Goal: Task Accomplishment & Management: Use online tool/utility

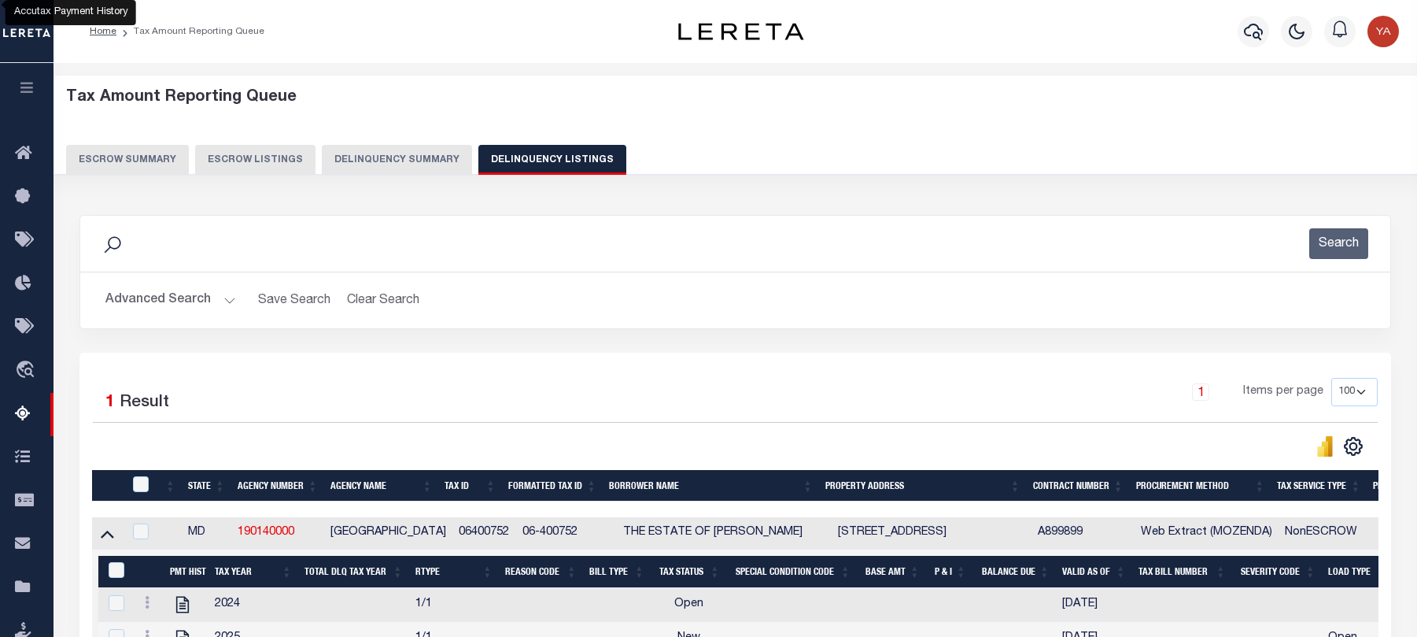
select select "100"
click at [1245, 28] on icon "button" at bounding box center [1253, 31] width 19 height 19
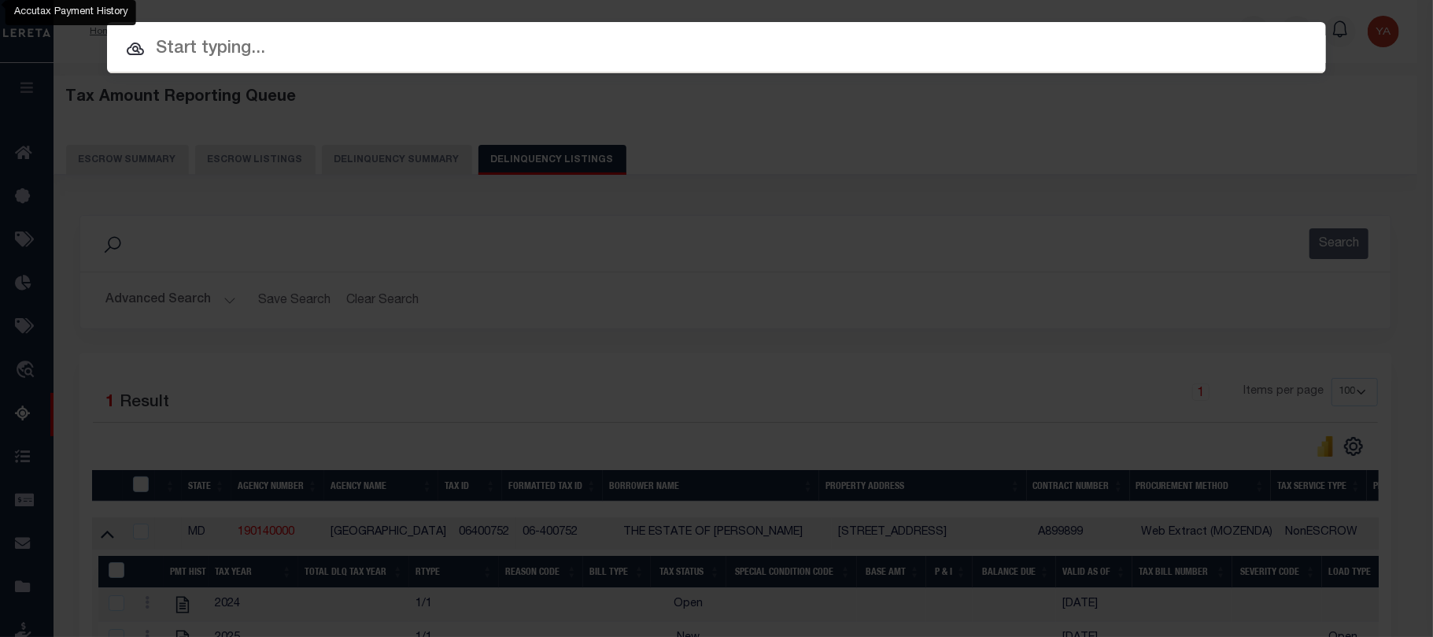
click at [683, 61] on input "text" at bounding box center [716, 49] width 1219 height 28
paste input "07445000842-00101"
type input "07445000842-00101"
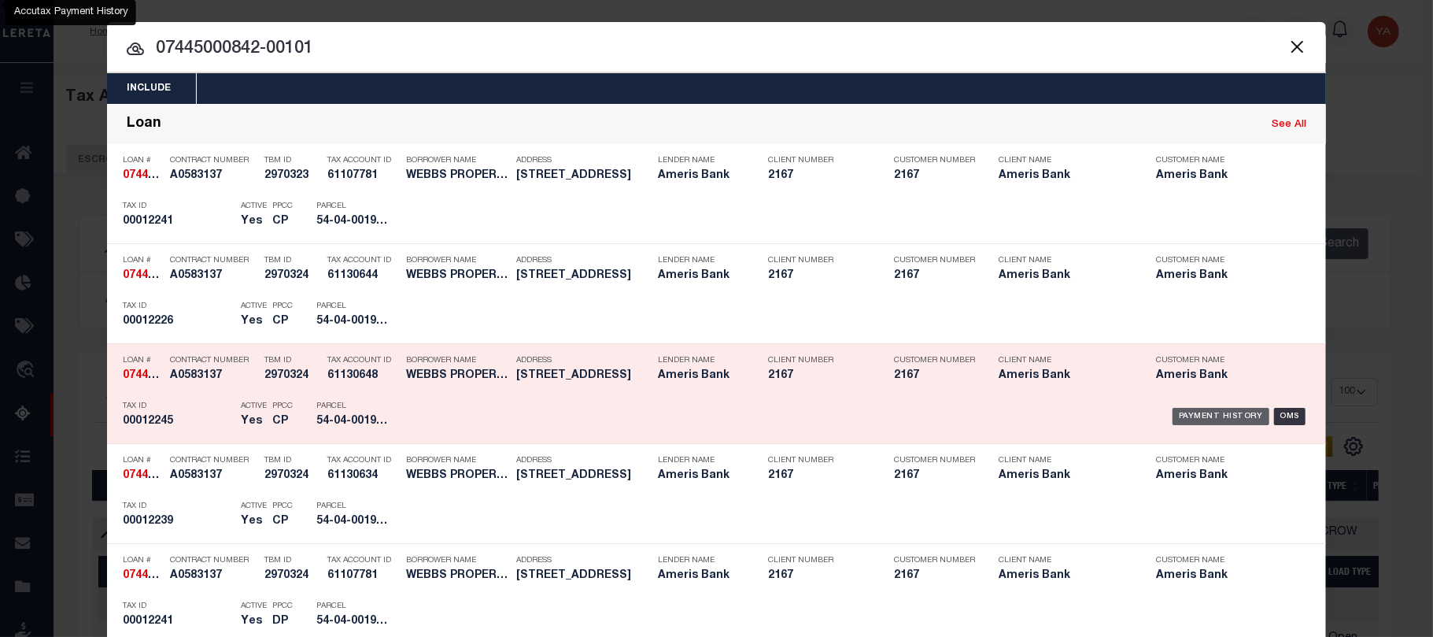
click at [1197, 408] on div "Payment History" at bounding box center [1220, 416] width 97 height 17
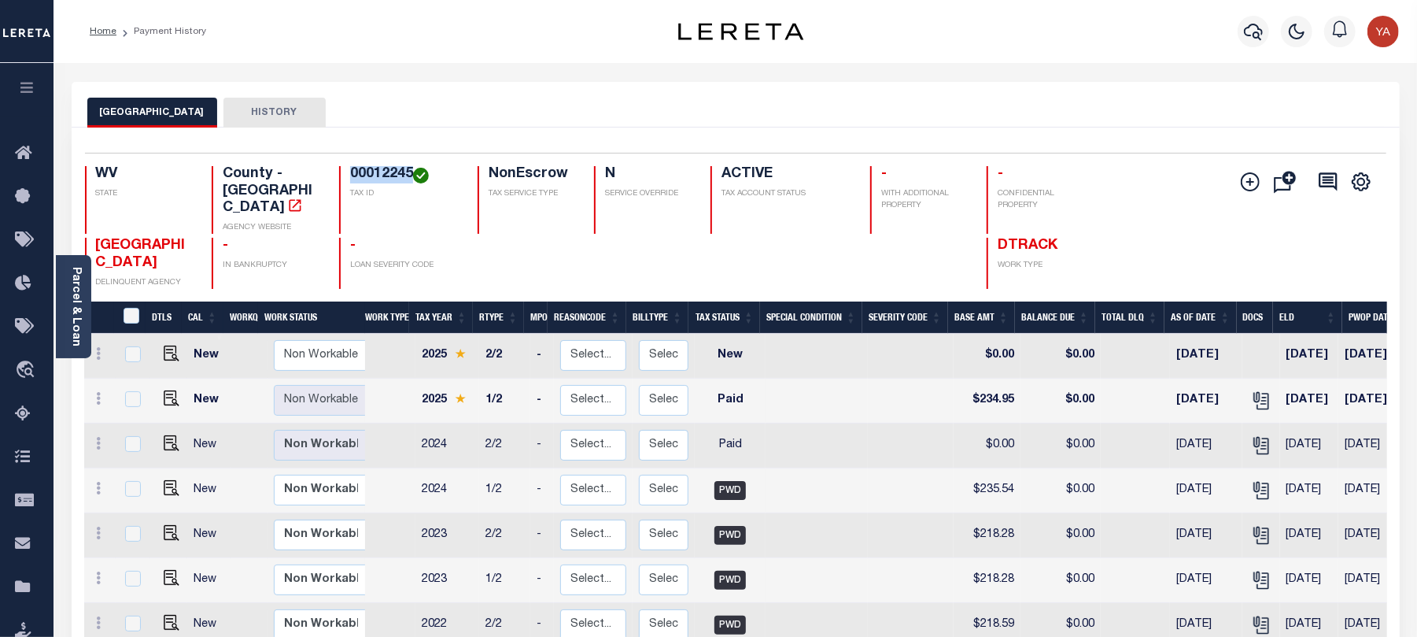
drag, startPoint x: 341, startPoint y: 172, endPoint x: 412, endPoint y: 172, distance: 70.8
click at [412, 172] on div "00012245 TAX ID" at bounding box center [399, 200] width 120 height 68
copy h4 "00012245"
click at [164, 435] on img "" at bounding box center [172, 443] width 16 height 16
checkbox input "true"
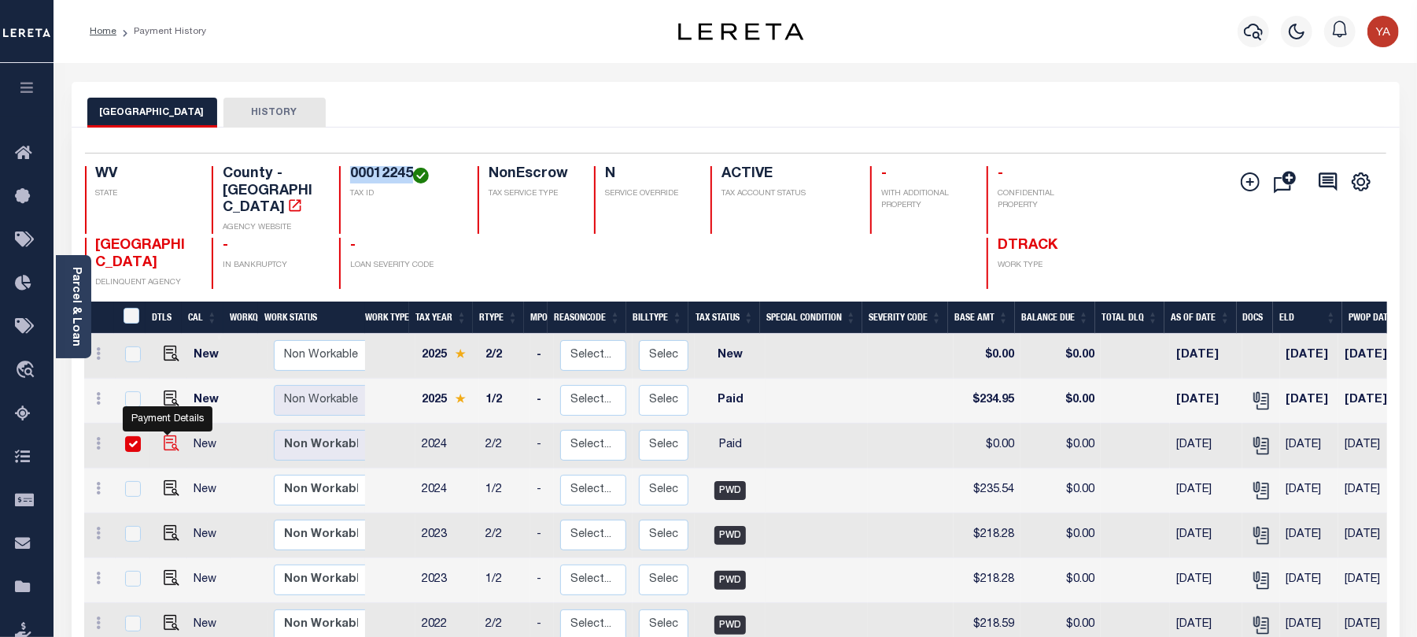
checkbox input "true"
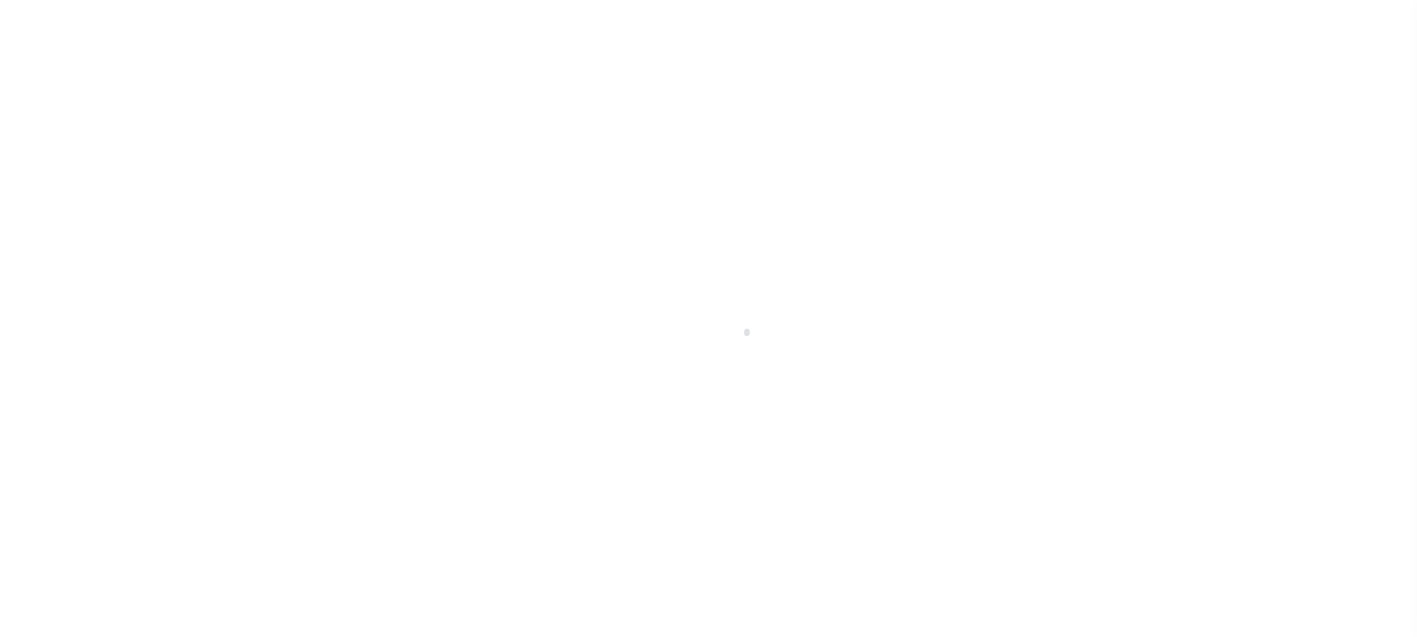
select select "PYD"
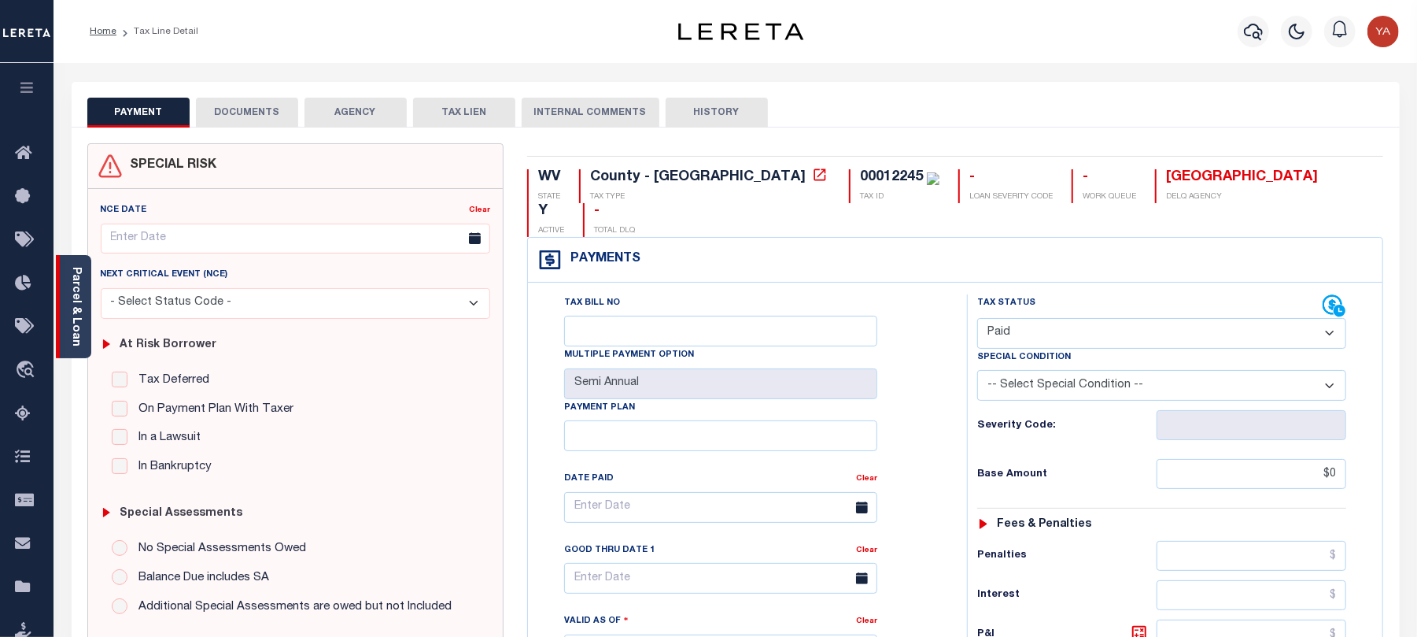
click at [76, 313] on link "Parcel & Loan" at bounding box center [75, 306] width 11 height 79
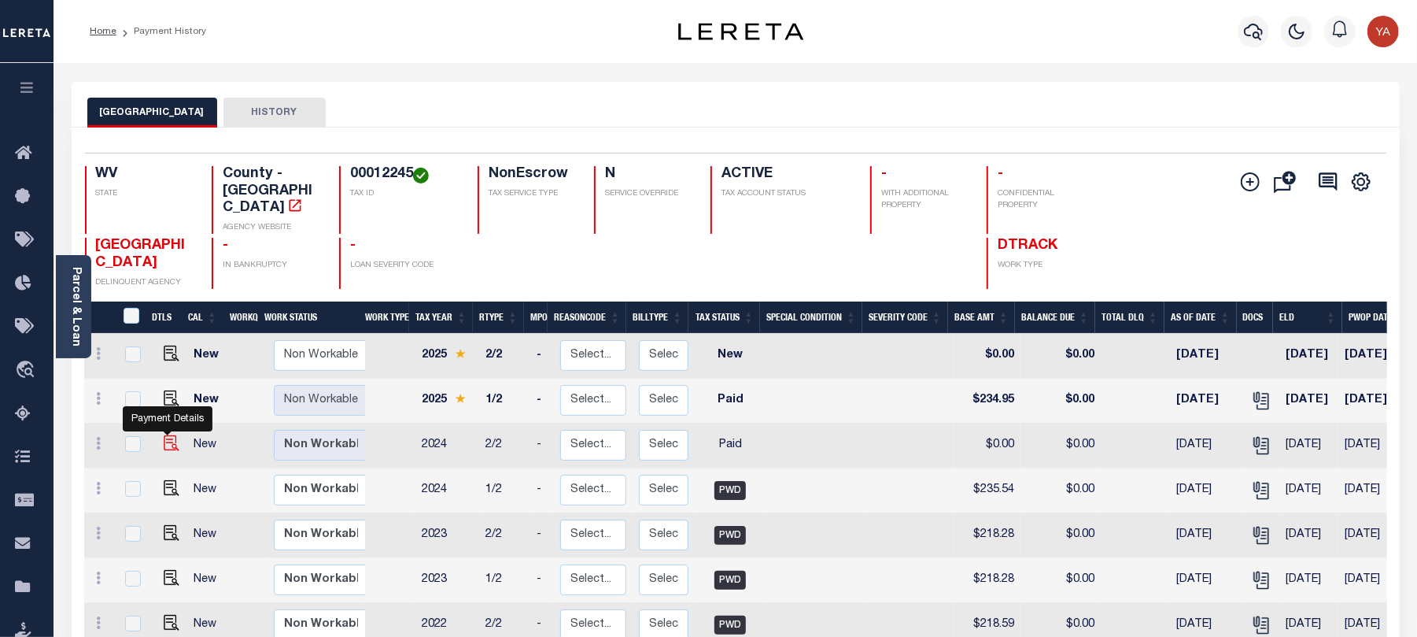
click at [168, 435] on img "" at bounding box center [172, 443] width 16 height 16
checkbox input "true"
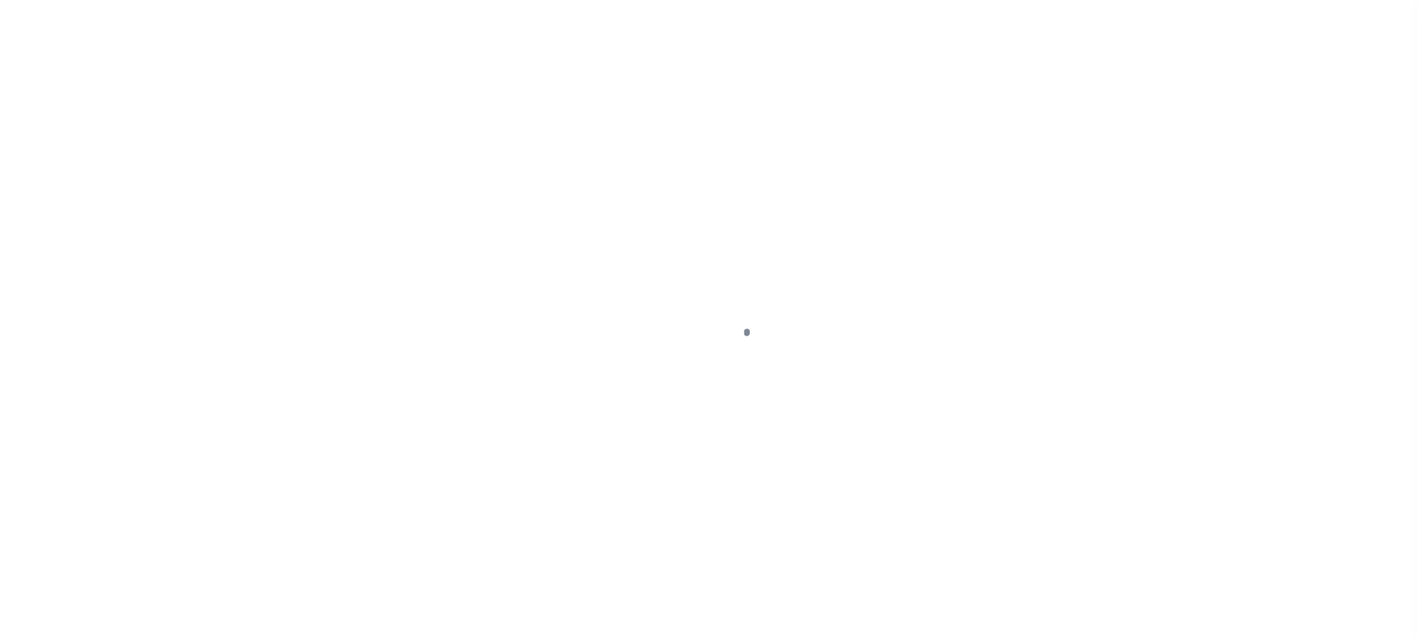
checkbox input "false"
type input "Semi Annual"
type input "[DATE]"
select select "PYD"
type input "$0"
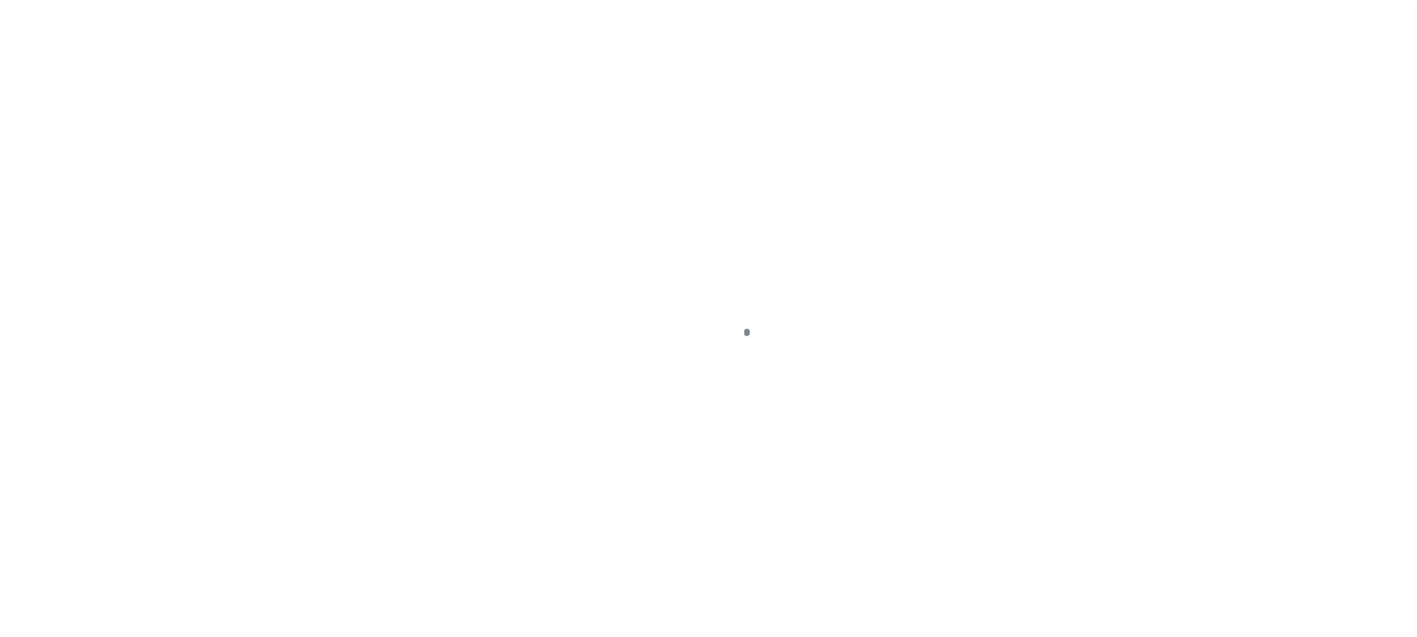
type input "$0"
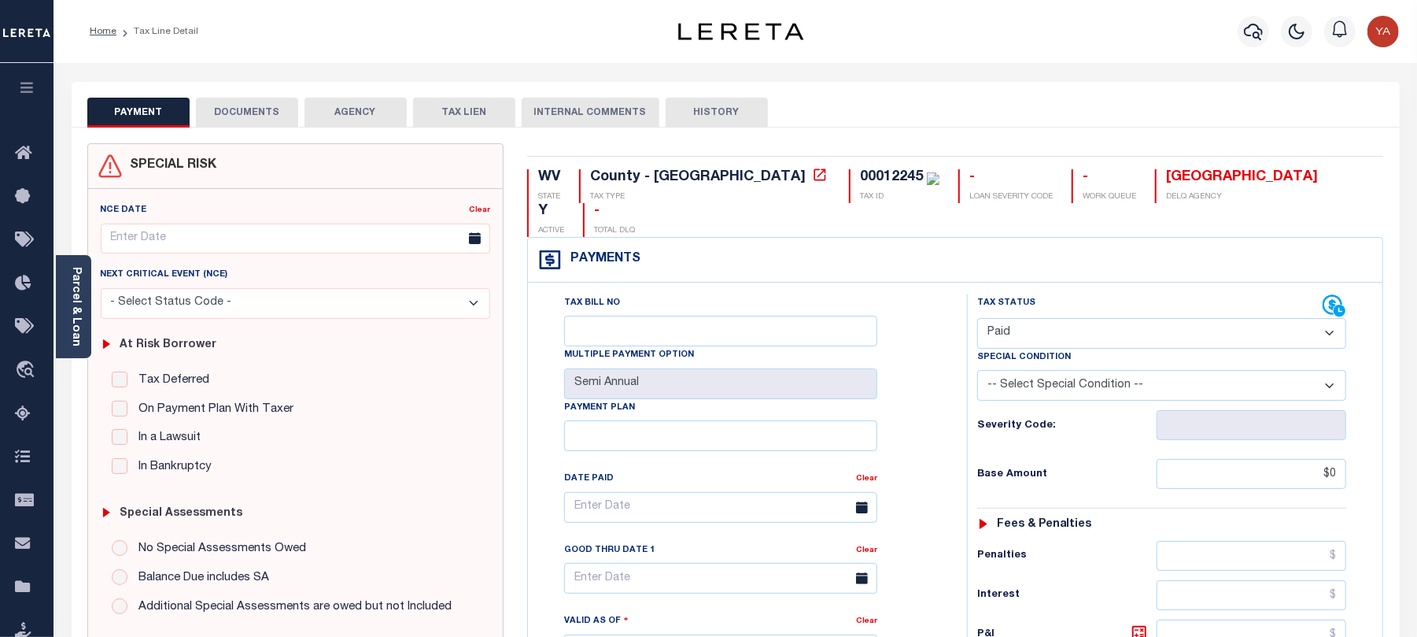
click at [260, 112] on button "DOCUMENTS" at bounding box center [247, 113] width 102 height 30
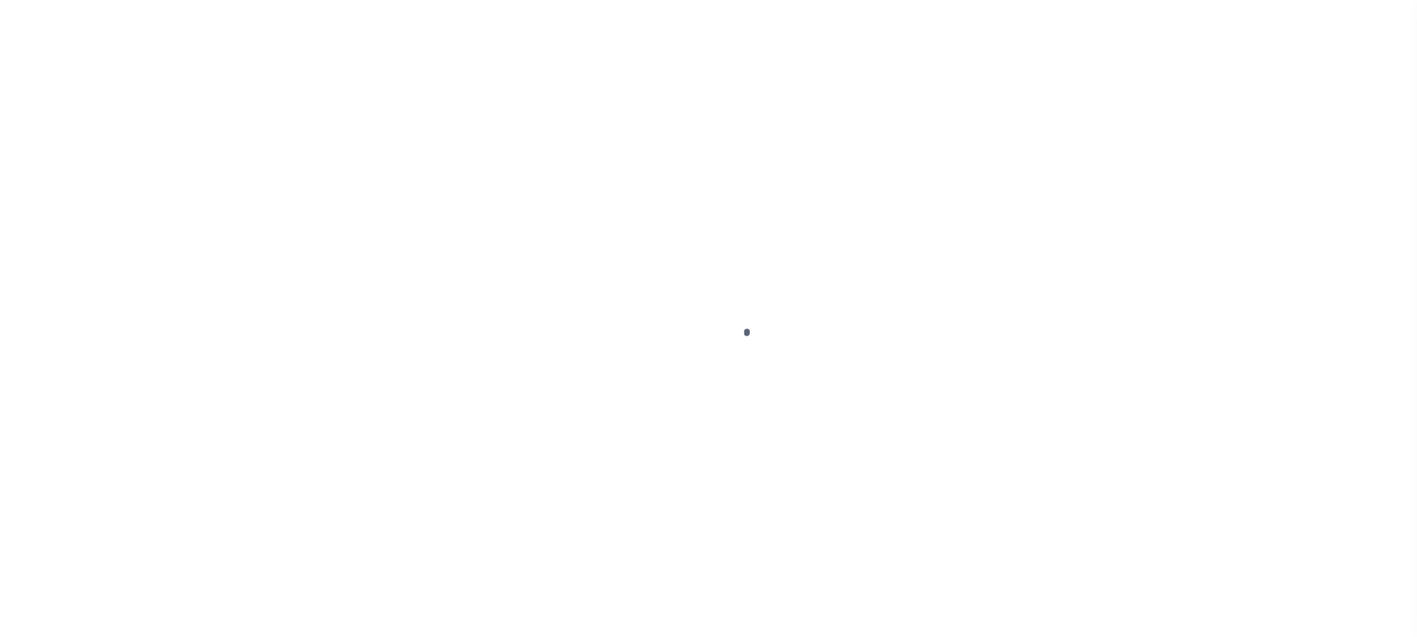
checkbox input "false"
type input "Semi Annual"
type input "[DATE]"
select select "PYD"
type input "$234.95"
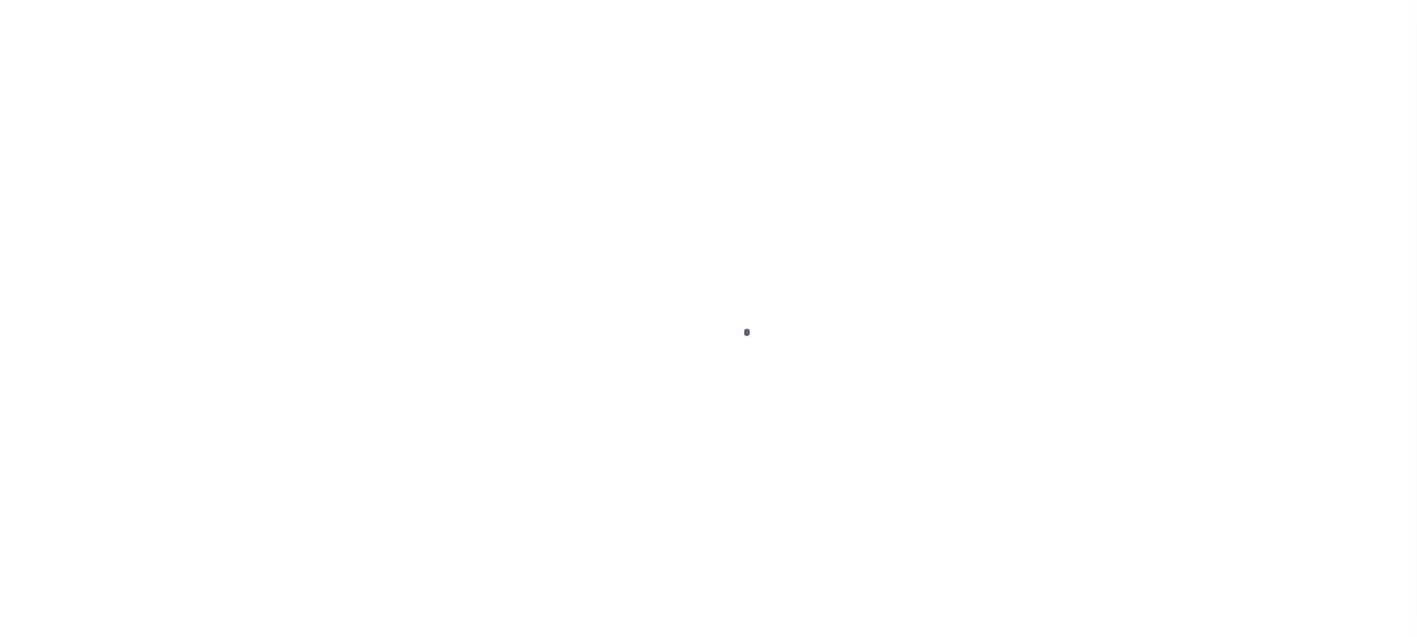
type input "$0"
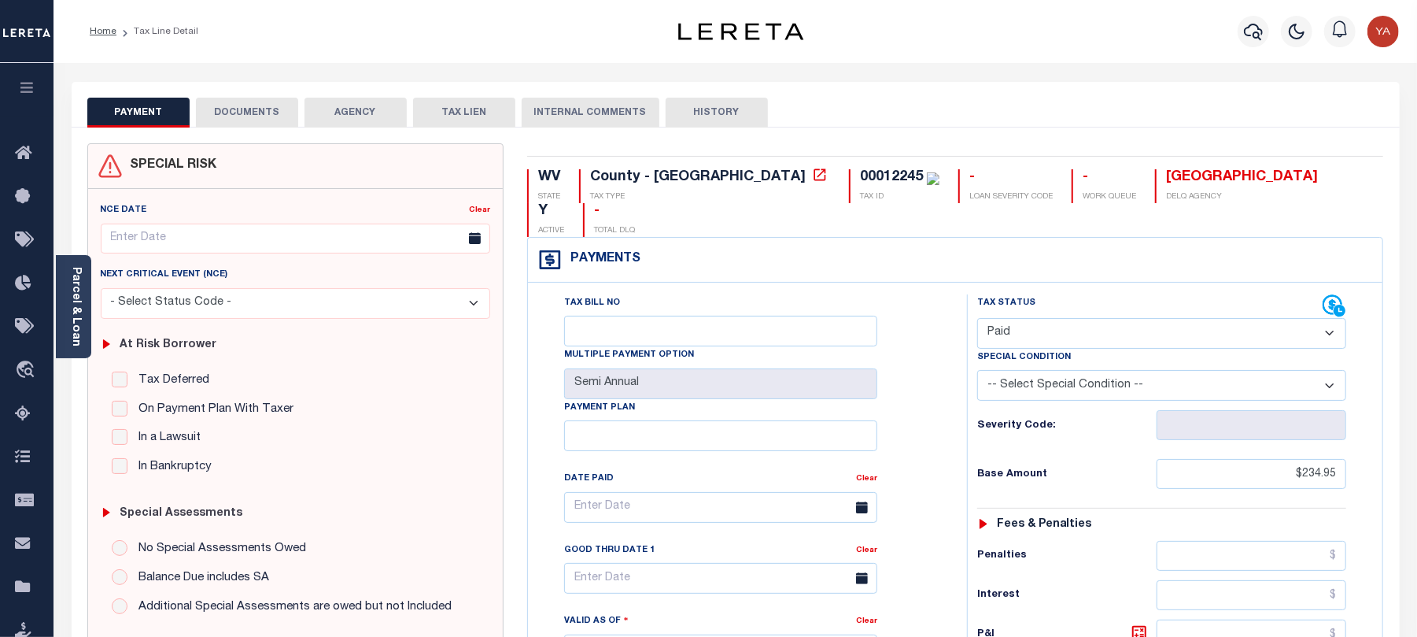
drag, startPoint x: 70, startPoint y: 296, endPoint x: 77, endPoint y: 338, distance: 43.1
click at [70, 296] on link "Parcel & Loan" at bounding box center [75, 306] width 11 height 79
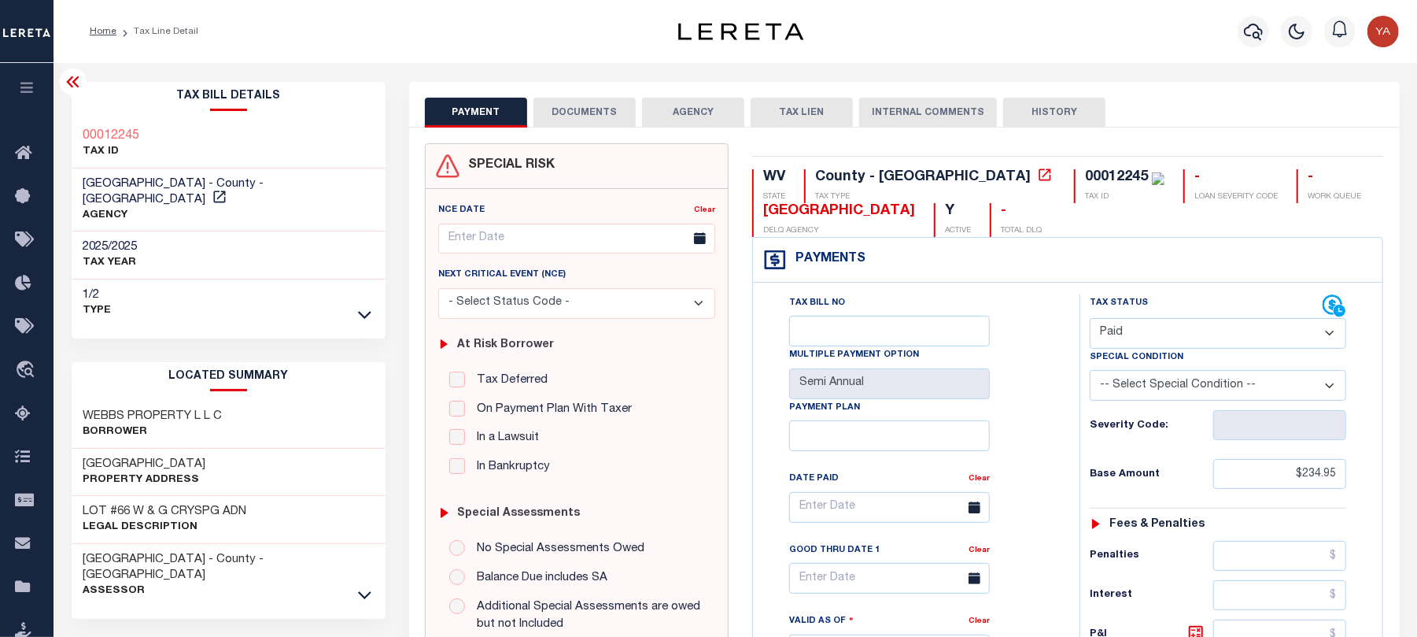
click at [77, 87] on icon at bounding box center [72, 81] width 13 height 11
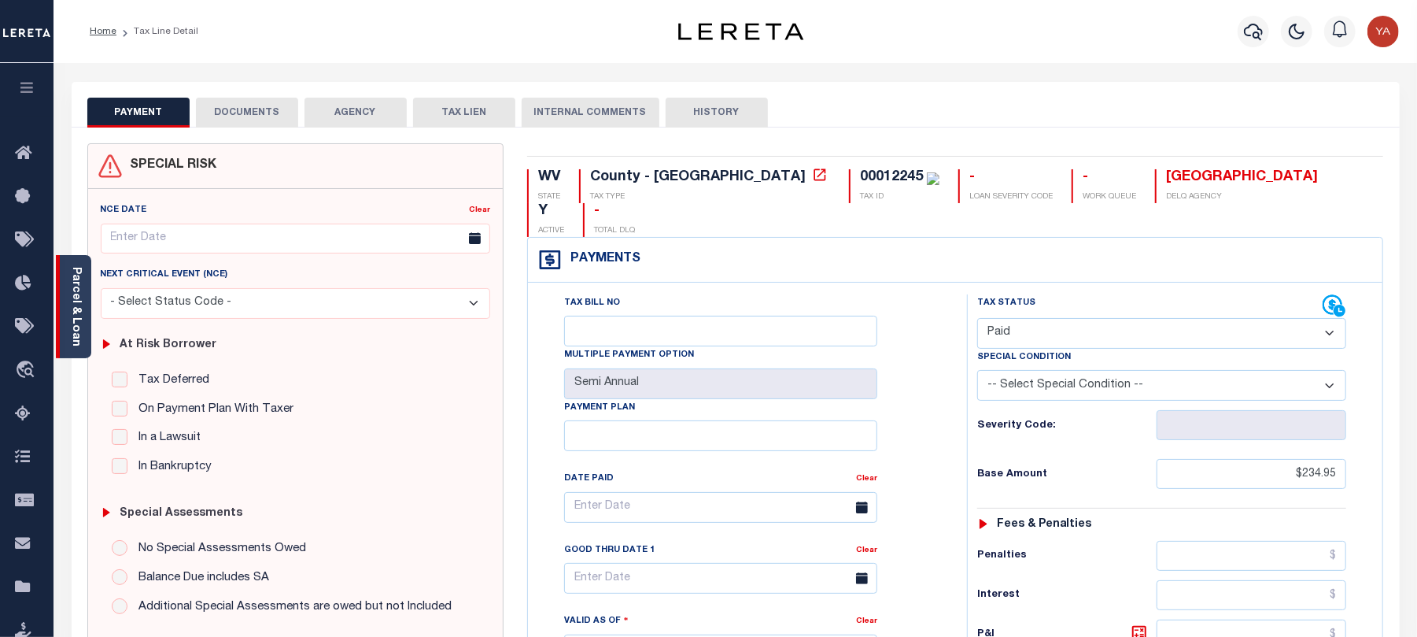
click at [76, 343] on div "Parcel & Loan" at bounding box center [73, 306] width 35 height 103
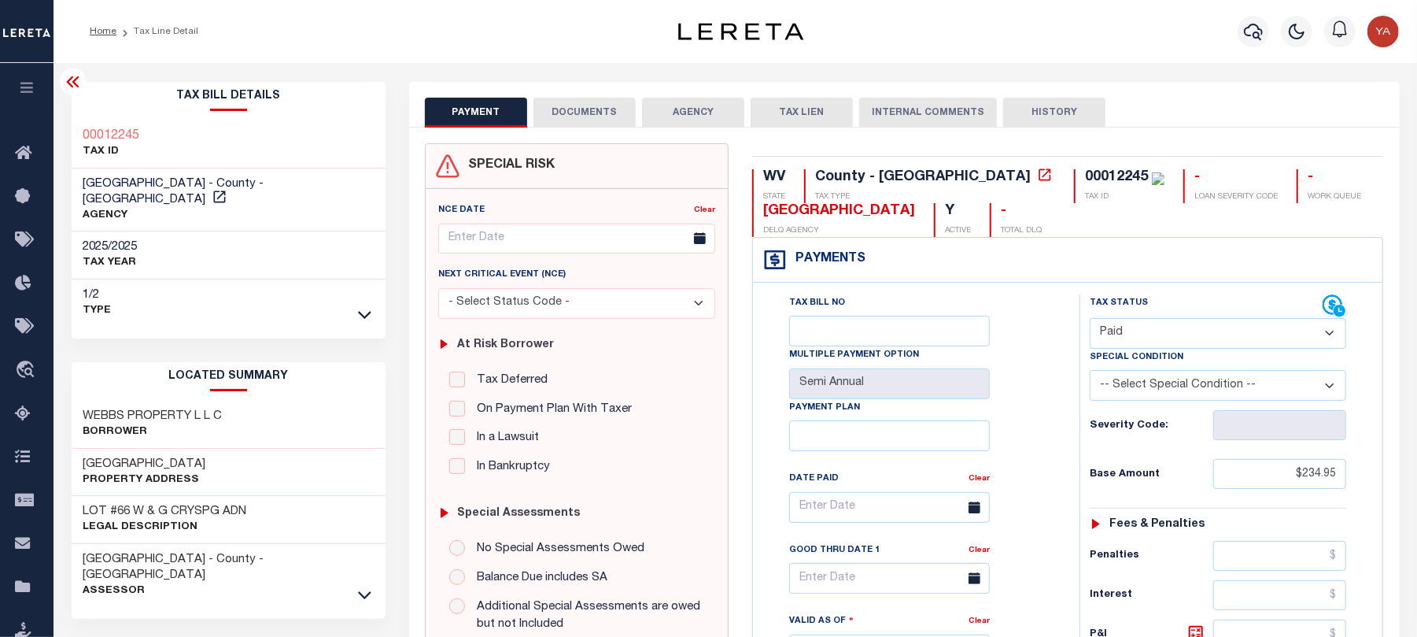
click at [74, 82] on icon at bounding box center [72, 81] width 13 height 11
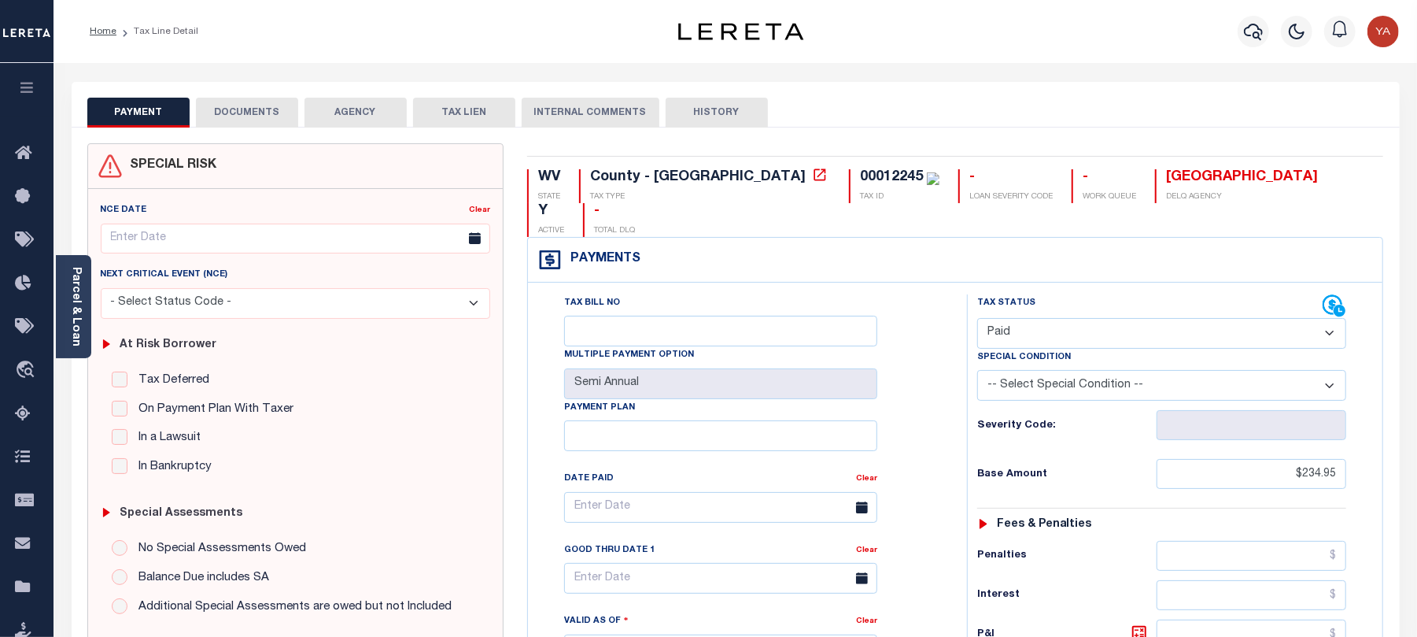
click at [265, 113] on button "DOCUMENTS" at bounding box center [247, 113] width 102 height 30
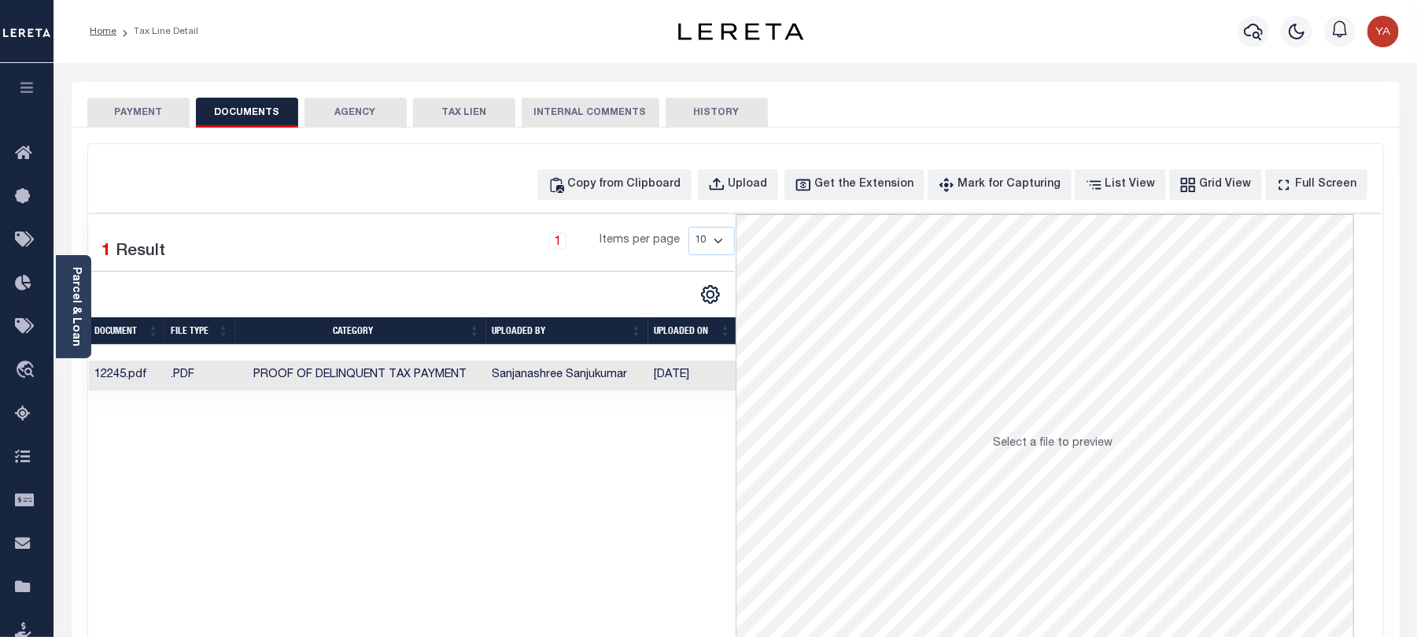
click at [680, 382] on td "[DATE]" at bounding box center [692, 375] width 89 height 31
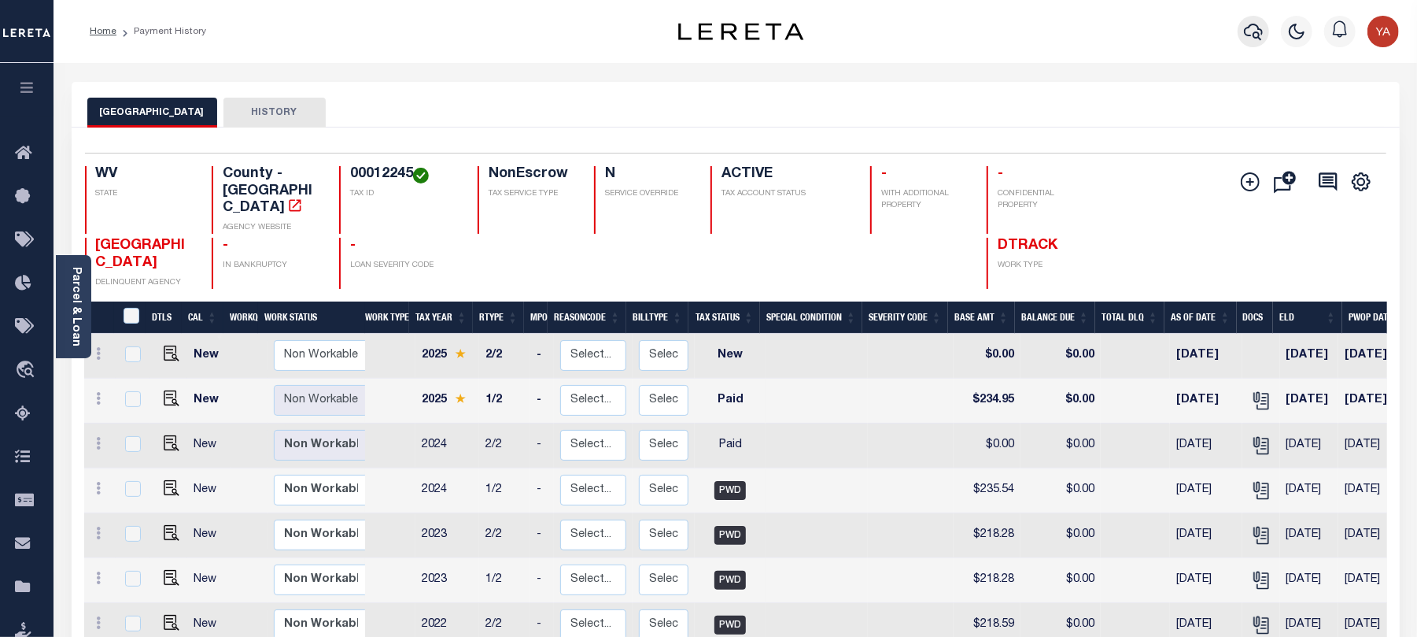
click at [1251, 32] on icon "button" at bounding box center [1253, 31] width 19 height 19
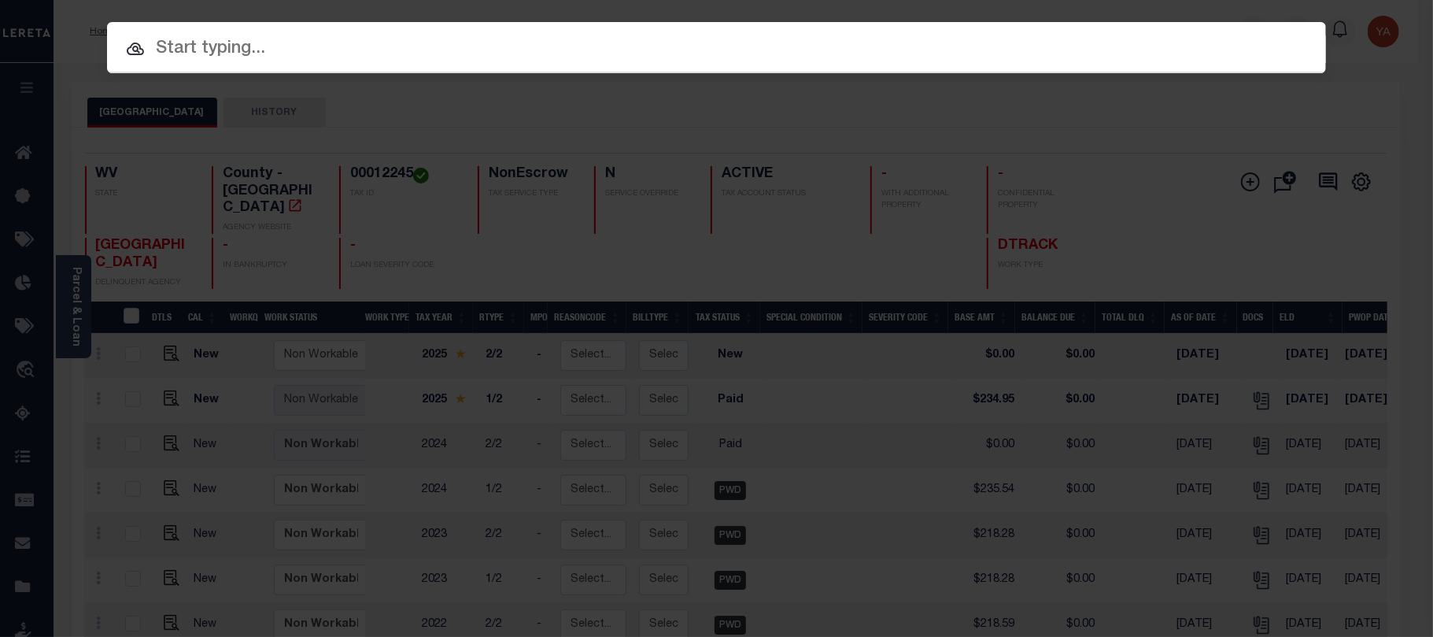
click at [755, 49] on input "text" at bounding box center [716, 49] width 1219 height 28
paste input "FTF_130152_71384"
type input "FTF_130152_71384"
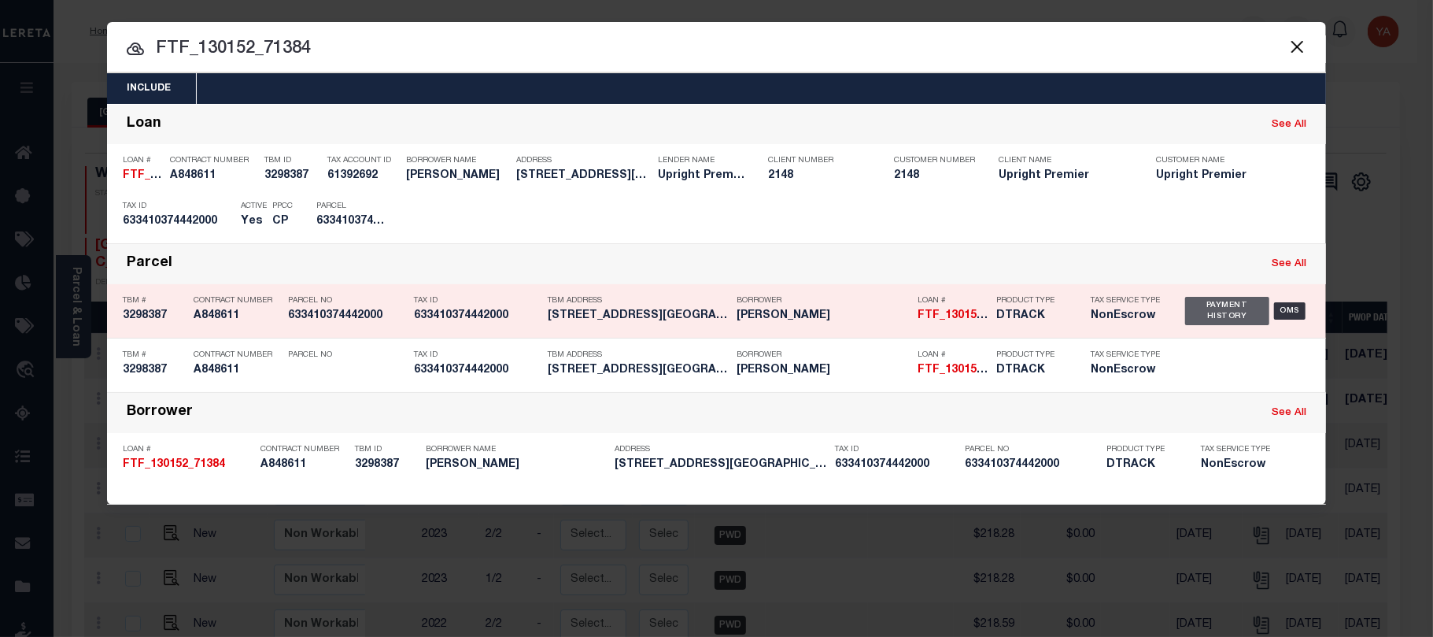
click at [1220, 301] on div "Payment History" at bounding box center [1227, 311] width 84 height 28
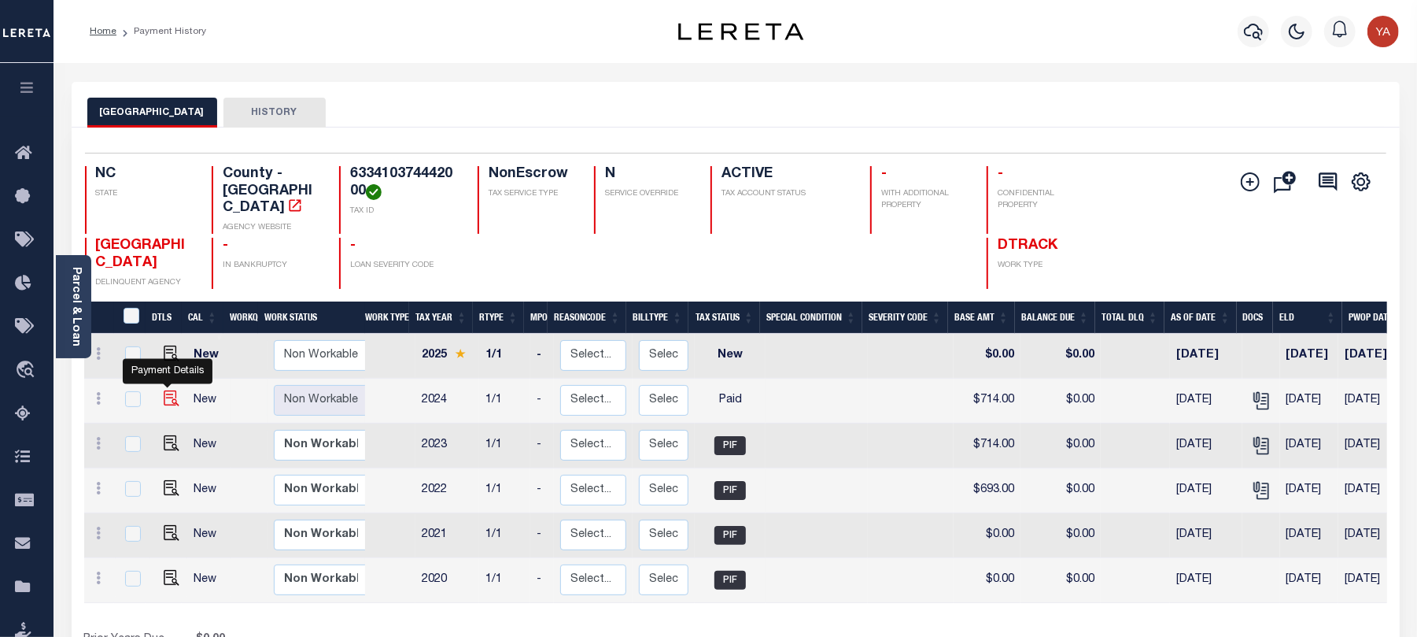
click at [172, 390] on img "" at bounding box center [172, 398] width 16 height 16
checkbox input "true"
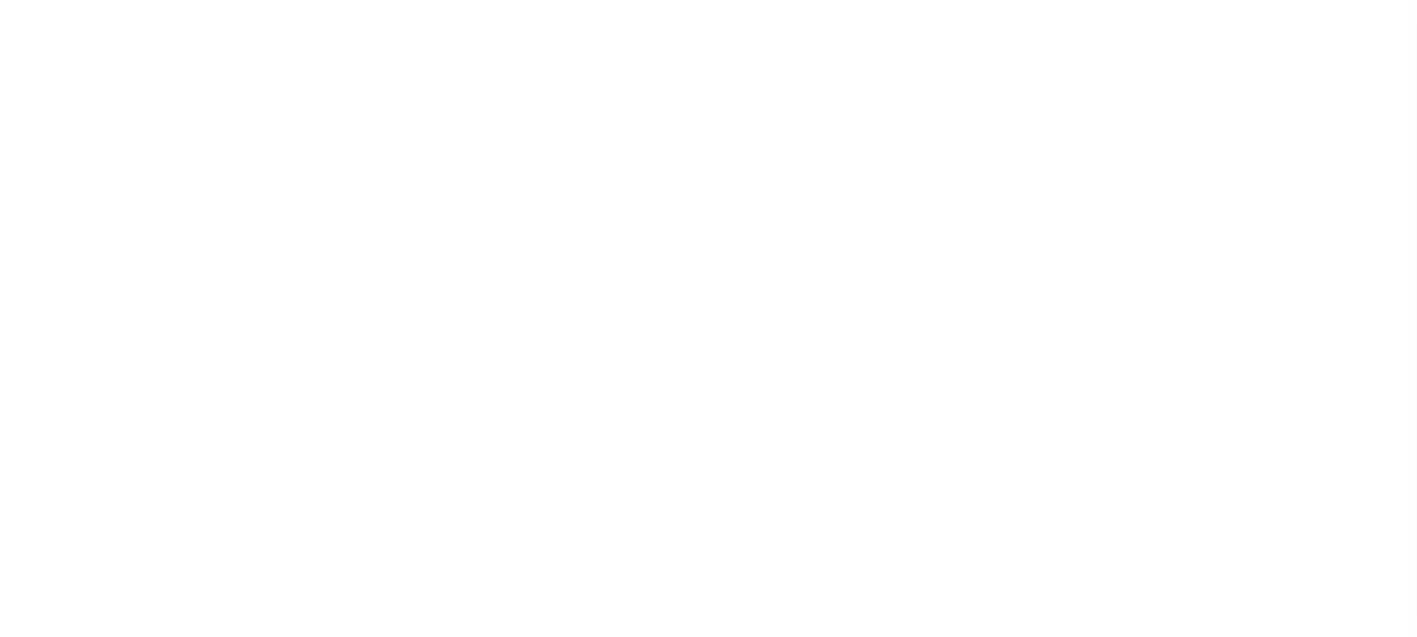
select select "PYD"
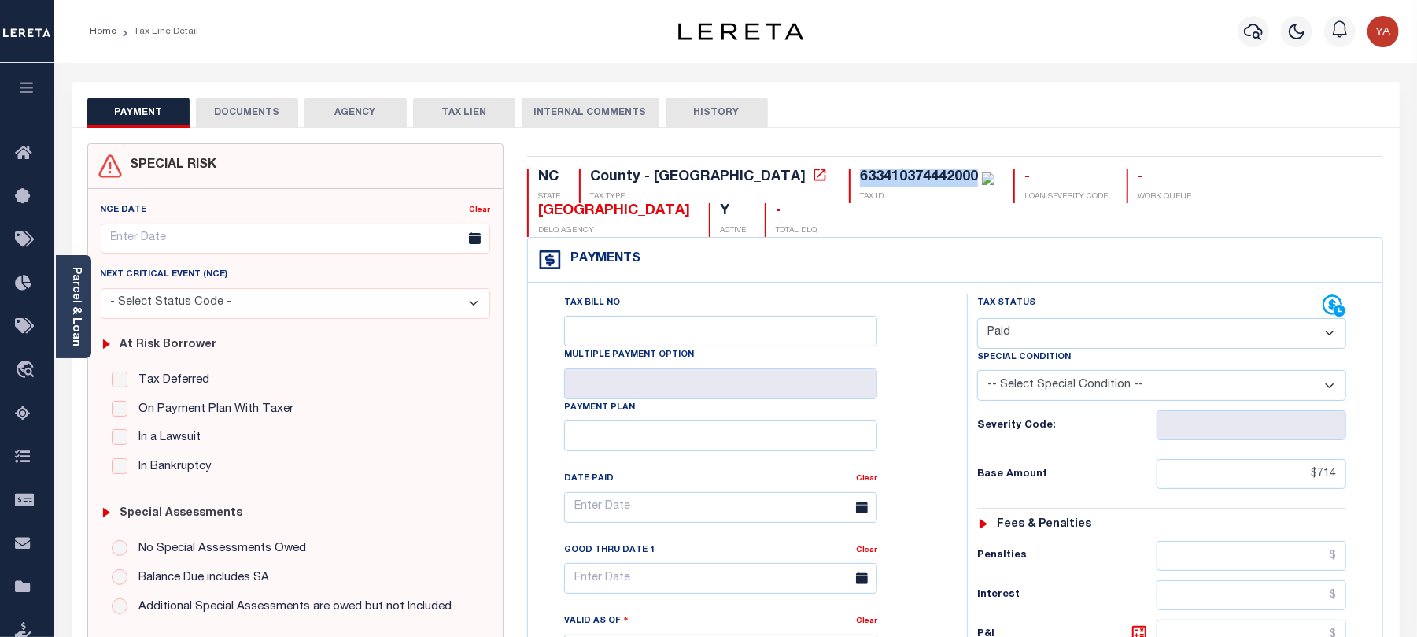
drag, startPoint x: 728, startPoint y: 178, endPoint x: 844, endPoint y: 175, distance: 116.5
click at [860, 175] on div "633410374442000" at bounding box center [919, 177] width 118 height 14
copy div "633410374442000"
click at [70, 323] on link "Parcel & Loan" at bounding box center [75, 306] width 11 height 79
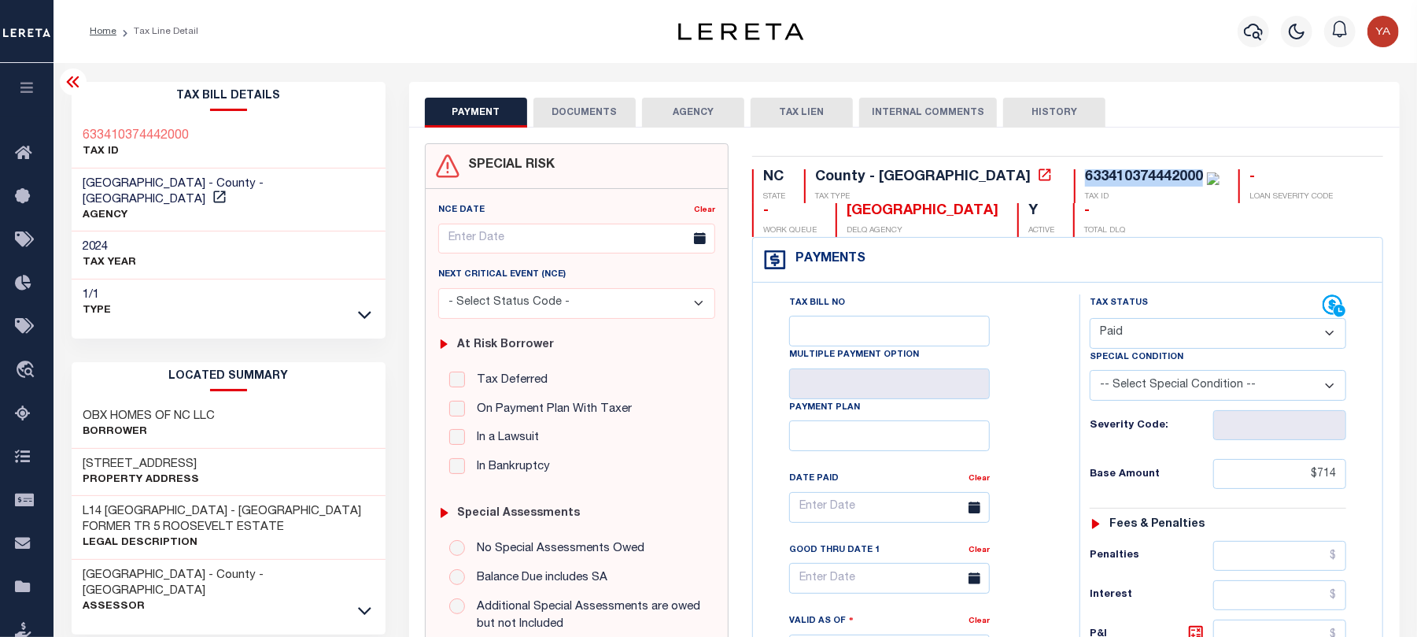
click at [561, 120] on button "DOCUMENTS" at bounding box center [584, 113] width 102 height 30
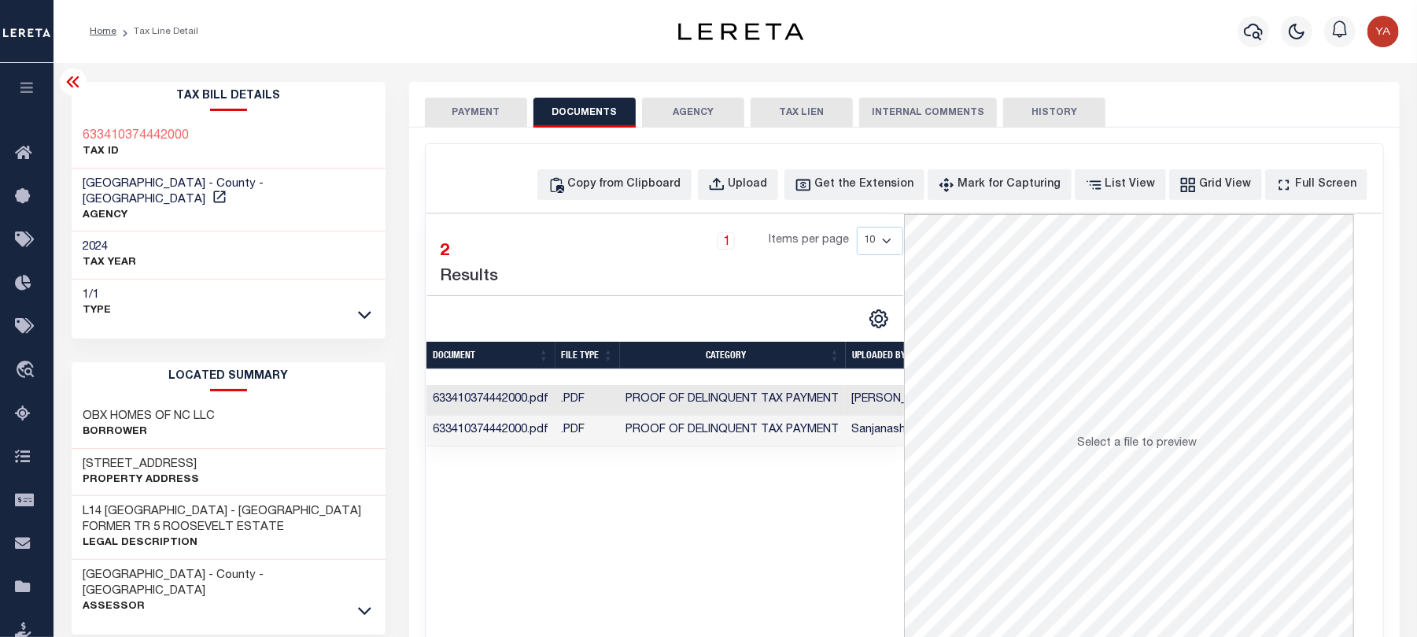
click at [862, 430] on td "Sanjanashree Sanjukumar" at bounding box center [919, 430] width 148 height 31
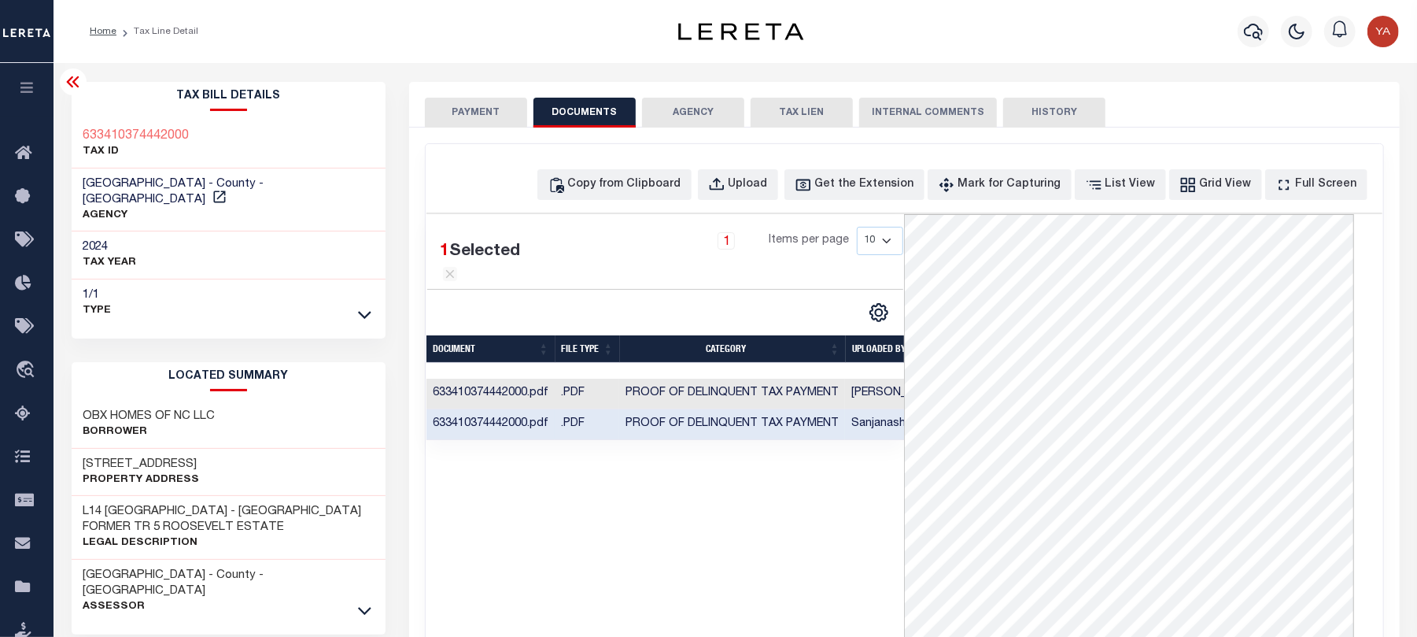
click at [870, 545] on div "1 Selected 2 Results 1 Items per page 10 25 50 100" at bounding box center [665, 450] width 478 height 472
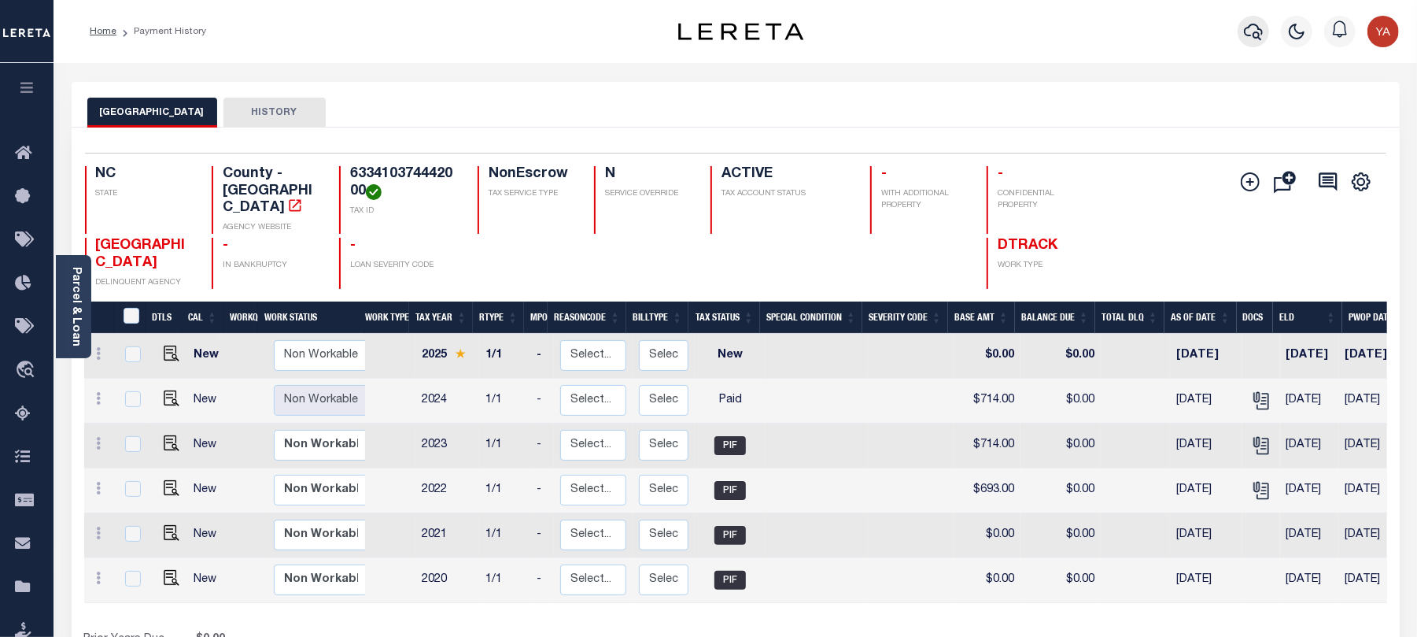
click at [1247, 30] on icon "button" at bounding box center [1253, 31] width 19 height 19
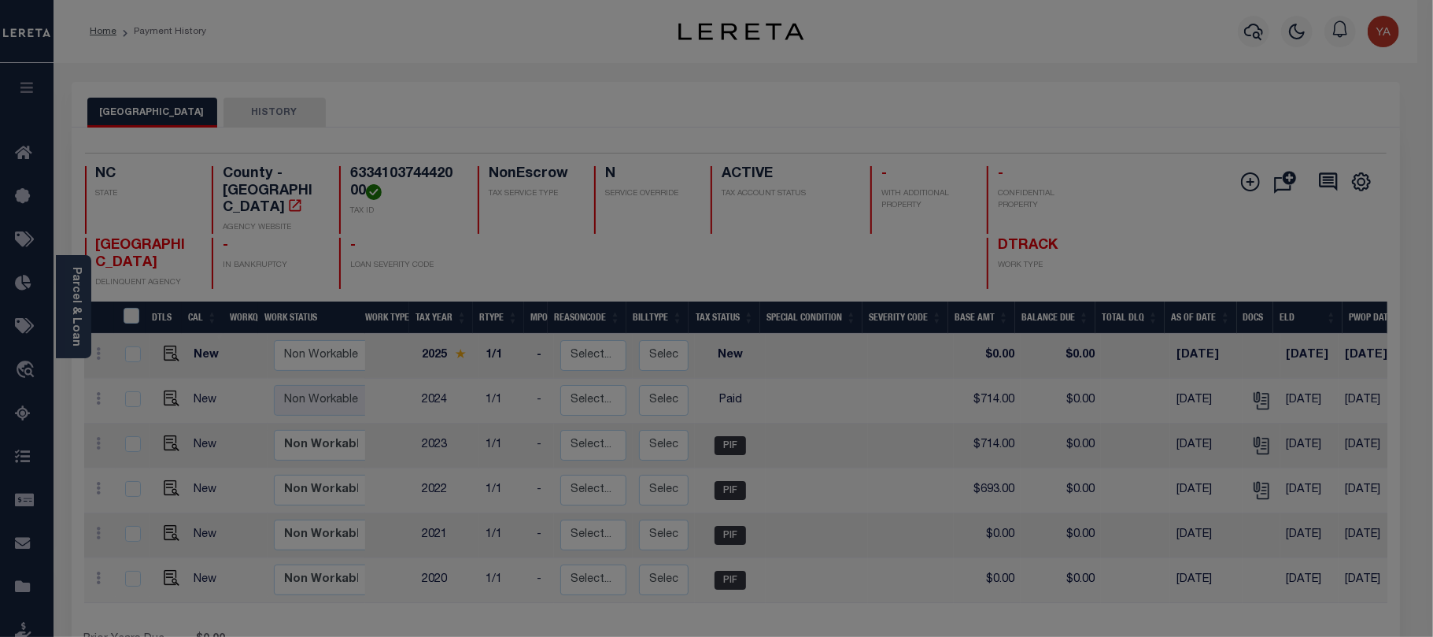
click at [0, 0] on input "text" at bounding box center [0, 0] width 0 height 0
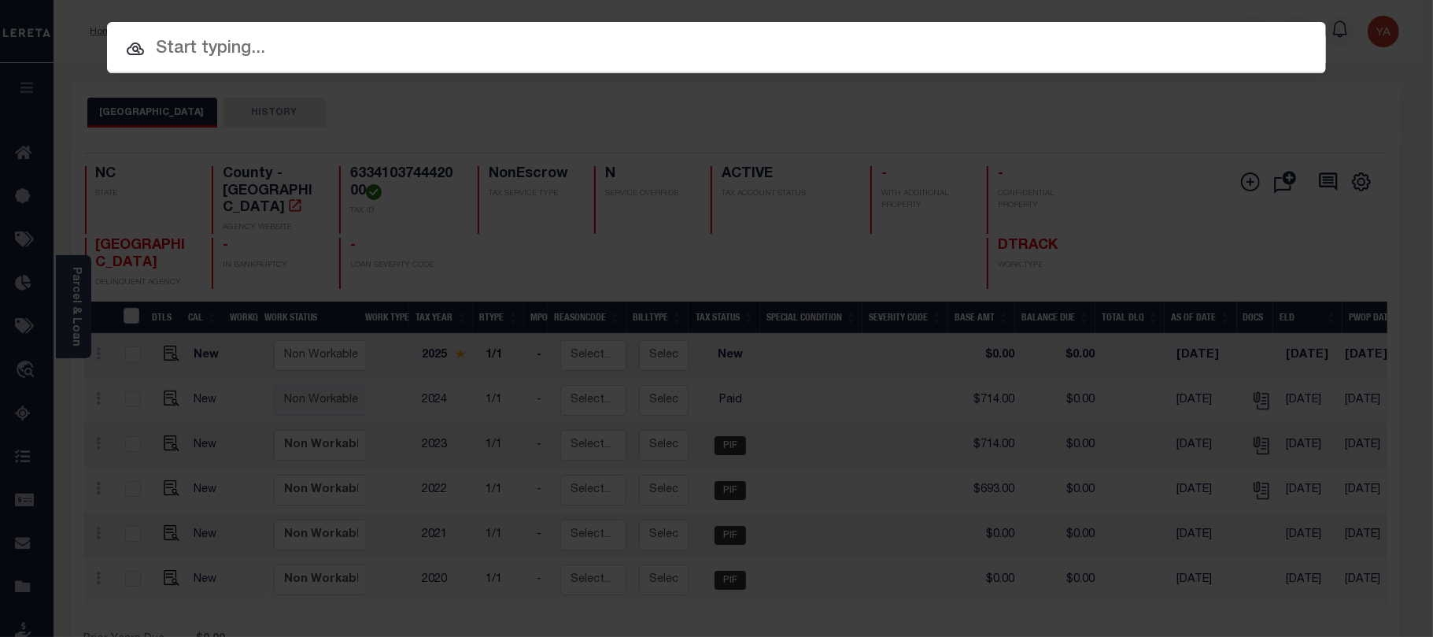
paste input "FTF_15882_61227"
type input "FTF_15882_61227"
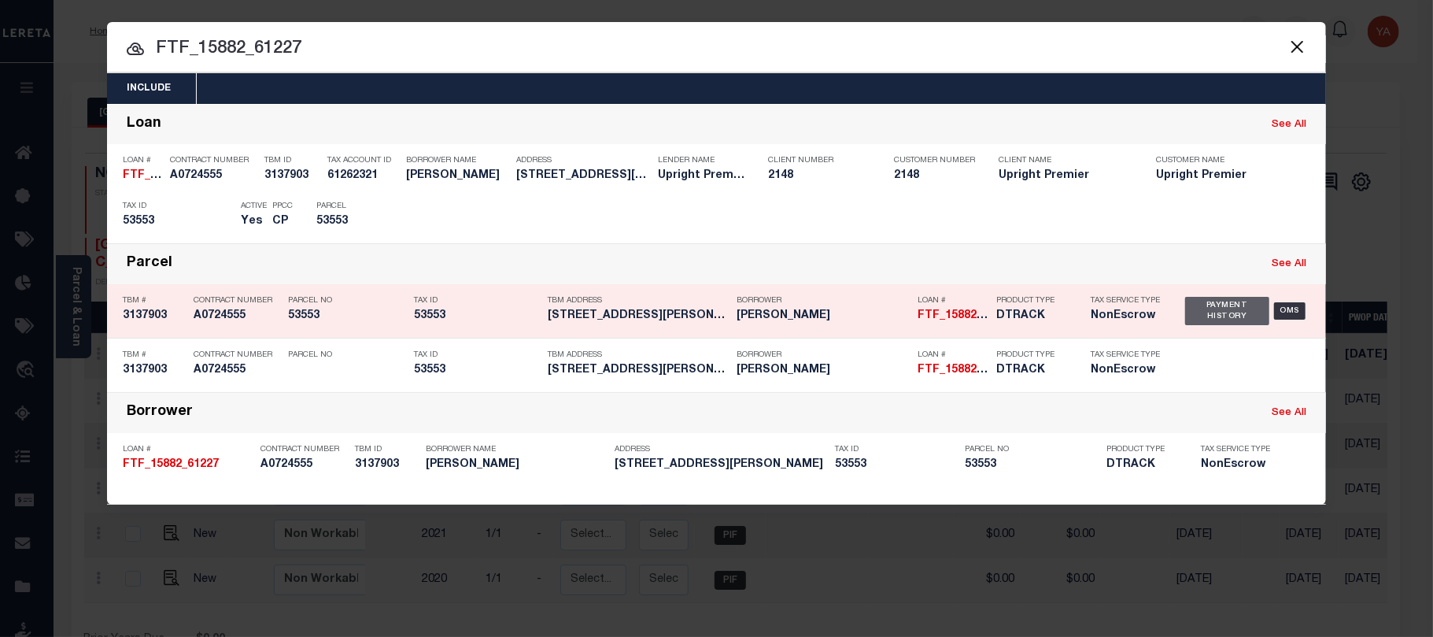
click at [1209, 297] on div "Payment History" at bounding box center [1227, 311] width 84 height 28
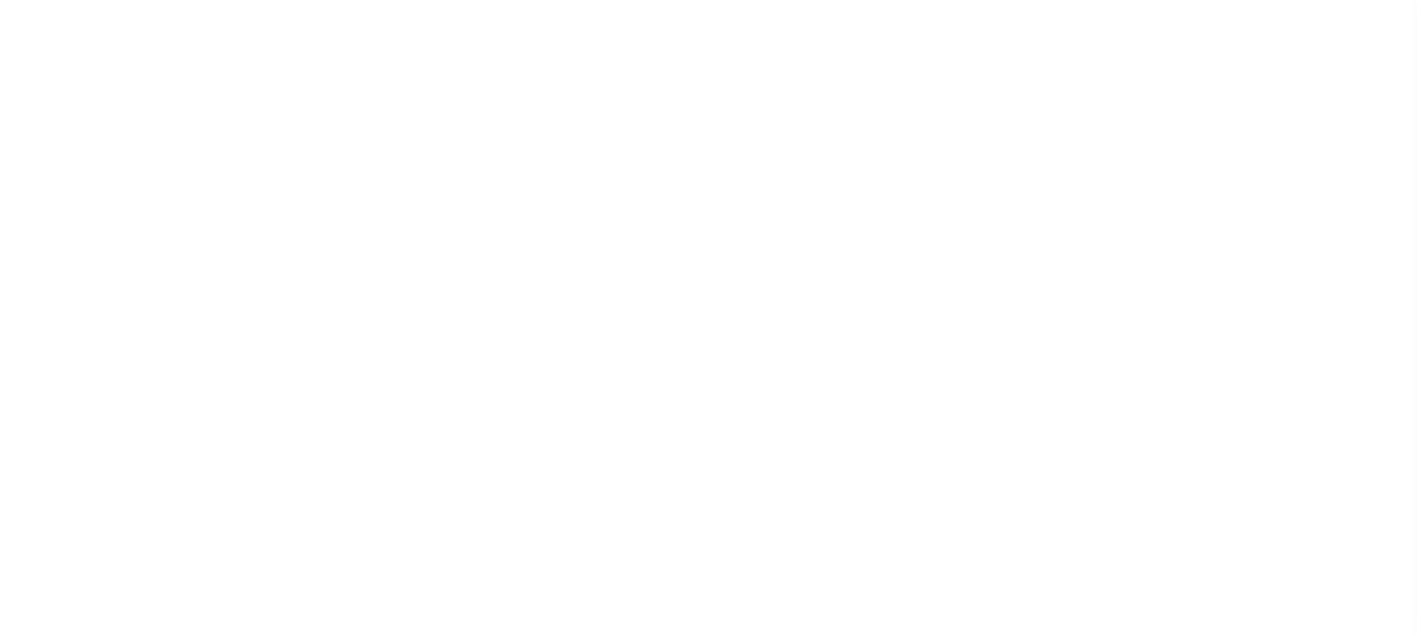
select select "DUE"
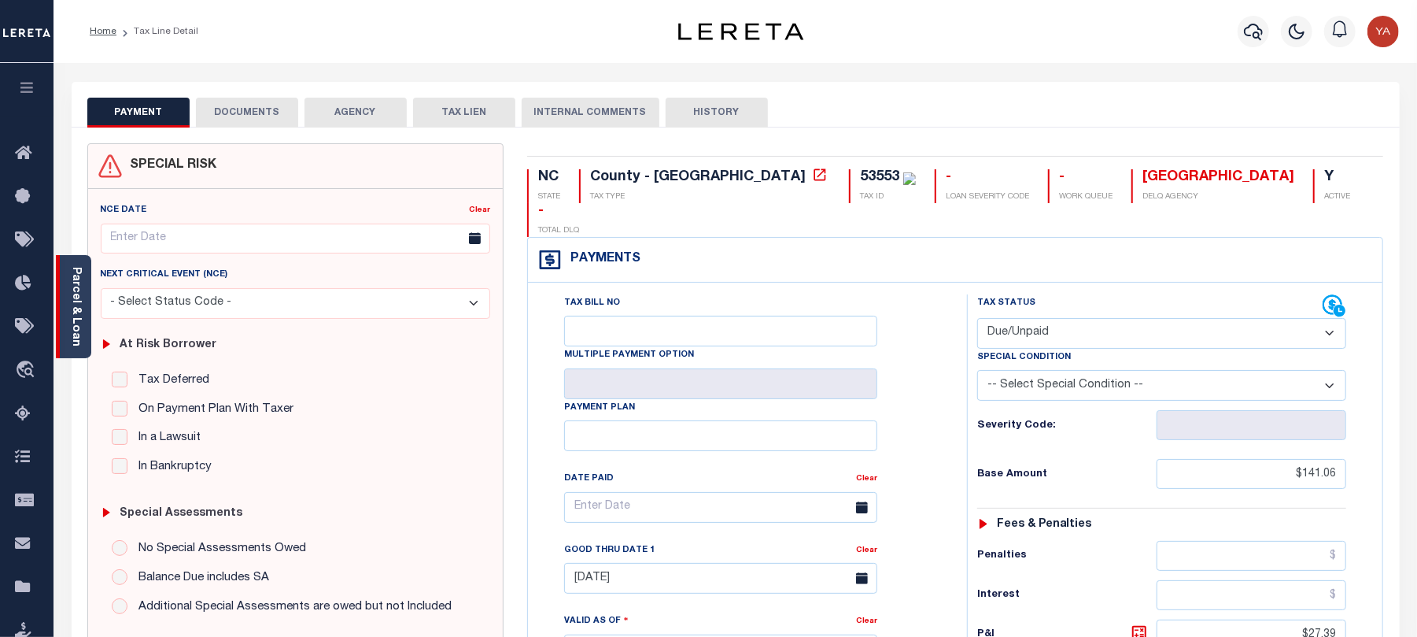
click at [76, 318] on link "Parcel & Loan" at bounding box center [75, 306] width 11 height 79
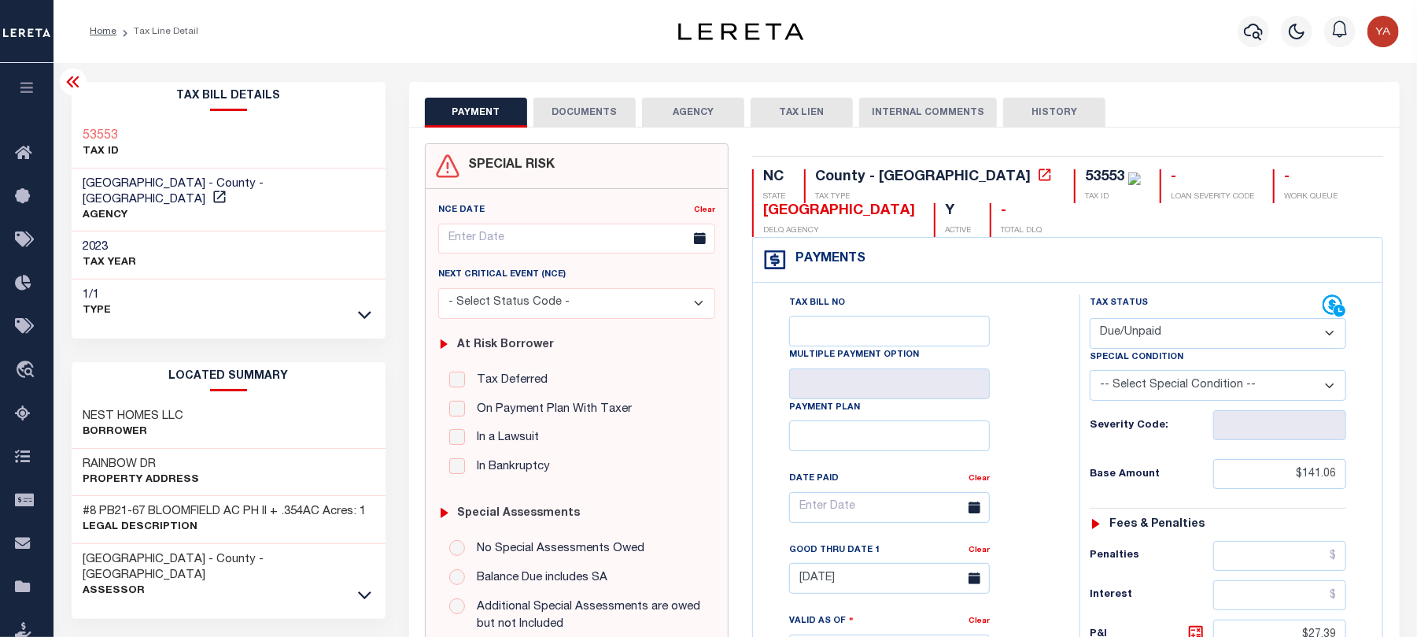
click at [1085, 176] on div "53553" at bounding box center [1104, 177] width 39 height 14
copy div "53553"
click at [1085, 178] on div "53553" at bounding box center [1104, 177] width 39 height 14
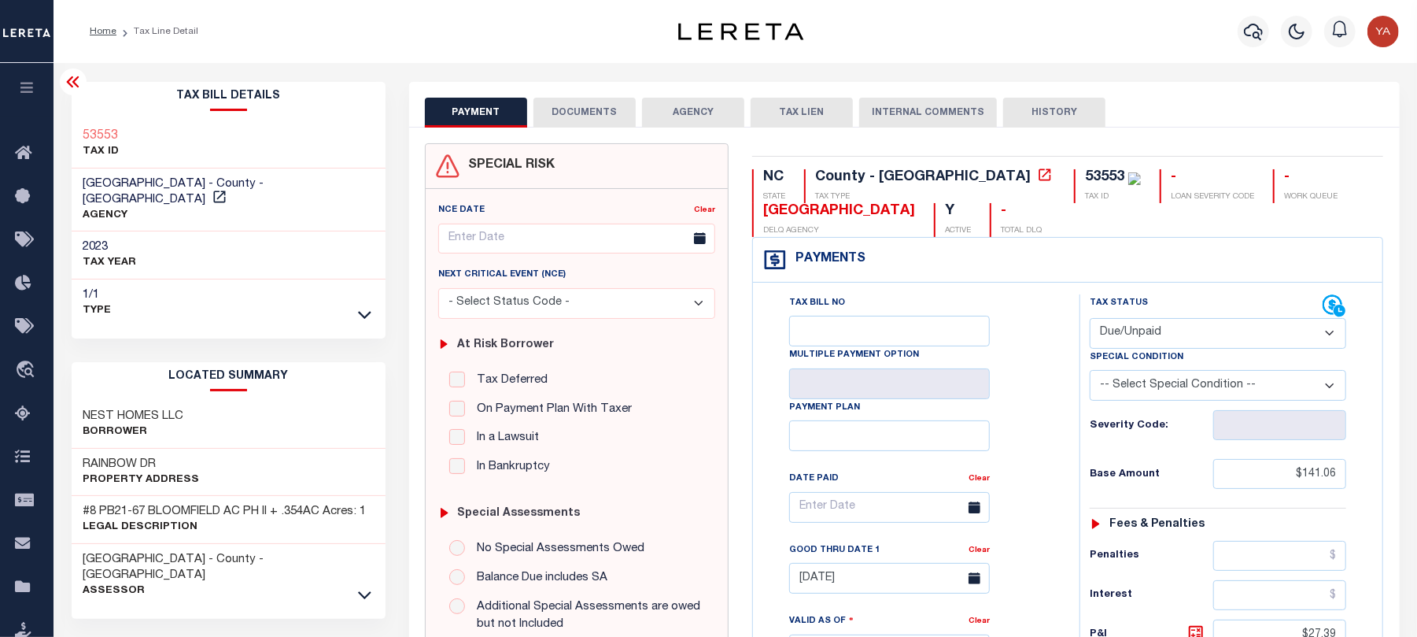
click at [1196, 130] on div "SPECIAL RISK NCE Date Clear" at bounding box center [904, 646] width 991 height 1039
click at [559, 120] on button "DOCUMENTS" at bounding box center [584, 113] width 102 height 30
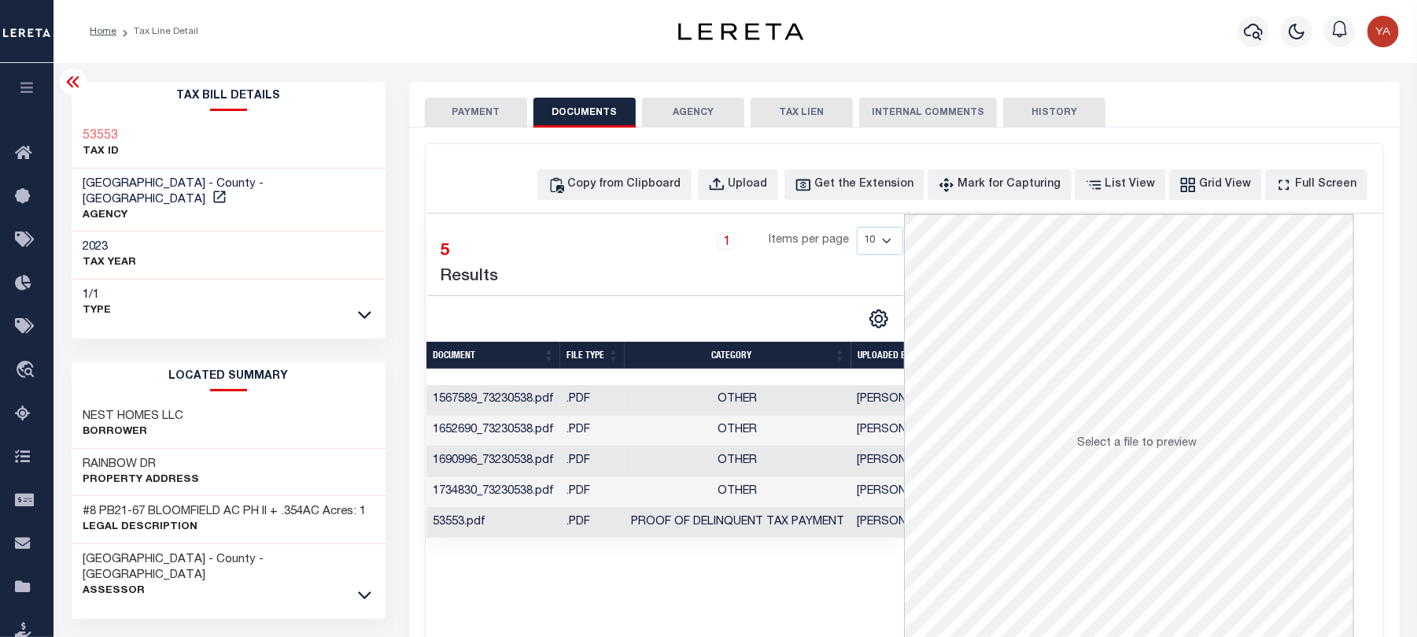
click at [881, 523] on td "Preethi Ramesh" at bounding box center [902, 523] width 102 height 31
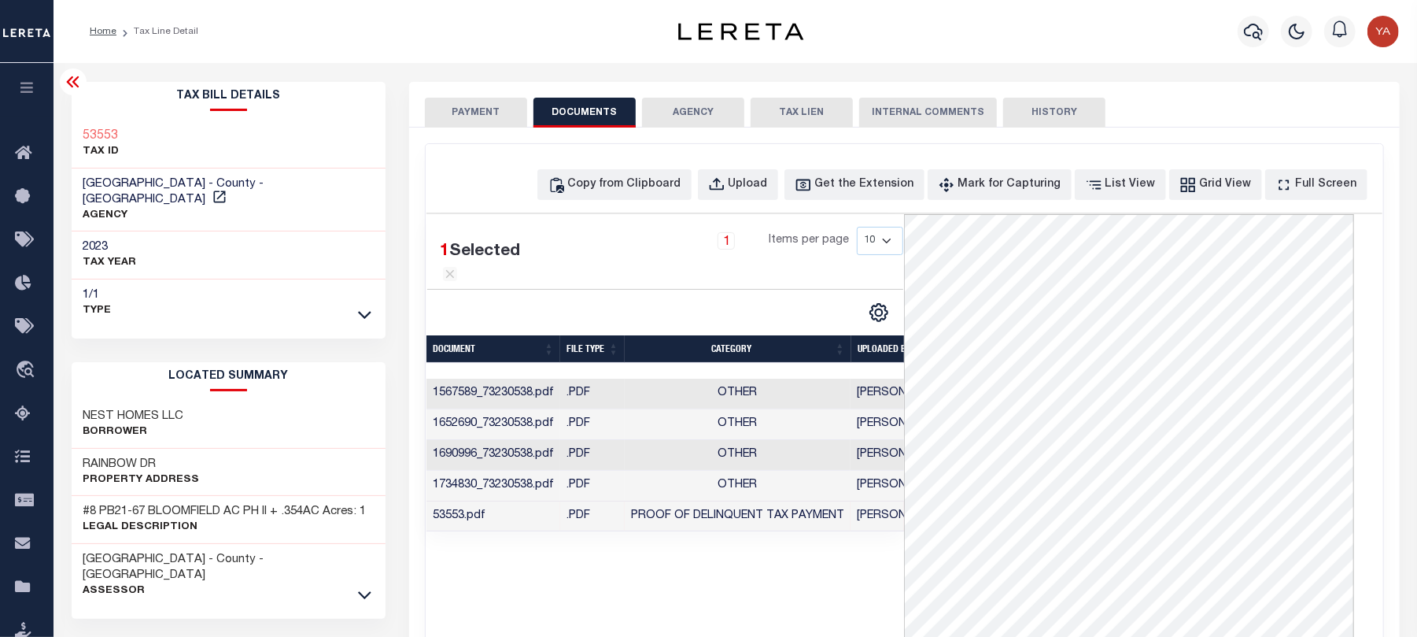
click at [494, 121] on button "PAYMENT" at bounding box center [476, 113] width 102 height 30
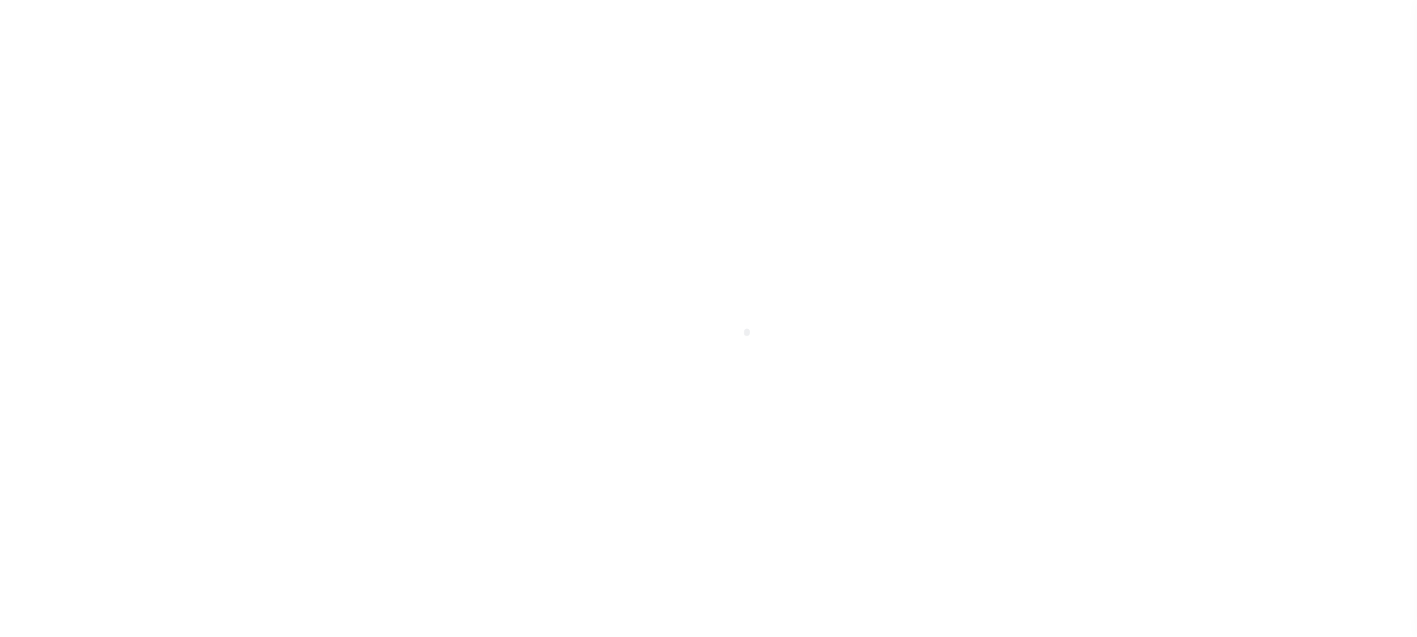
select select "DUE"
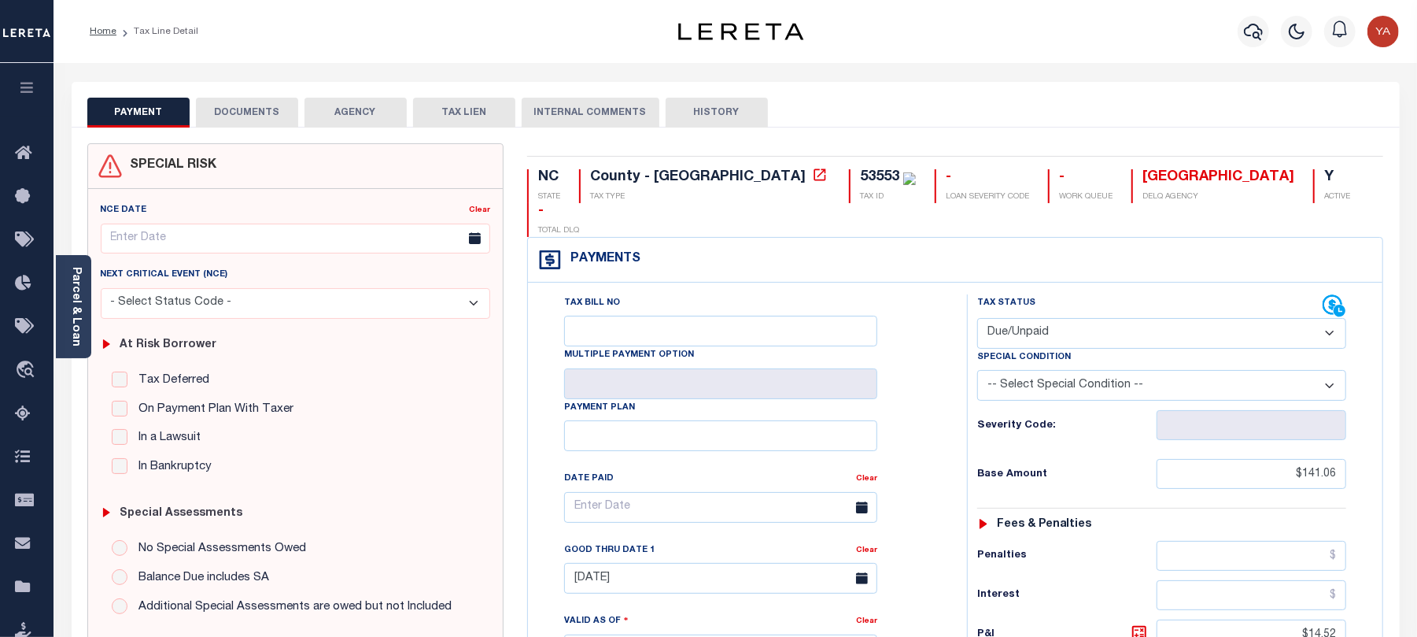
drag, startPoint x: 253, startPoint y: 102, endPoint x: 253, endPoint y: 111, distance: 9.4
click at [253, 102] on button "DOCUMENTS" at bounding box center [247, 113] width 102 height 30
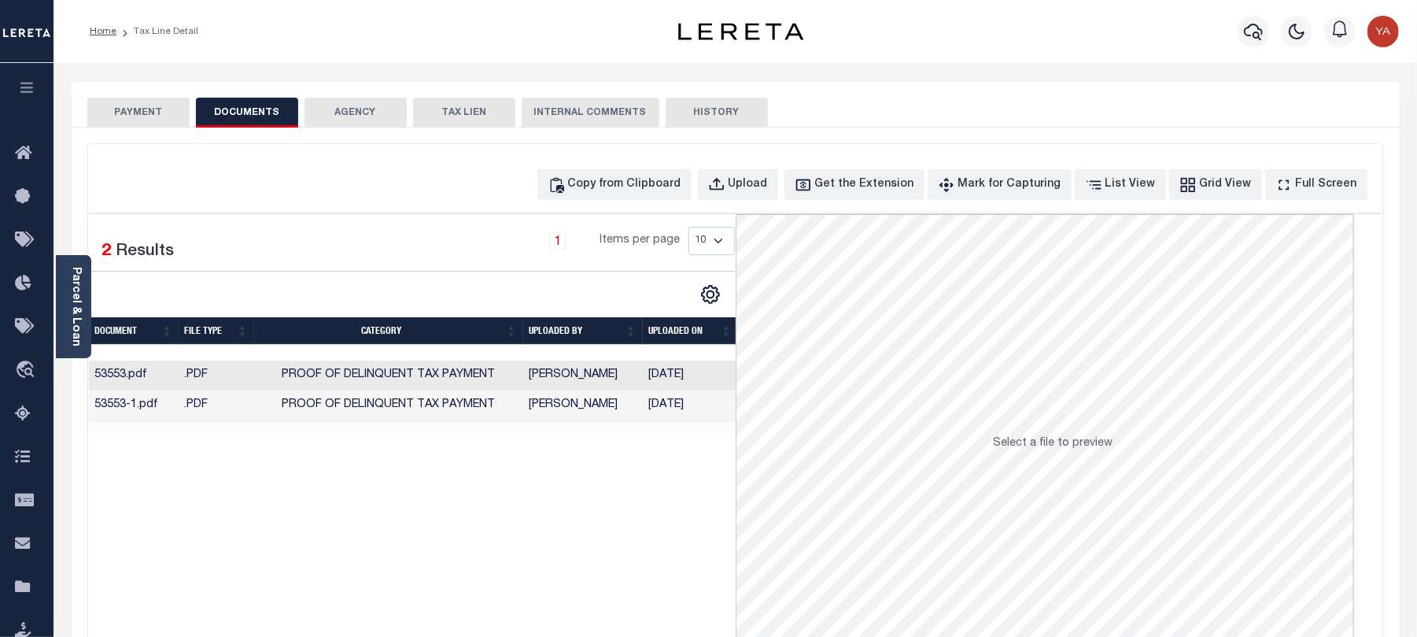
click at [681, 404] on td "[DATE]" at bounding box center [690, 405] width 95 height 31
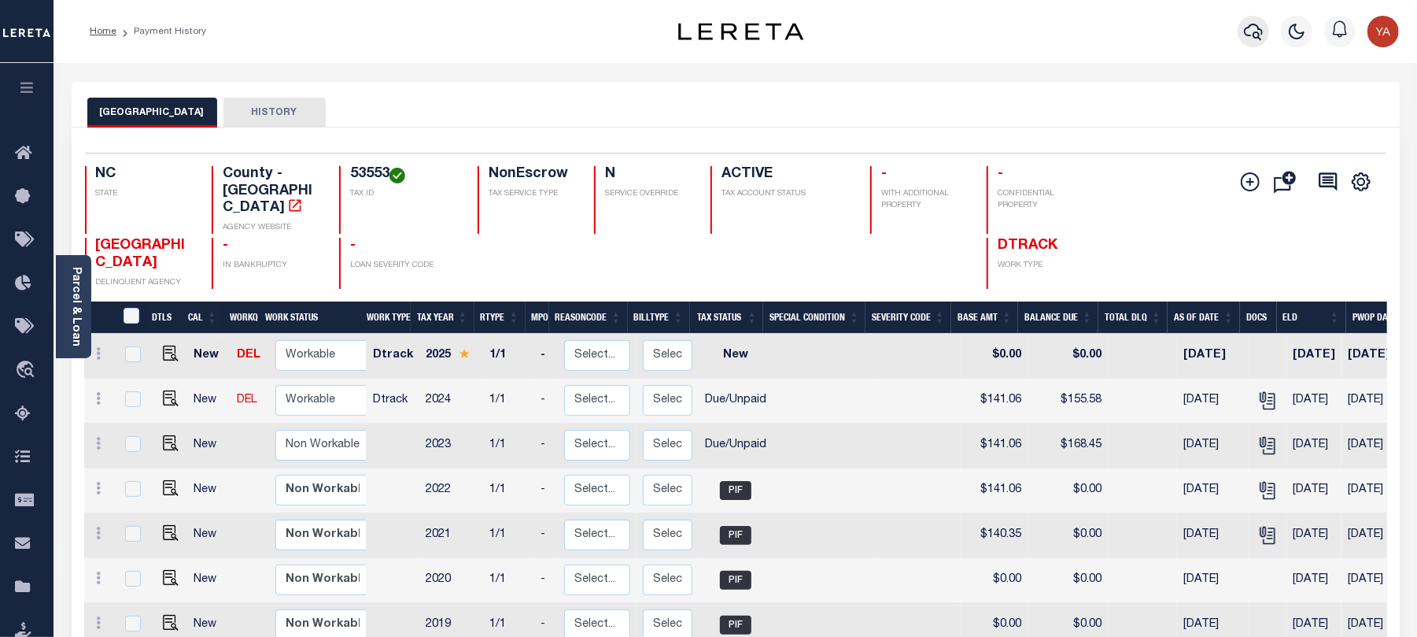
click at [1256, 31] on icon "button" at bounding box center [1253, 31] width 19 height 19
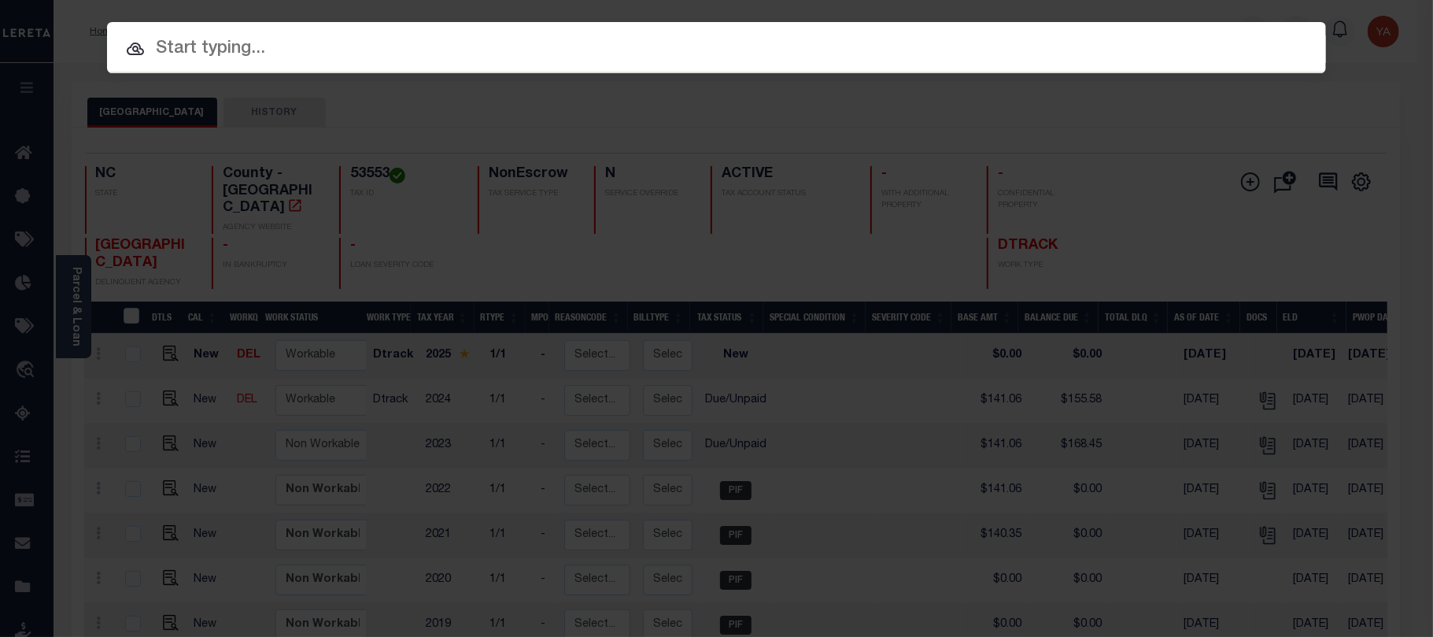
click at [902, 51] on input "text" at bounding box center [716, 49] width 1219 height 28
paste input "341436"
type input "341436"
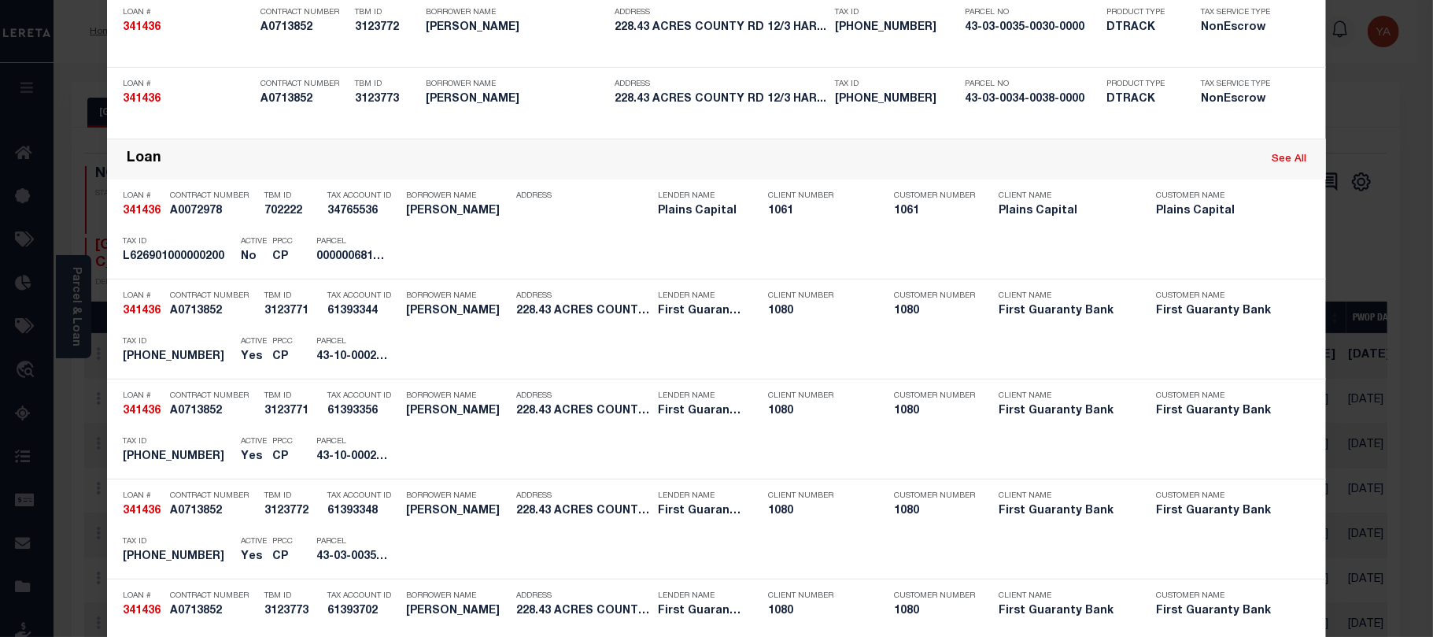
scroll to position [524, 0]
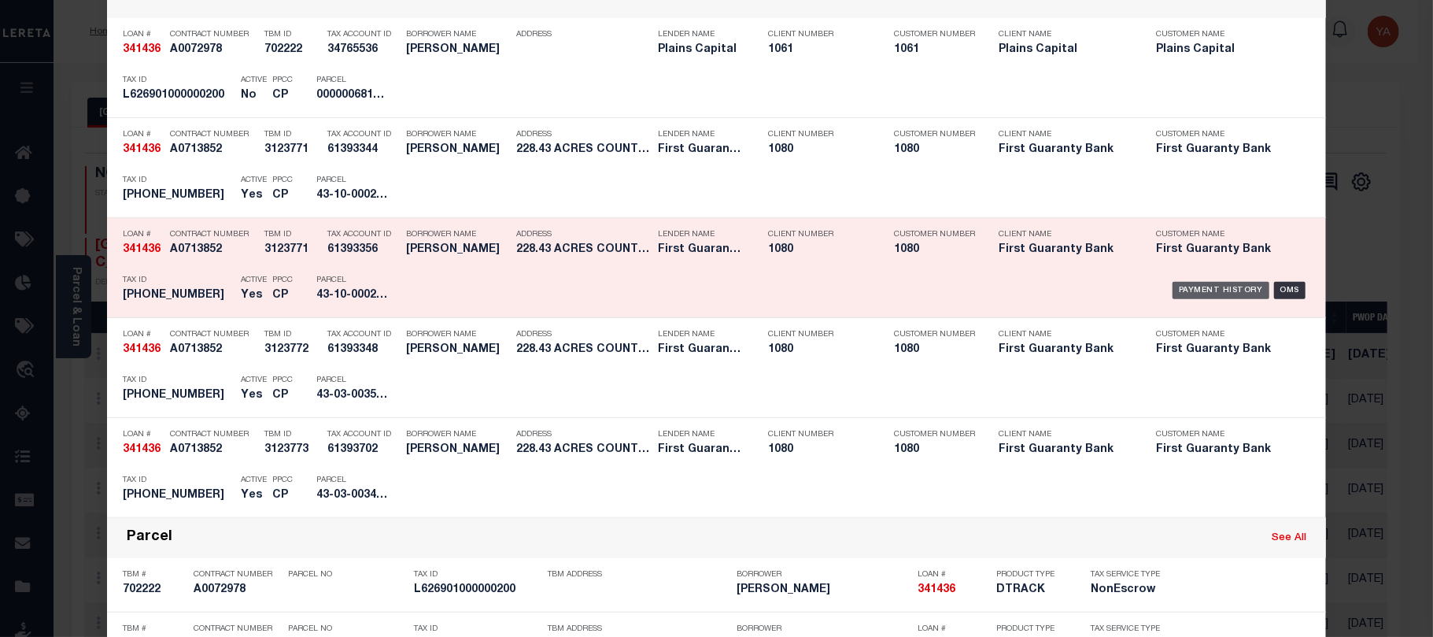
click at [1210, 291] on div "Payment History" at bounding box center [1220, 290] width 97 height 17
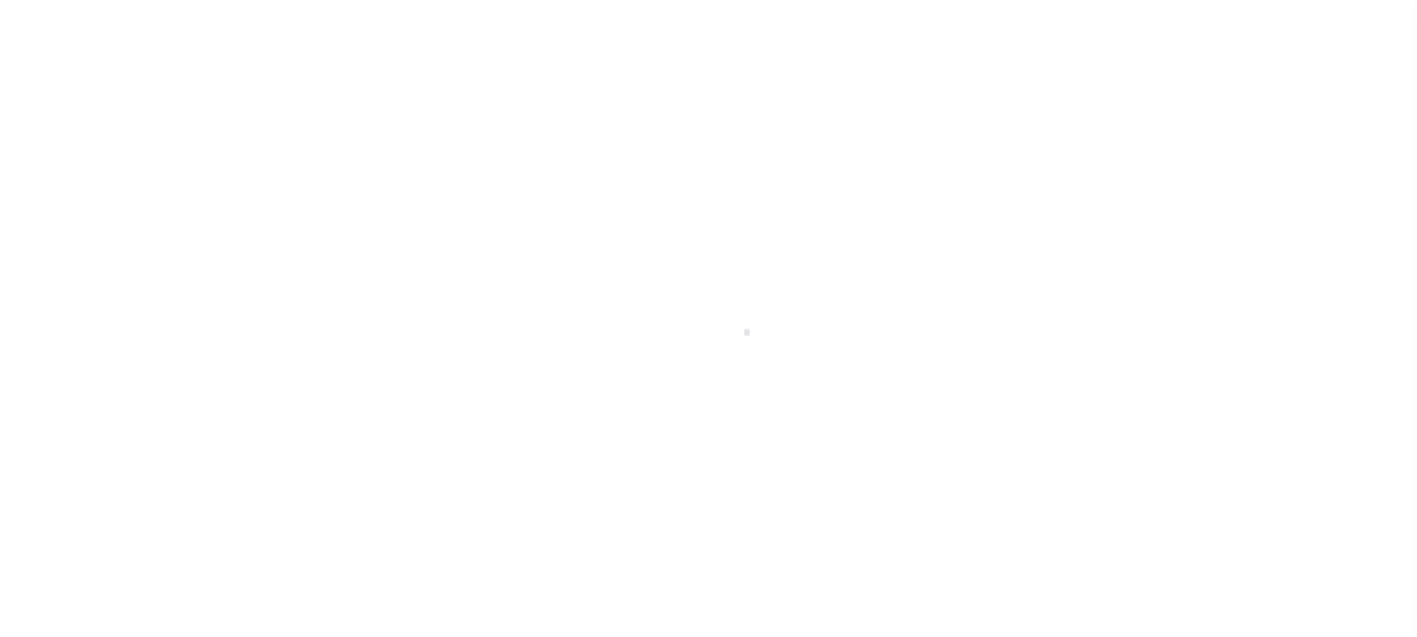
select select "PYD"
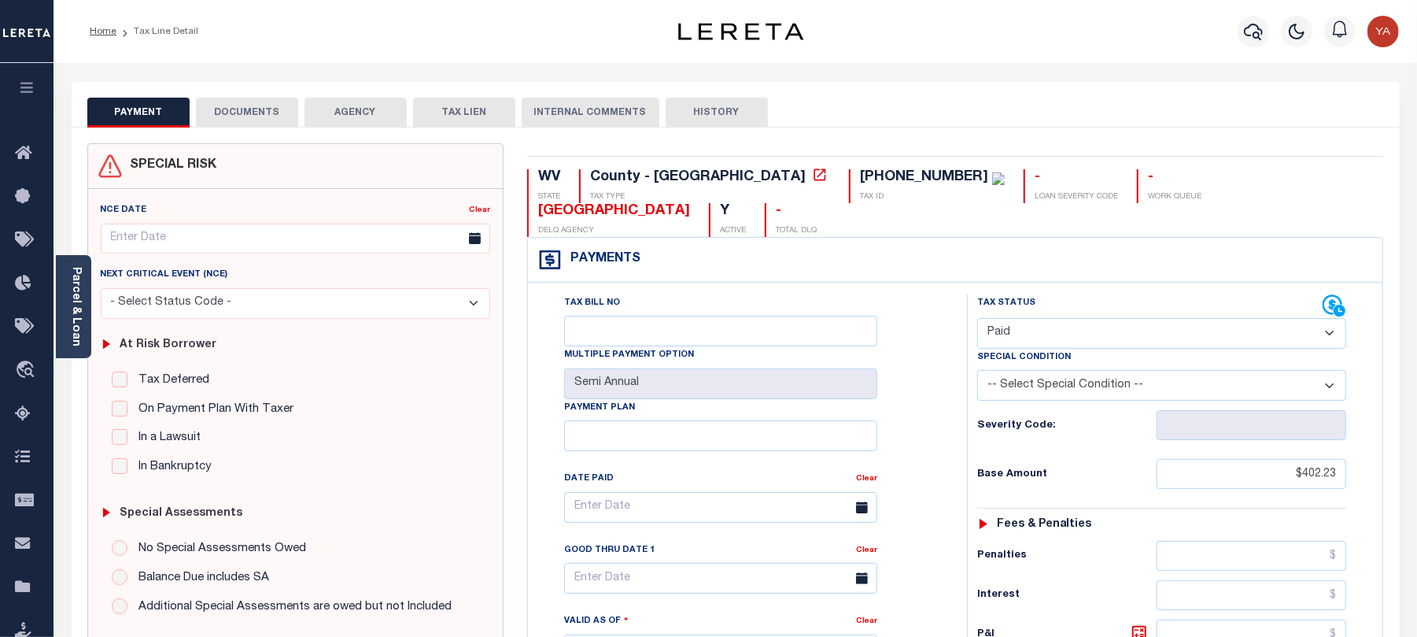
click at [1007, 107] on div "PAYMENT DOCUMENTS AGENCY DELINQUENT PAYEE TAX LIEN HISTORY" at bounding box center [735, 112] width 1297 height 29
click at [77, 315] on link "Parcel & Loan" at bounding box center [75, 306] width 11 height 79
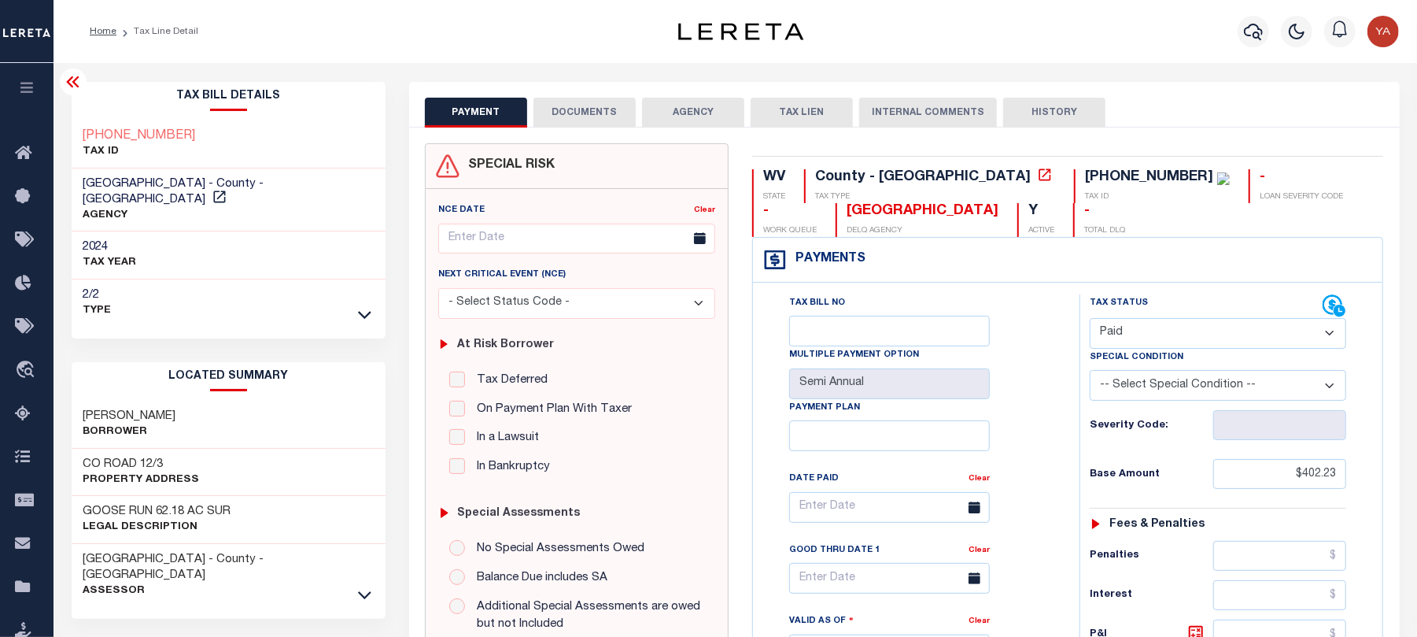
click at [74, 83] on icon at bounding box center [72, 81] width 13 height 11
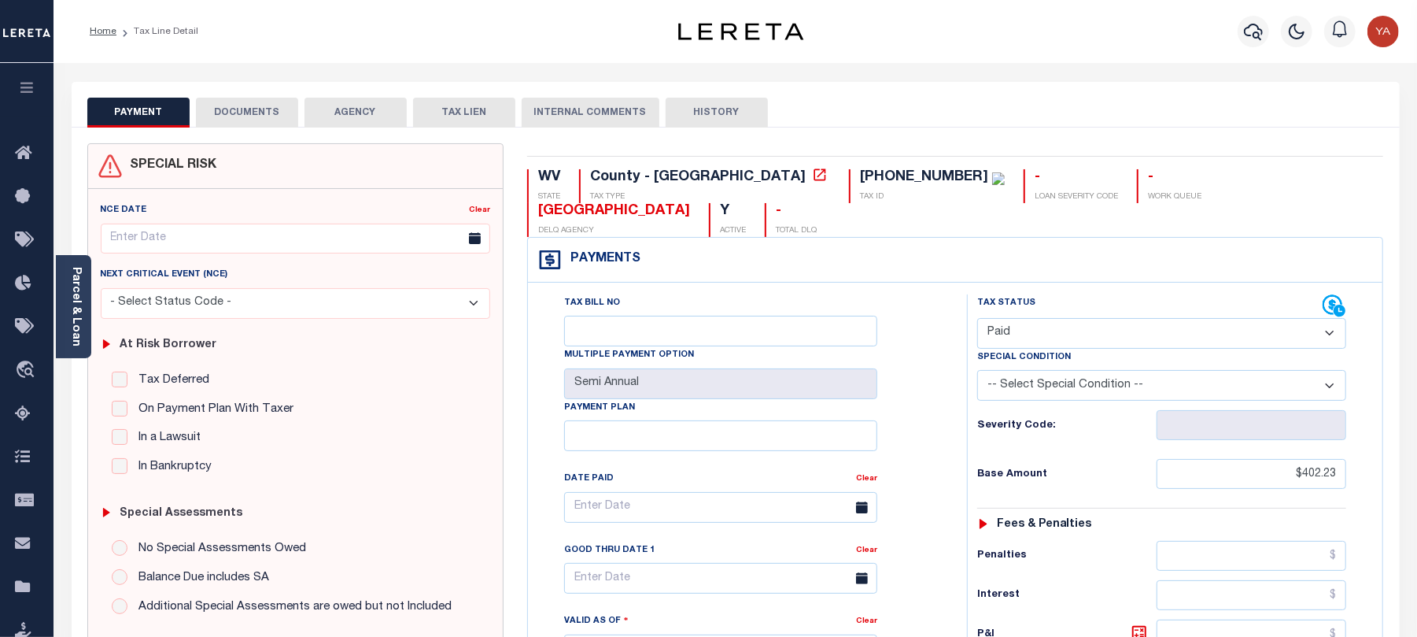
drag, startPoint x: 731, startPoint y: 172, endPoint x: 851, endPoint y: 178, distance: 119.8
click at [860, 178] on div "[PHONE_NUMBER]" at bounding box center [932, 177] width 145 height 17
copy div "[PHONE_NUMBER]"
click at [83, 322] on div "Parcel & Loan" at bounding box center [73, 306] width 35 height 103
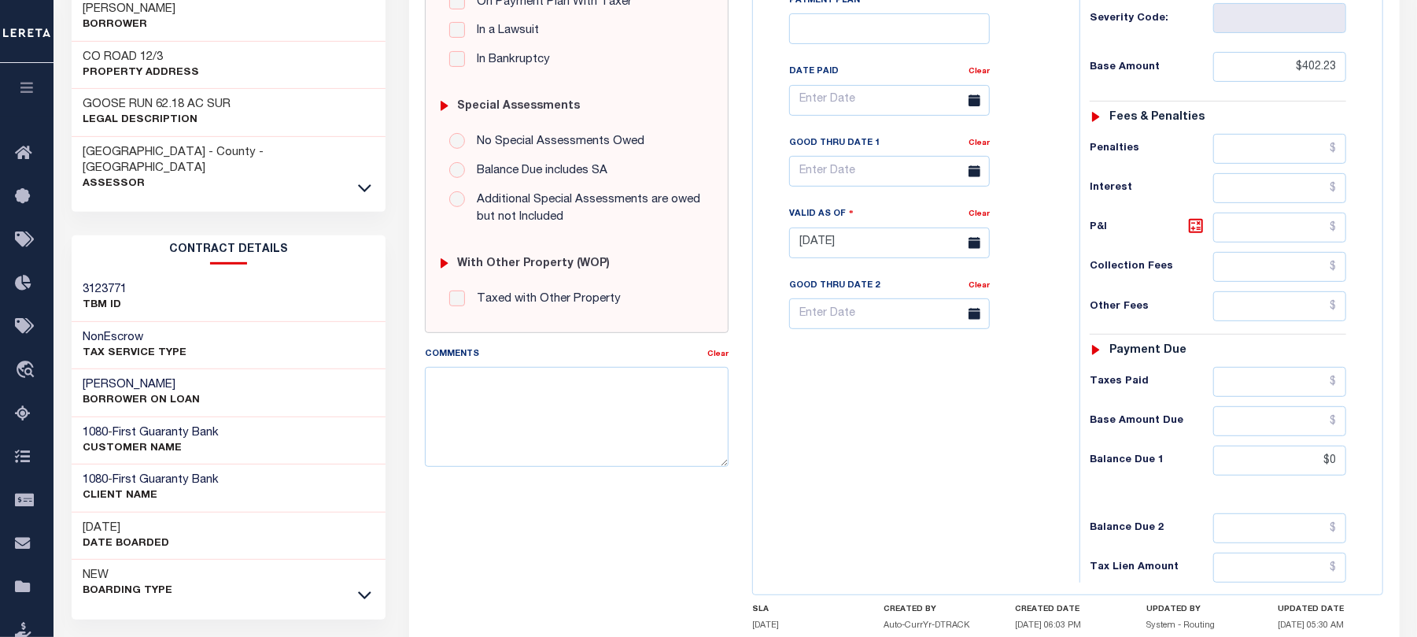
scroll to position [419, 0]
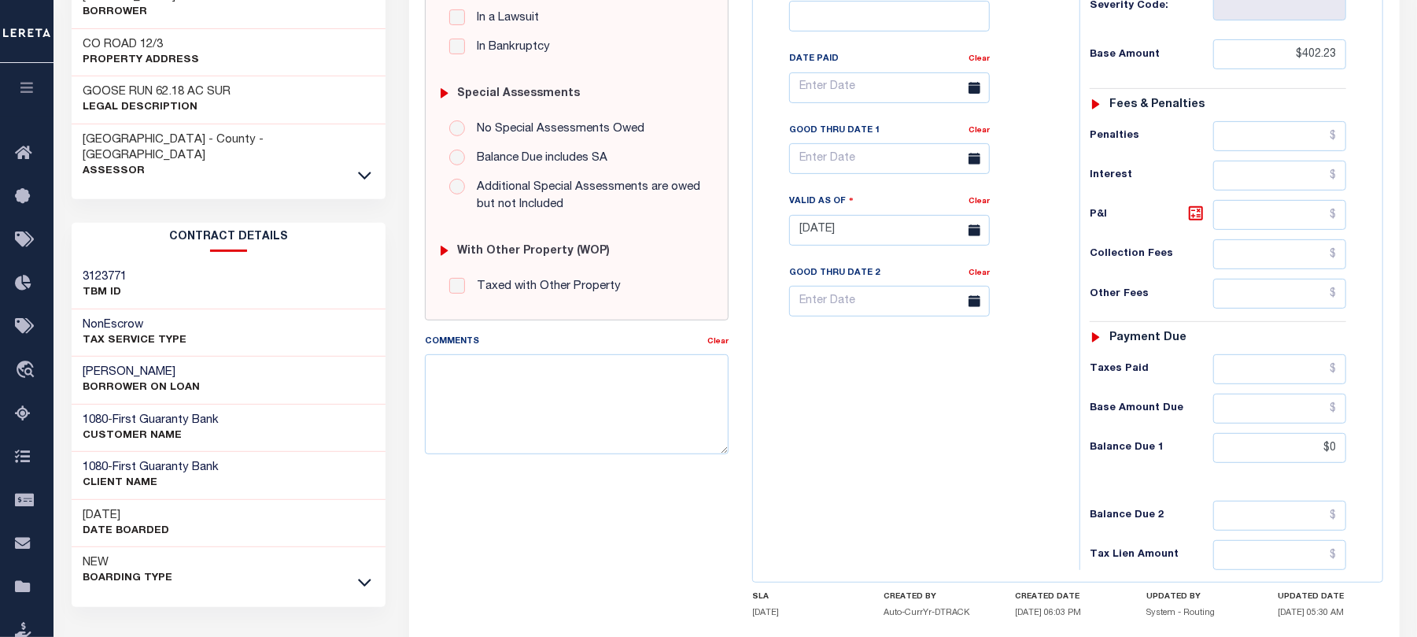
click at [107, 356] on div "[PERSON_NAME] BORROWER ON LOAN" at bounding box center [229, 380] width 315 height 48
copy div "[PERSON_NAME]"
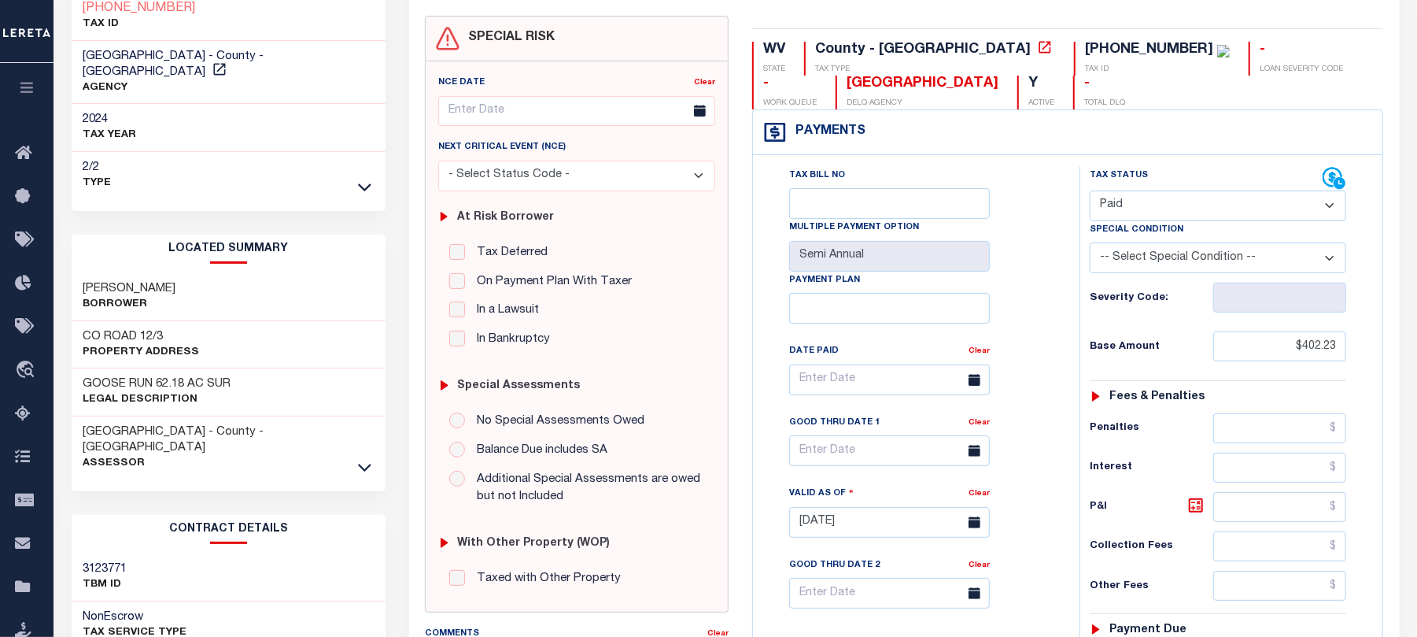
scroll to position [105, 0]
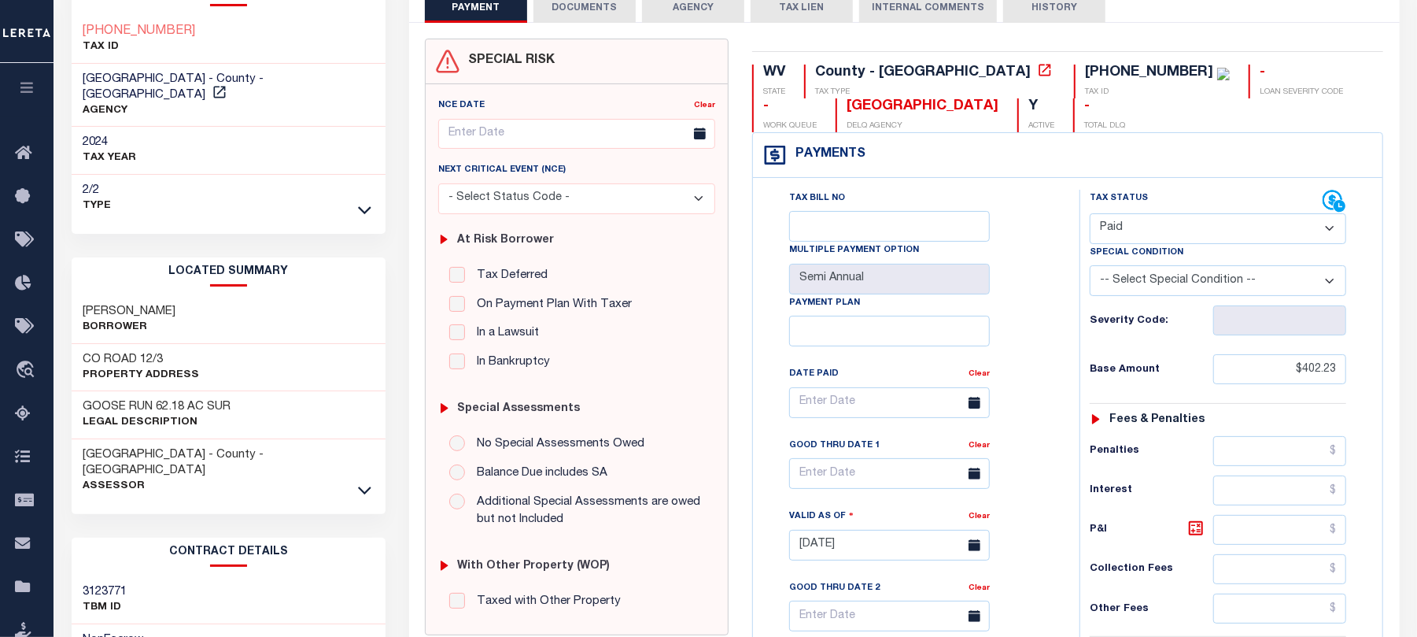
click at [124, 304] on h3 "[PERSON_NAME]" at bounding box center [129, 312] width 93 height 16
copy div "[PERSON_NAME]"
drag, startPoint x: 605, startPoint y: 6, endPoint x: 623, endPoint y: 57, distance: 53.5
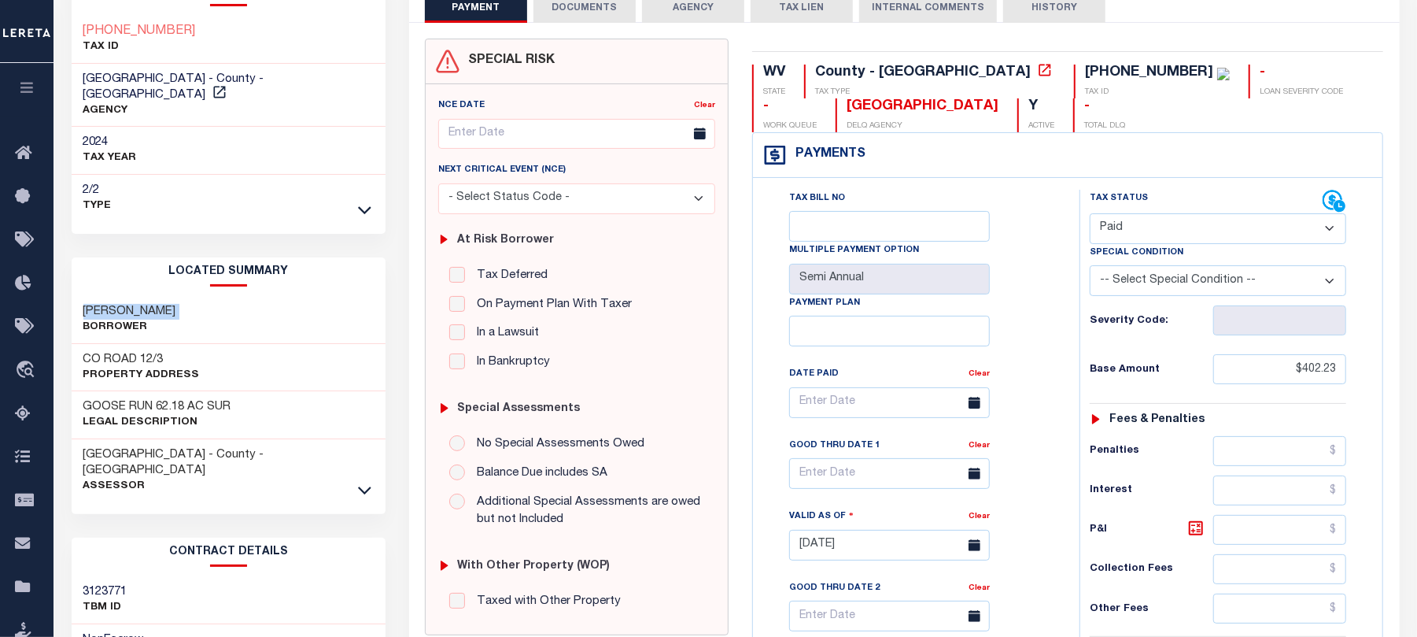
click at [605, 6] on button "DOCUMENTS" at bounding box center [584, 8] width 102 height 30
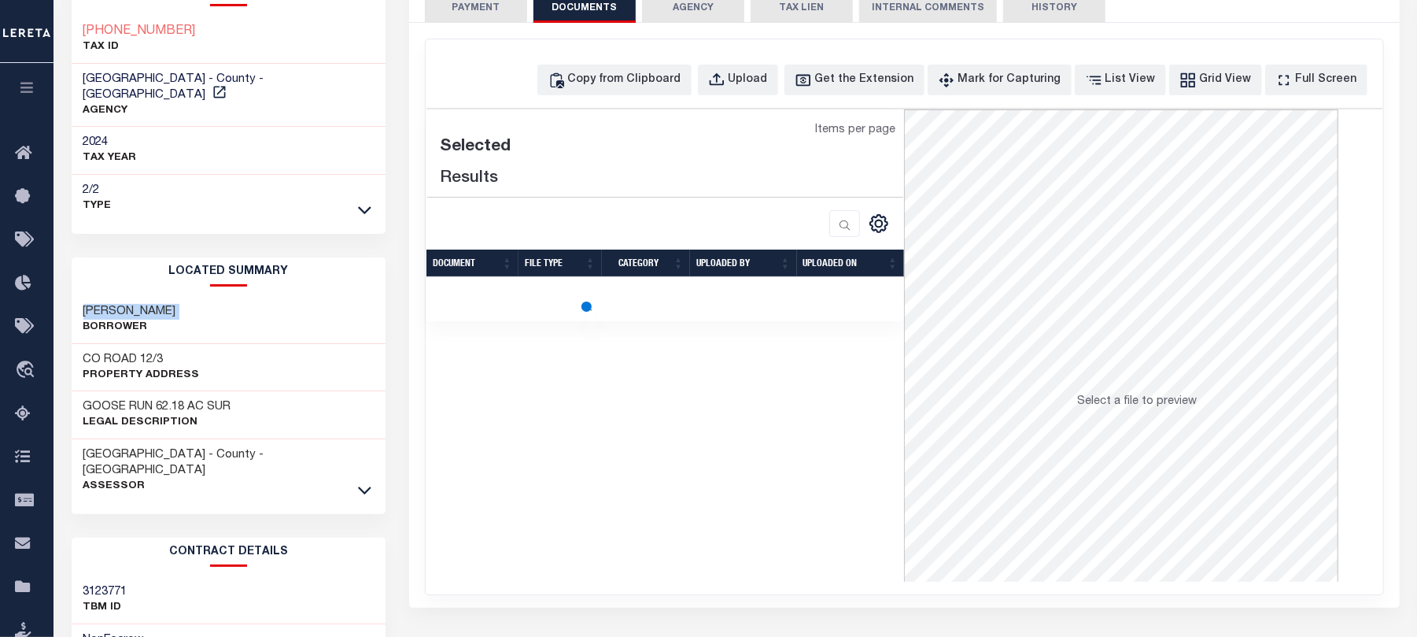
scroll to position [0, 0]
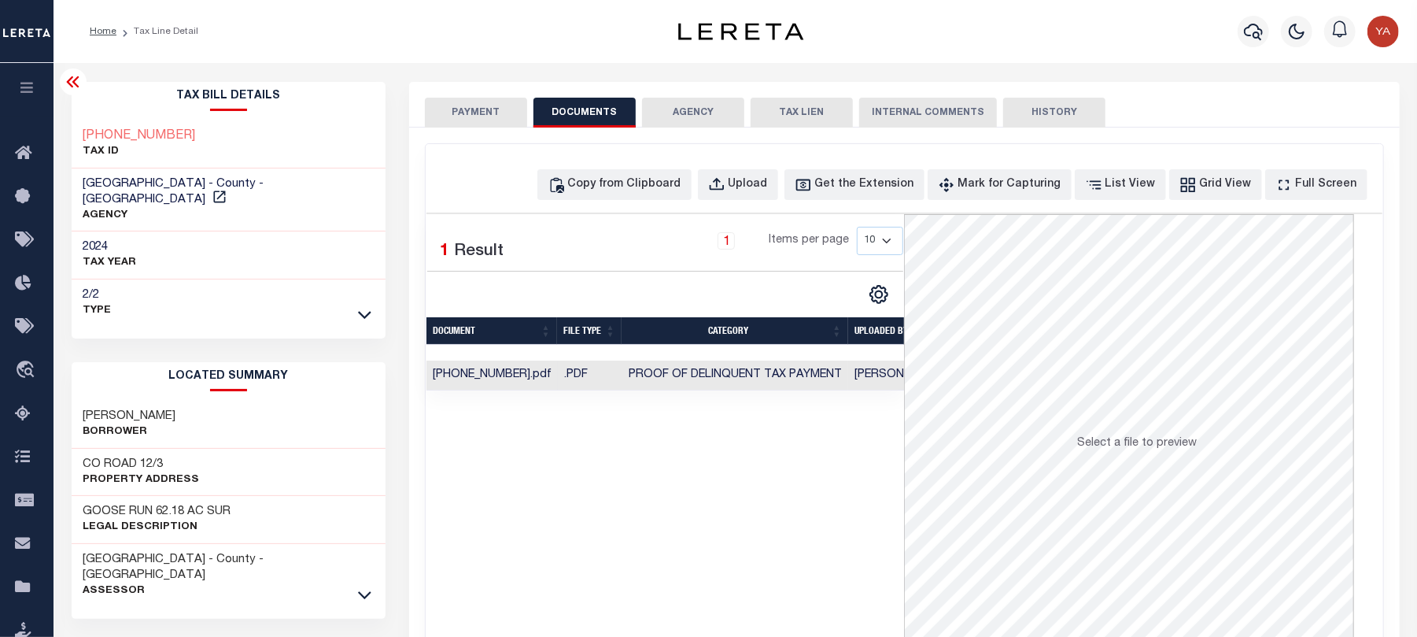
click at [861, 382] on td "[PERSON_NAME]" at bounding box center [899, 375] width 102 height 31
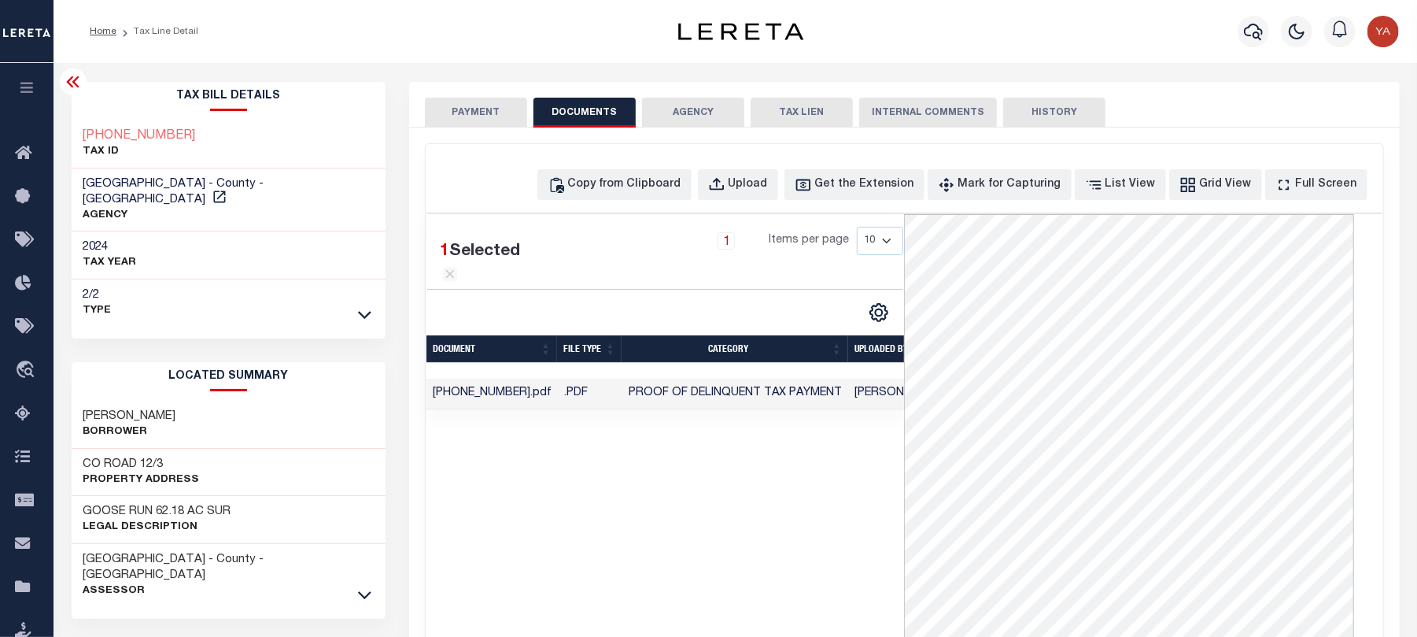
click at [508, 121] on button "PAYMENT" at bounding box center [476, 113] width 102 height 30
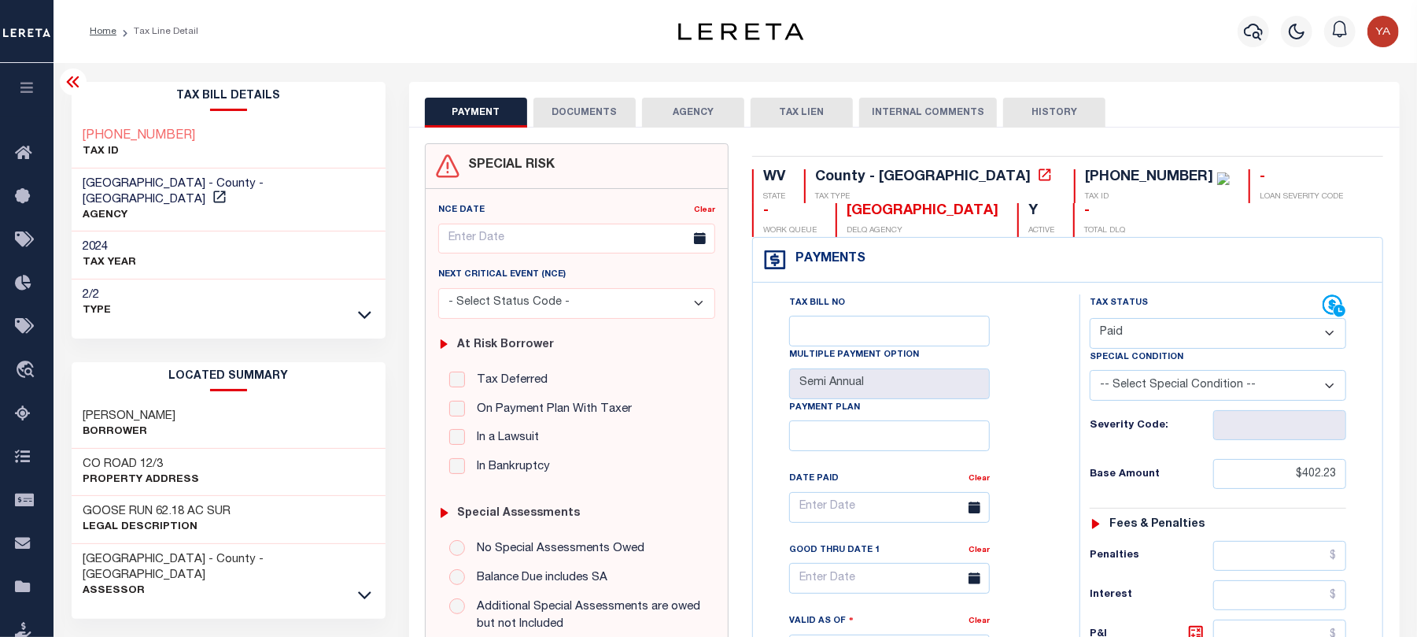
click at [517, 44] on div "Home Tax Line Detail" at bounding box center [353, 31] width 553 height 33
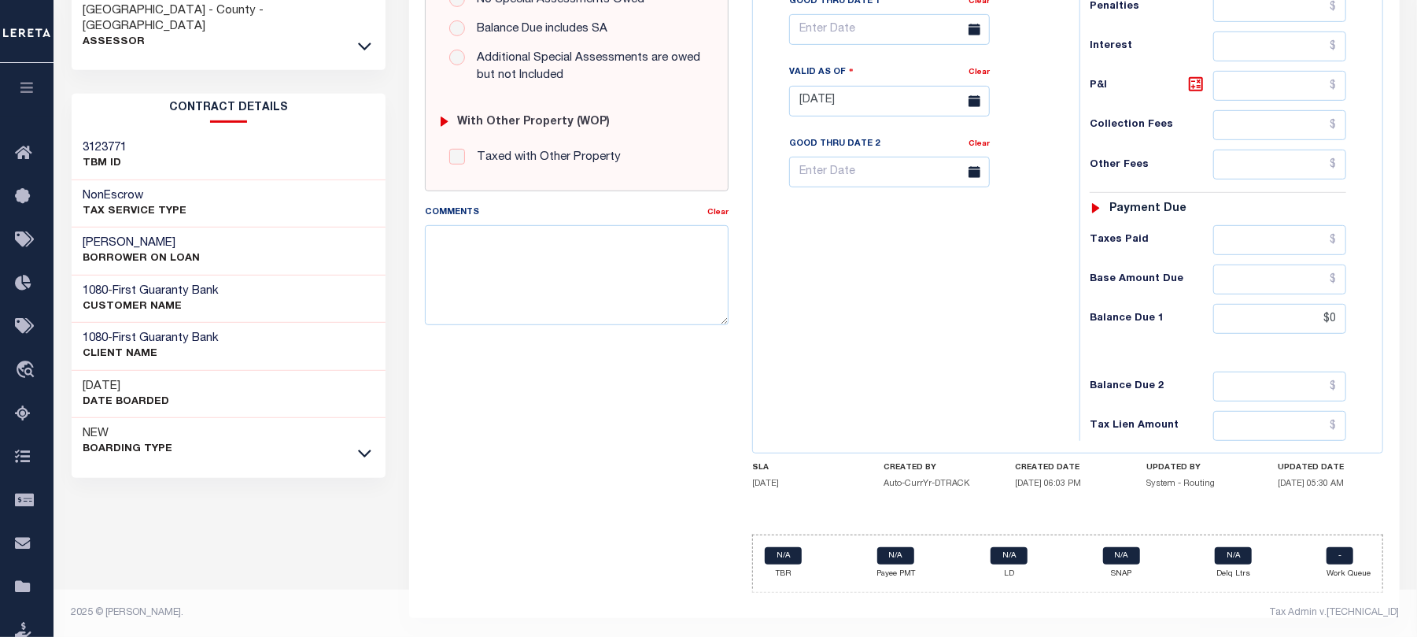
scroll to position [35, 0]
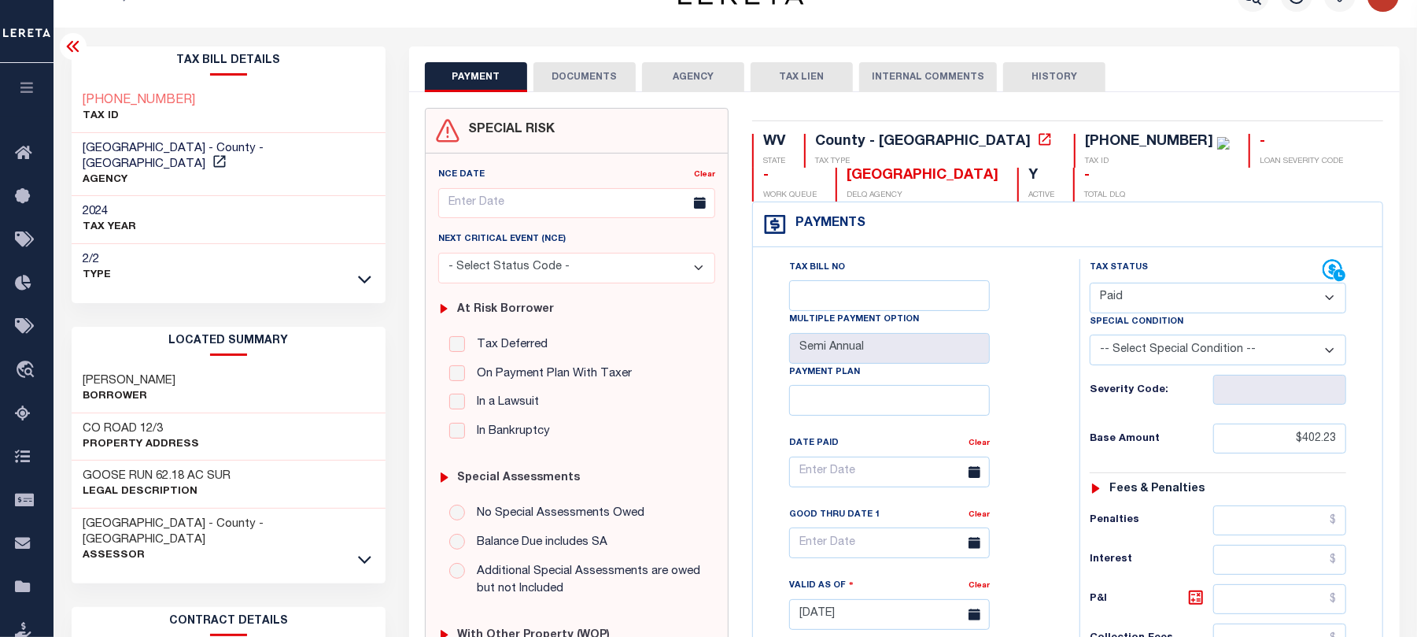
click at [1020, 312] on div "Tax Bill No Multiple Payment Option Semi Annual Payment Plan Clear Clear Valid …" at bounding box center [912, 479] width 287 height 441
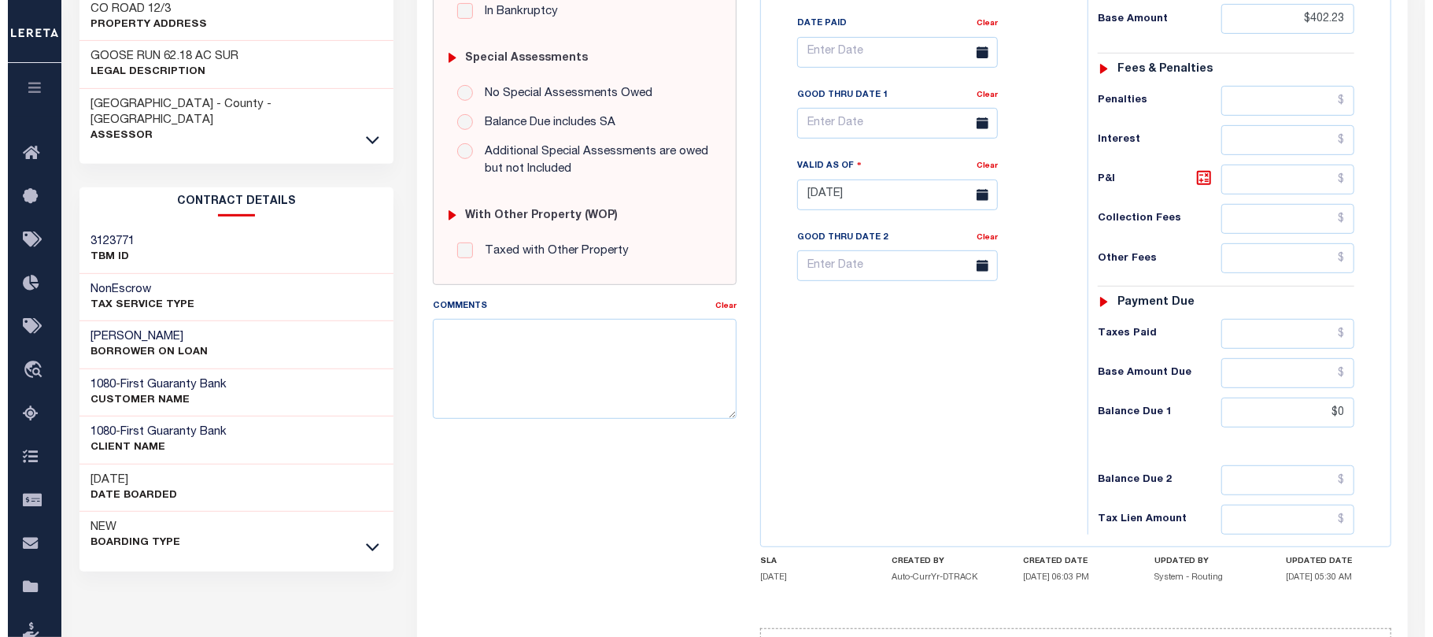
scroll to position [0, 0]
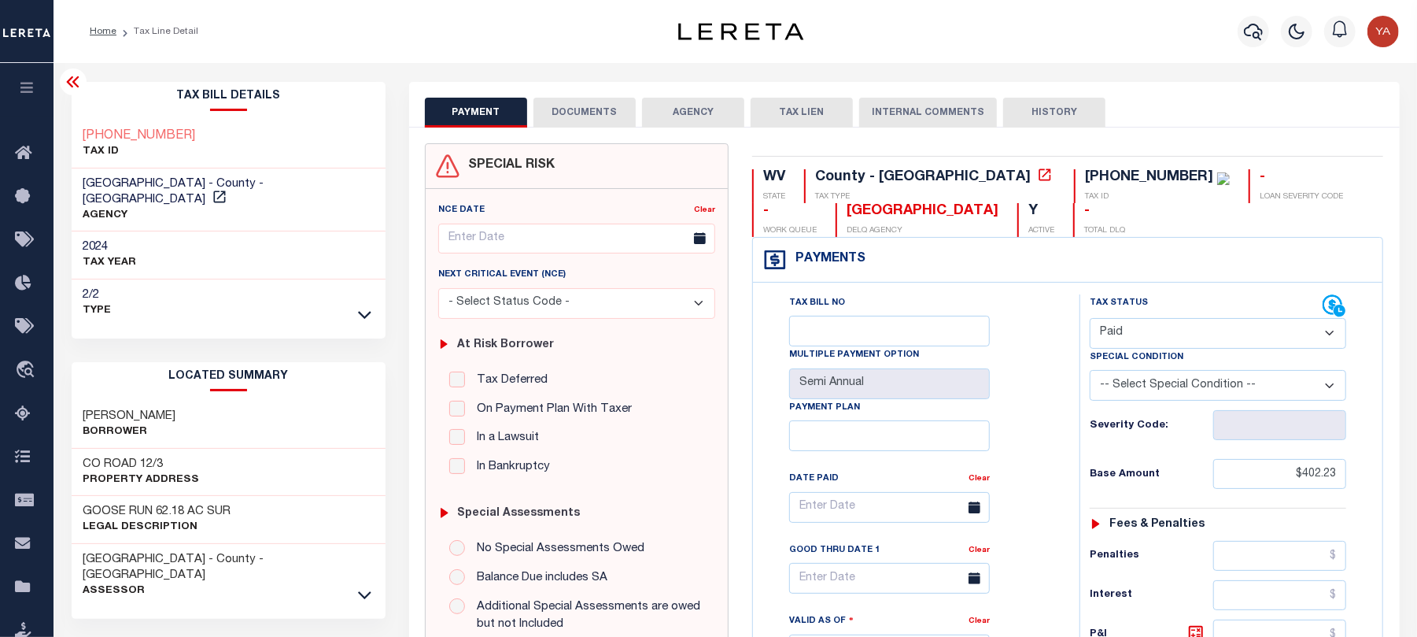
click at [621, 117] on button "DOCUMENTS" at bounding box center [584, 113] width 102 height 30
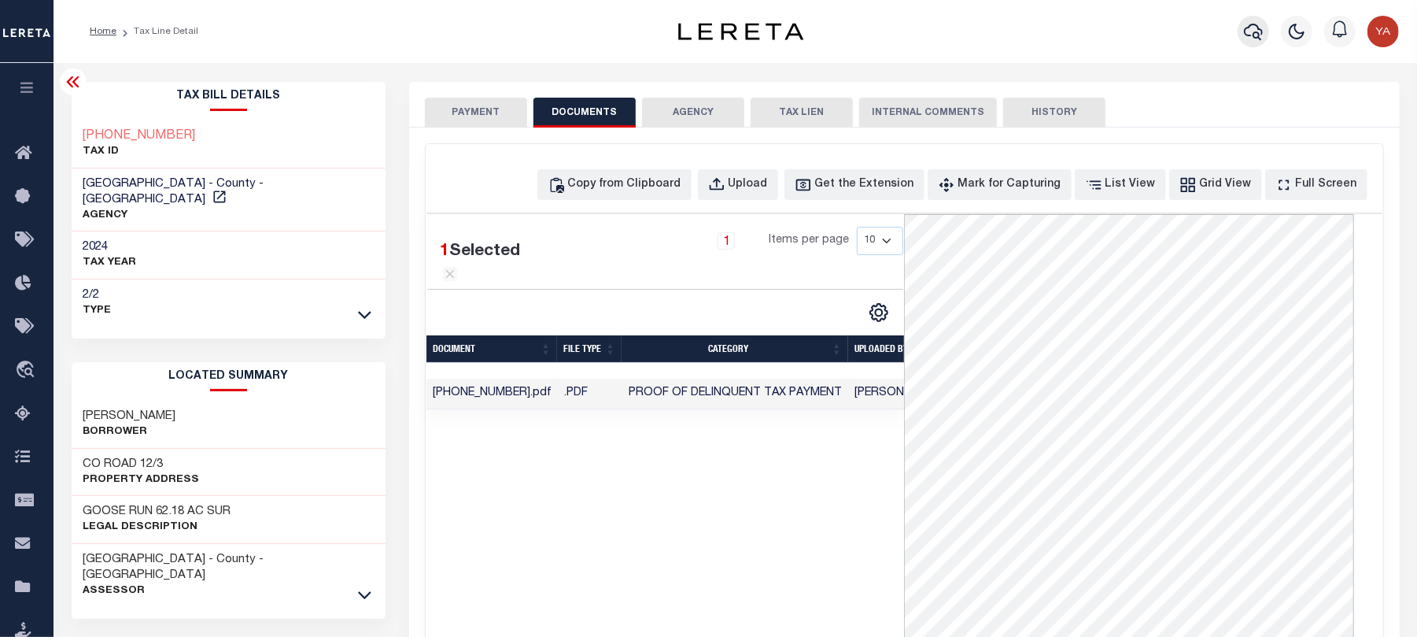
click at [1253, 35] on icon "button" at bounding box center [1253, 31] width 19 height 19
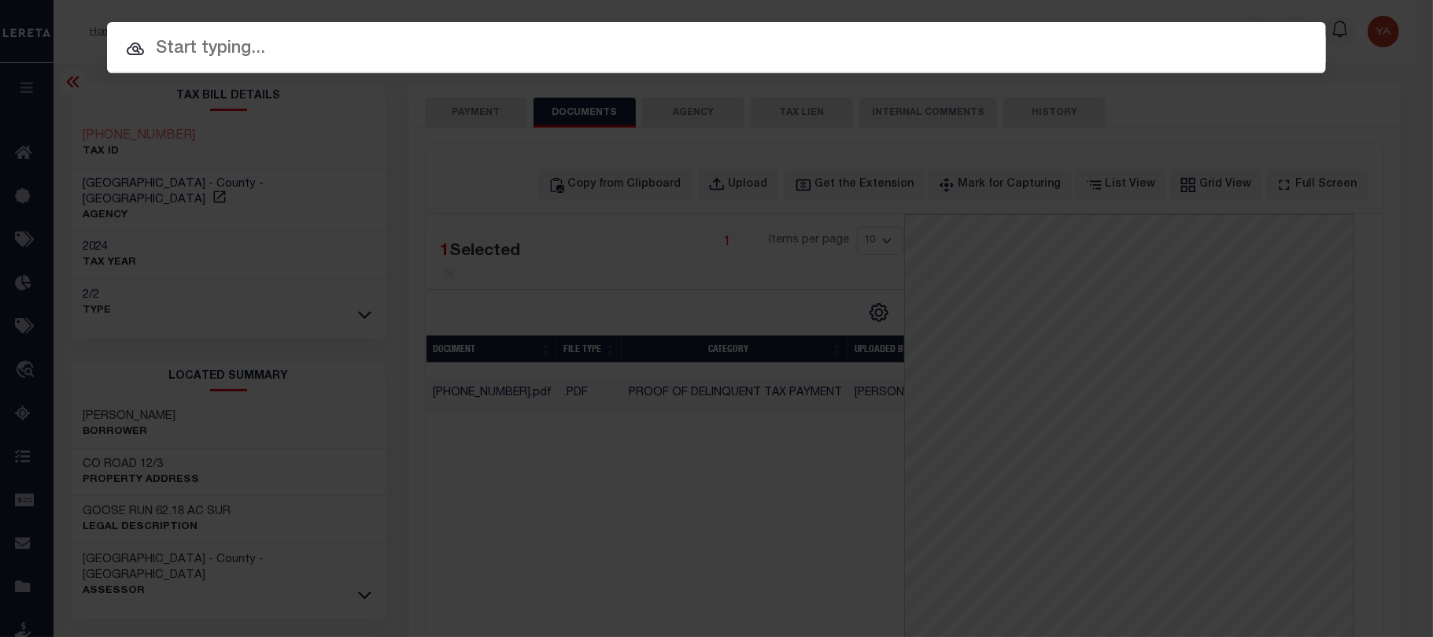
click at [844, 45] on input "text" at bounding box center [716, 49] width 1219 height 28
paste input "342097"
type input "342097"
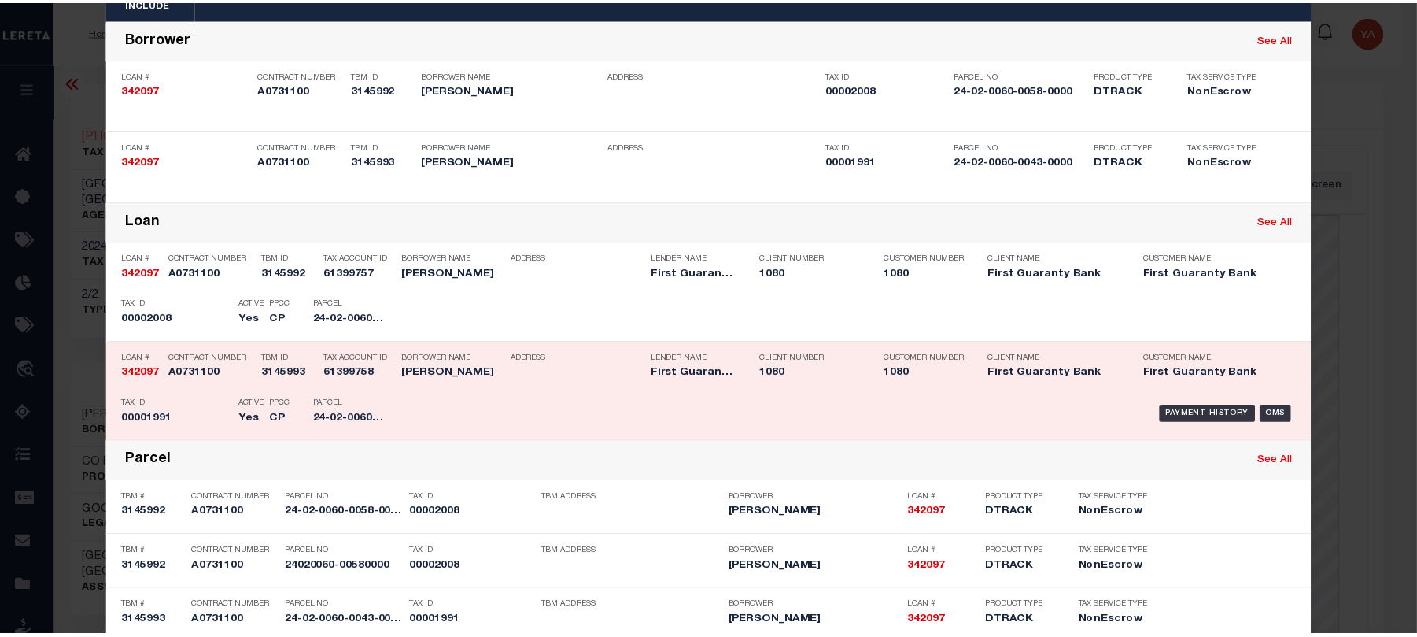
scroll to position [171, 0]
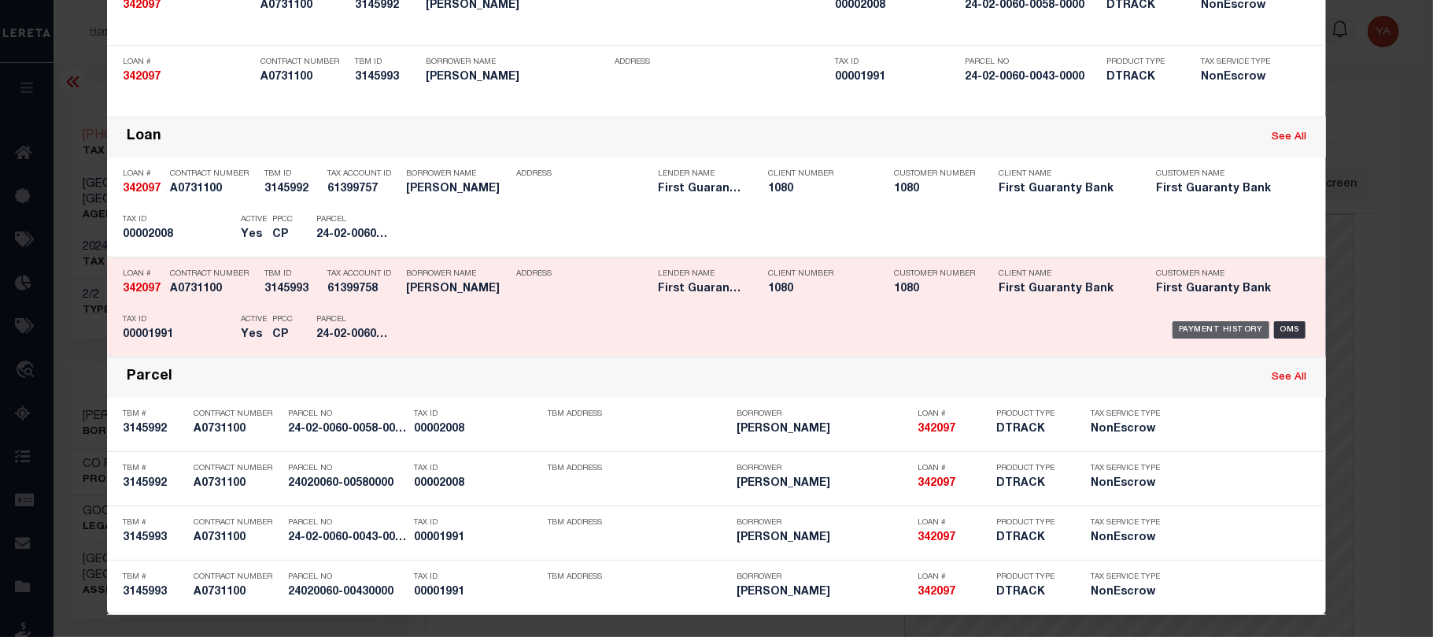
click at [1182, 321] on div "Payment History" at bounding box center [1220, 329] width 97 height 17
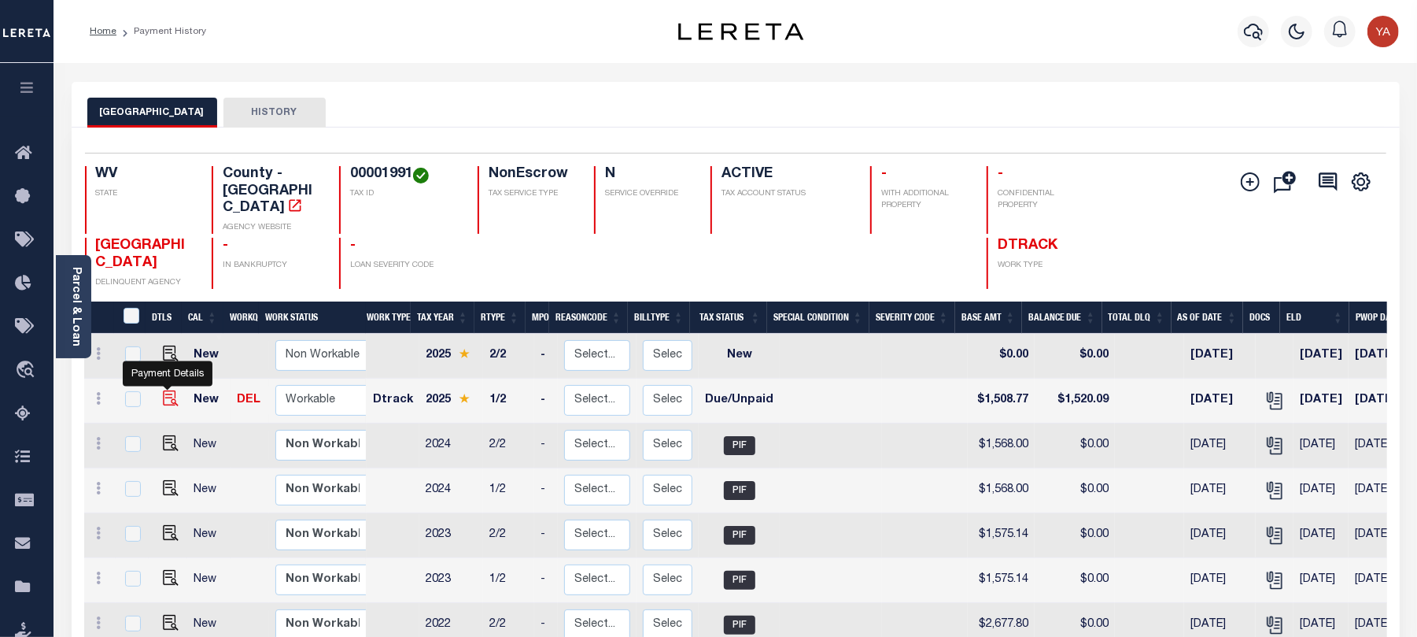
click at [167, 390] on img "" at bounding box center [171, 398] width 16 height 16
checkbox input "true"
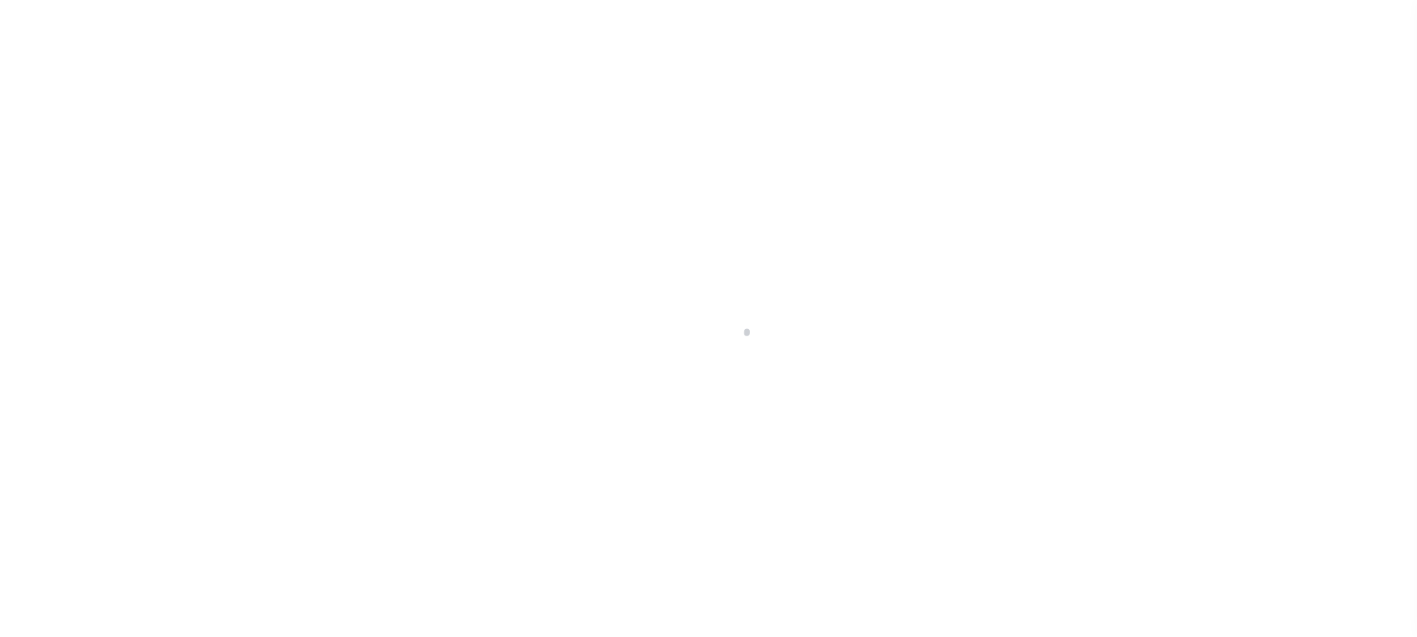
checkbox input "false"
type input "Semi Annual"
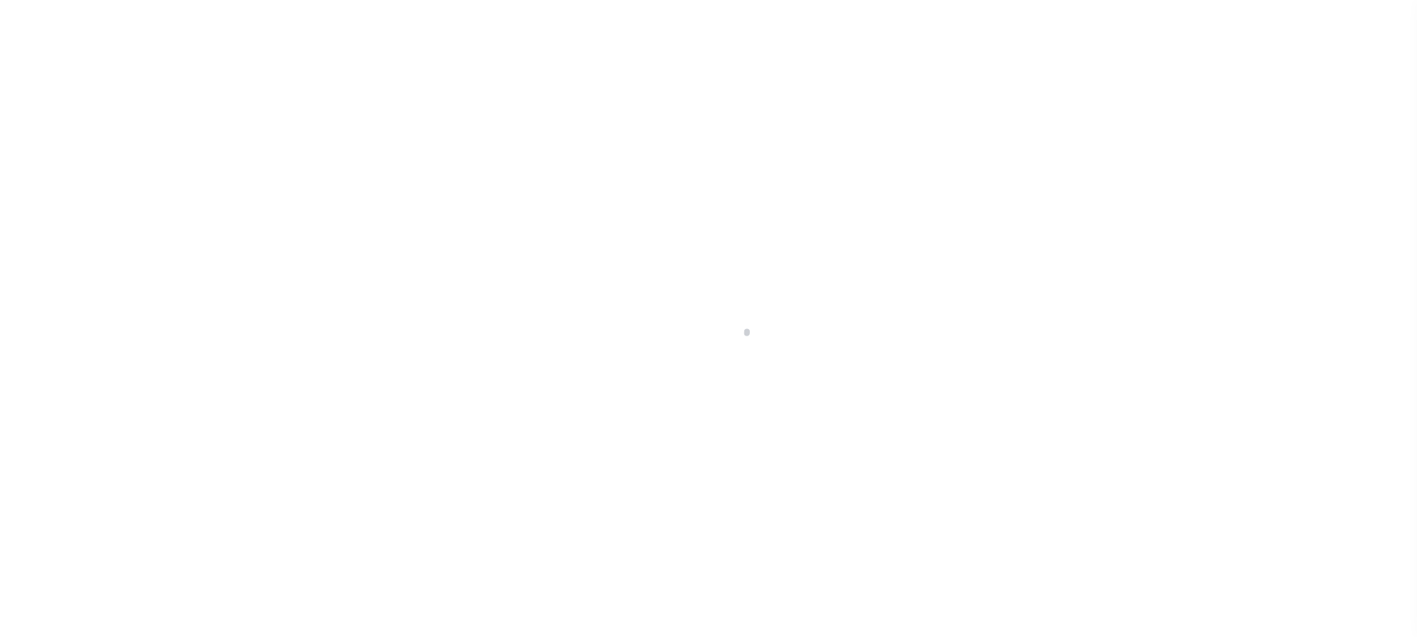
type input "[DATE]"
select select "DUE"
type input "$1,508.77"
type input "$11.32"
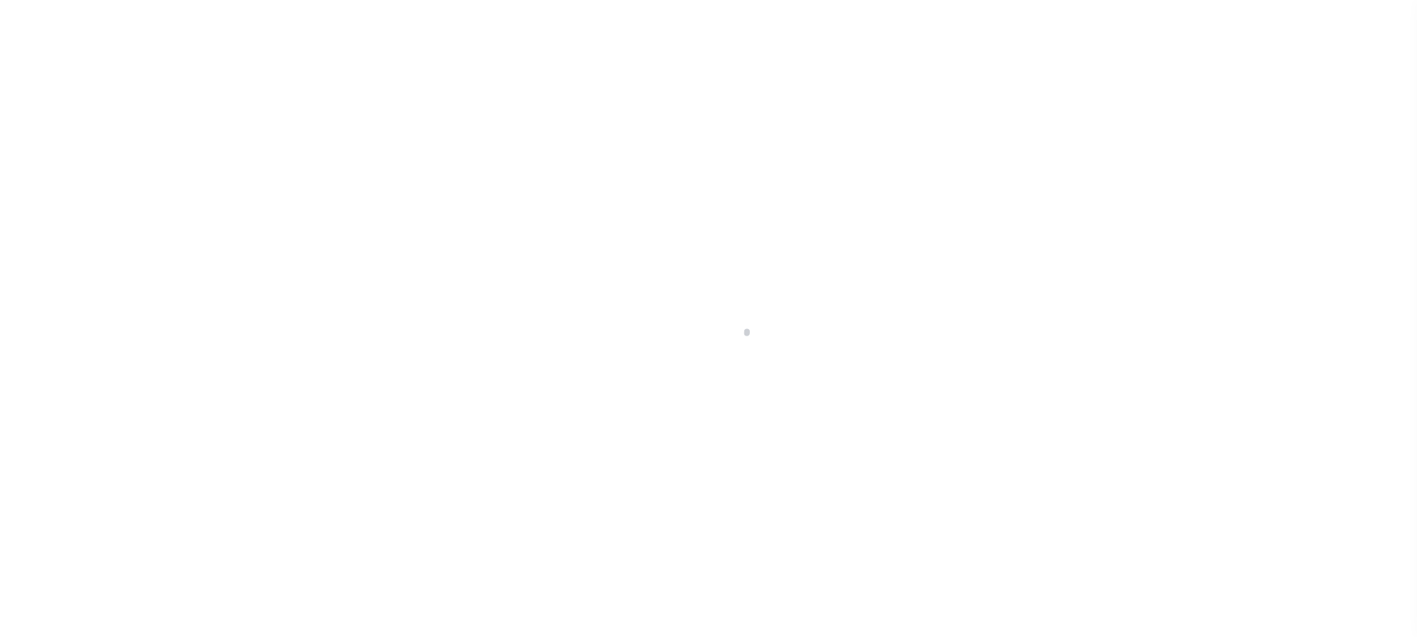
type input "$1,520.09"
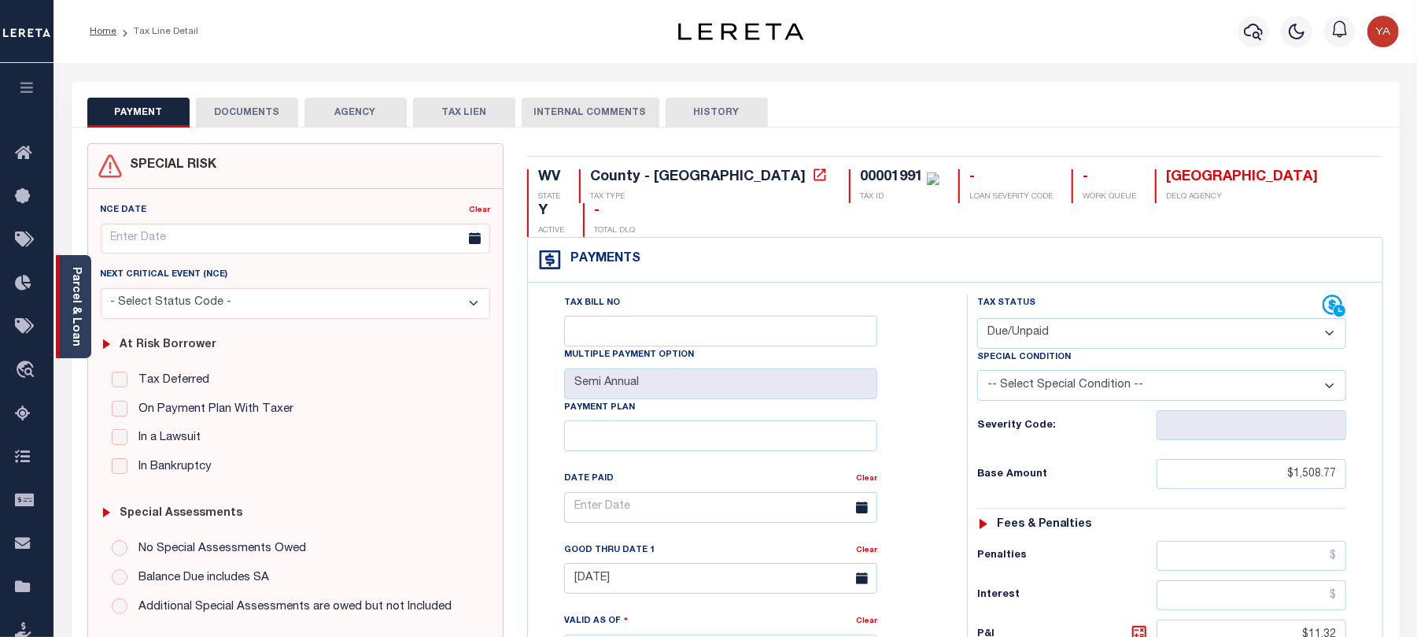
click at [76, 319] on link "Parcel & Loan" at bounding box center [75, 306] width 11 height 79
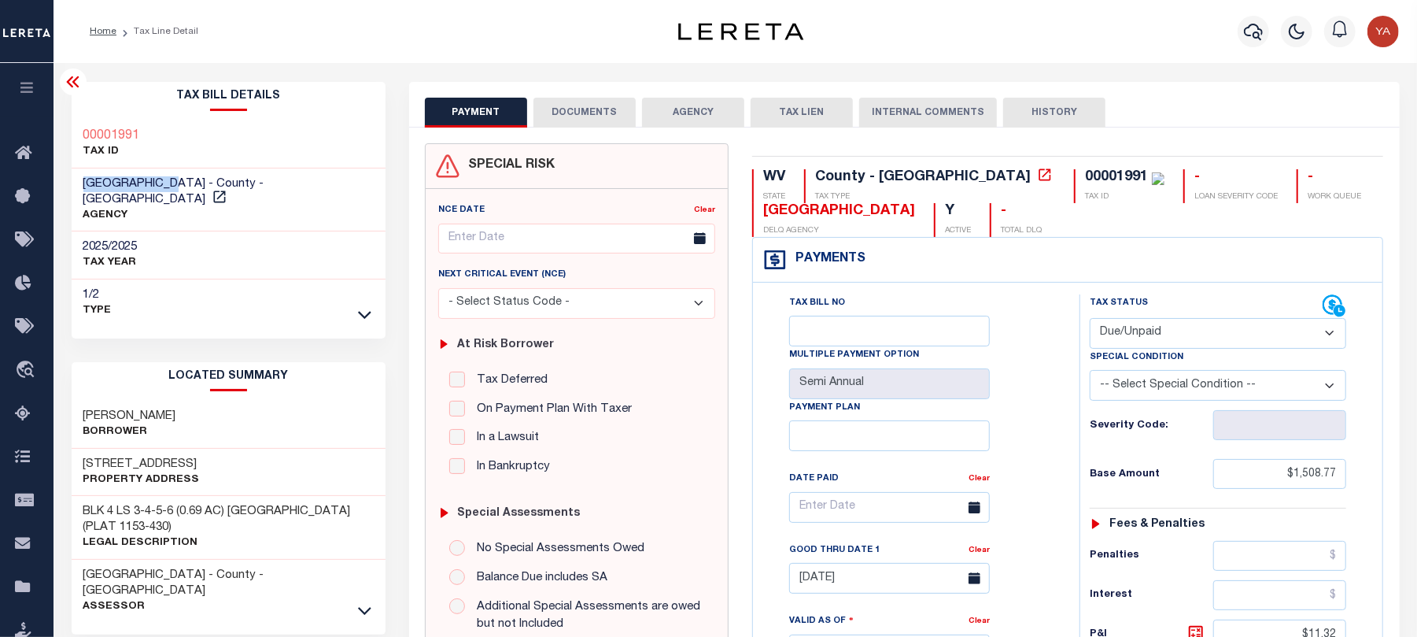
drag, startPoint x: 79, startPoint y: 183, endPoint x: 179, endPoint y: 183, distance: 99.9
click at [179, 183] on div "MARION COUNTY - County - WV AGENCY" at bounding box center [229, 200] width 315 height 64
copy span "[GEOGRAPHIC_DATA]"
drag, startPoint x: 948, startPoint y: 178, endPoint x: 1015, endPoint y: 173, distance: 67.0
click at [1074, 173] on div "00001991 TAX ID" at bounding box center [1119, 186] width 90 height 34
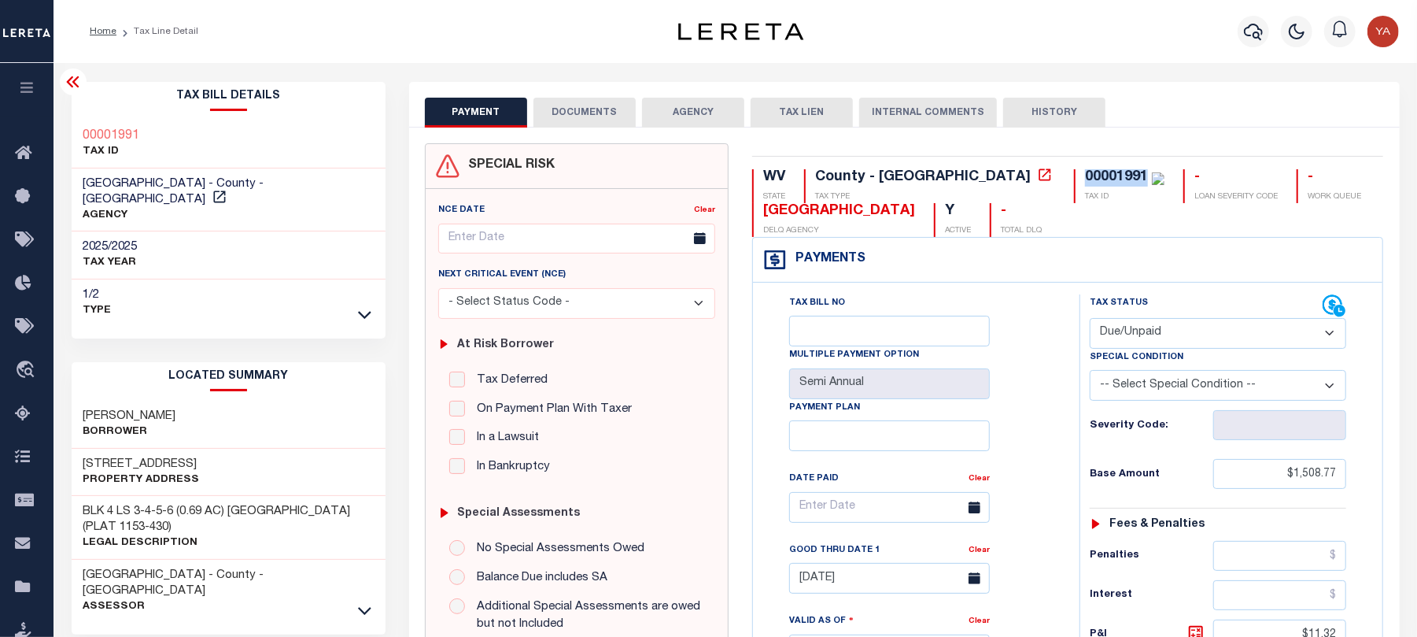
copy div "00001991"
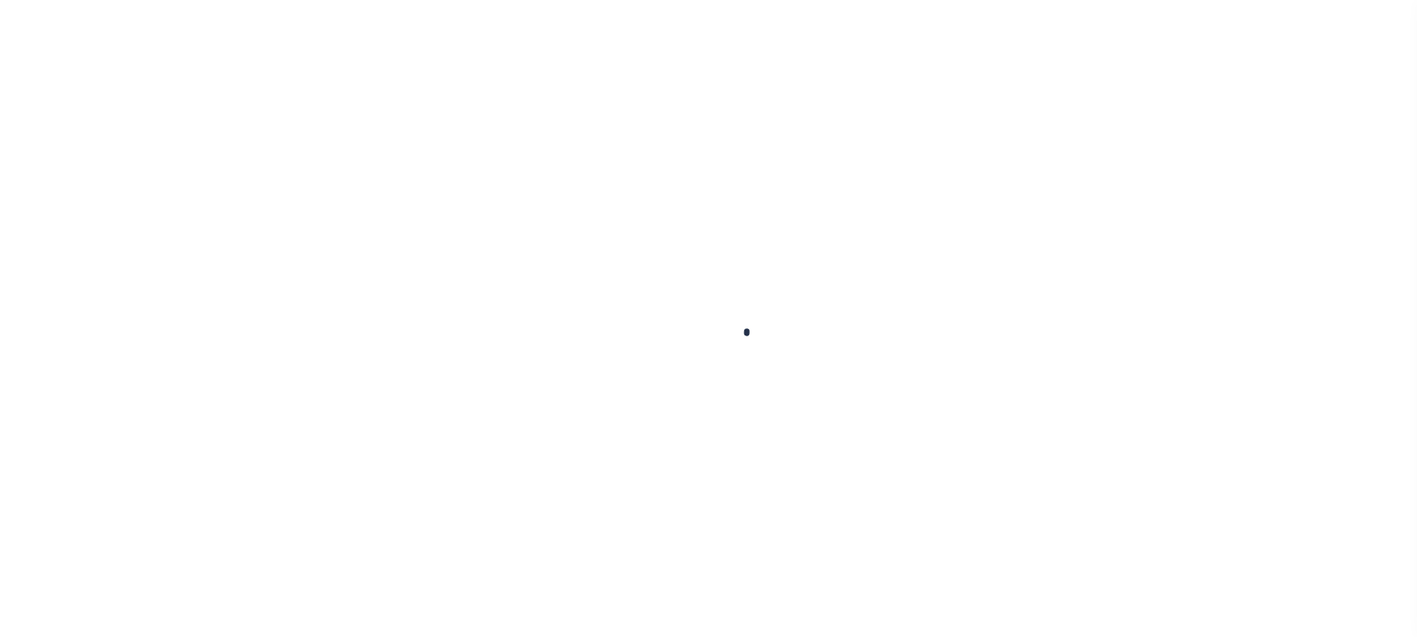
checkbox input "false"
type input "Semi Annual"
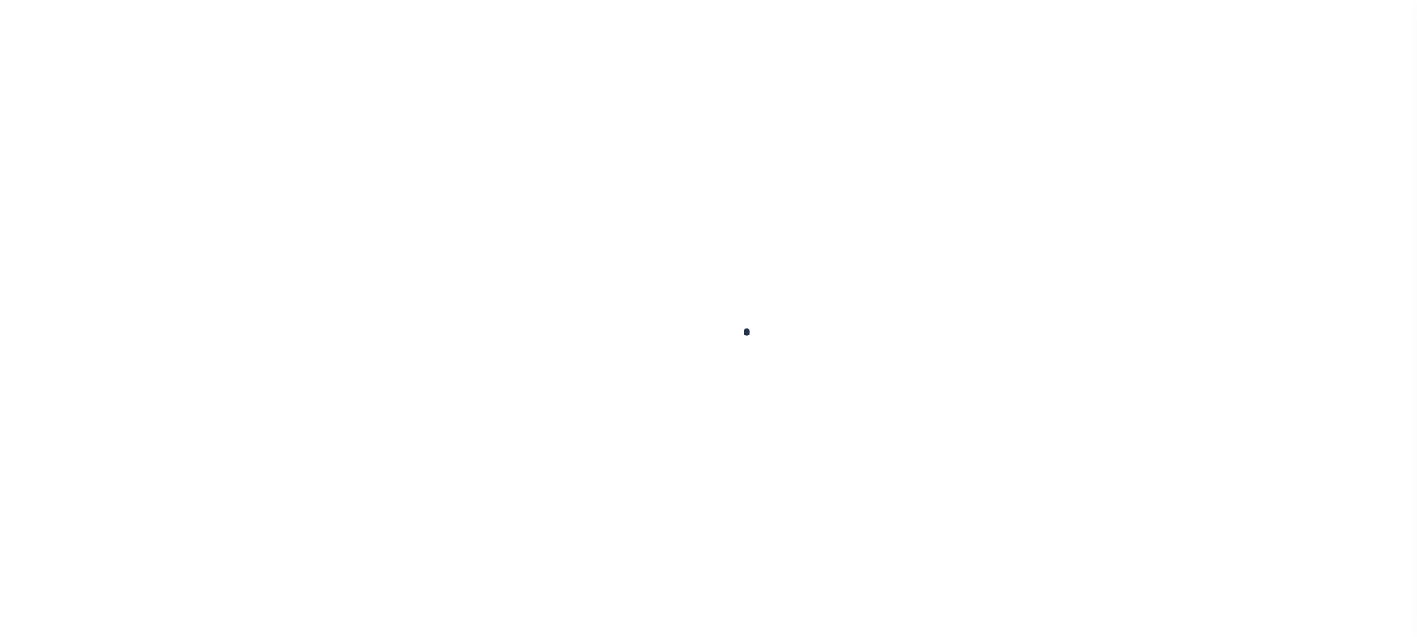
type input "[DATE]"
select select "DUE"
type input "$1,508.77"
type input "$11.32"
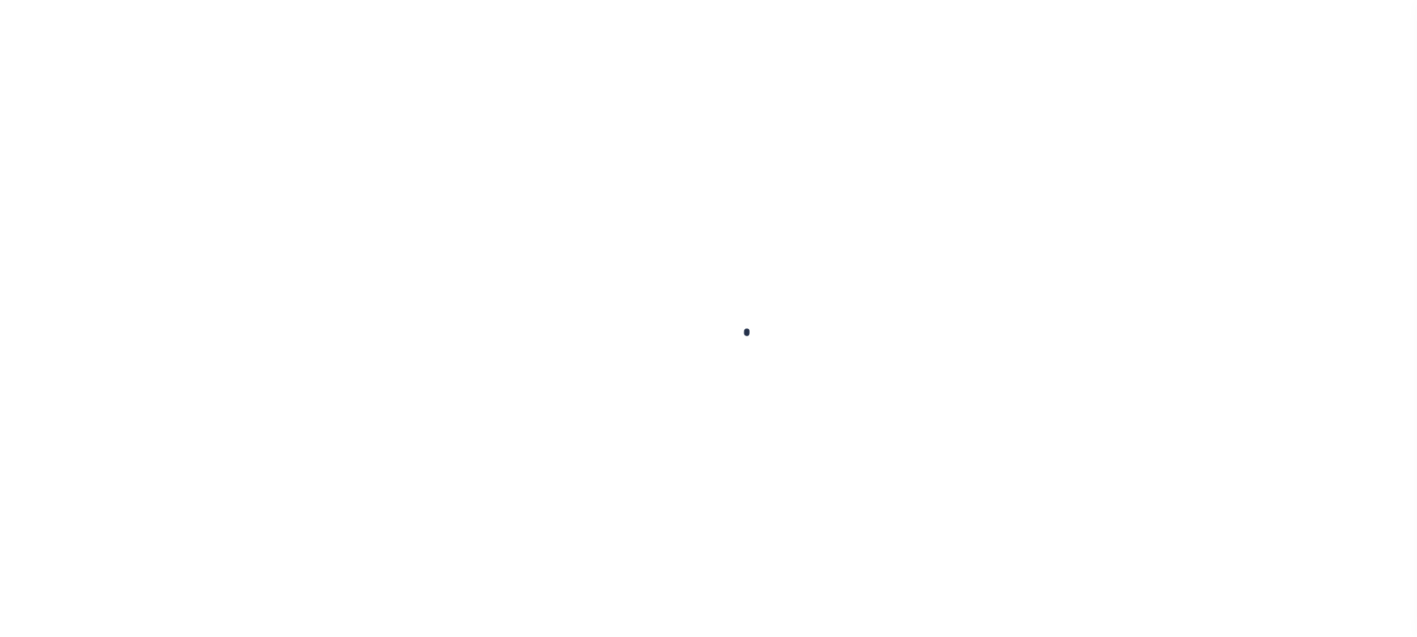
type input "$1,520.09"
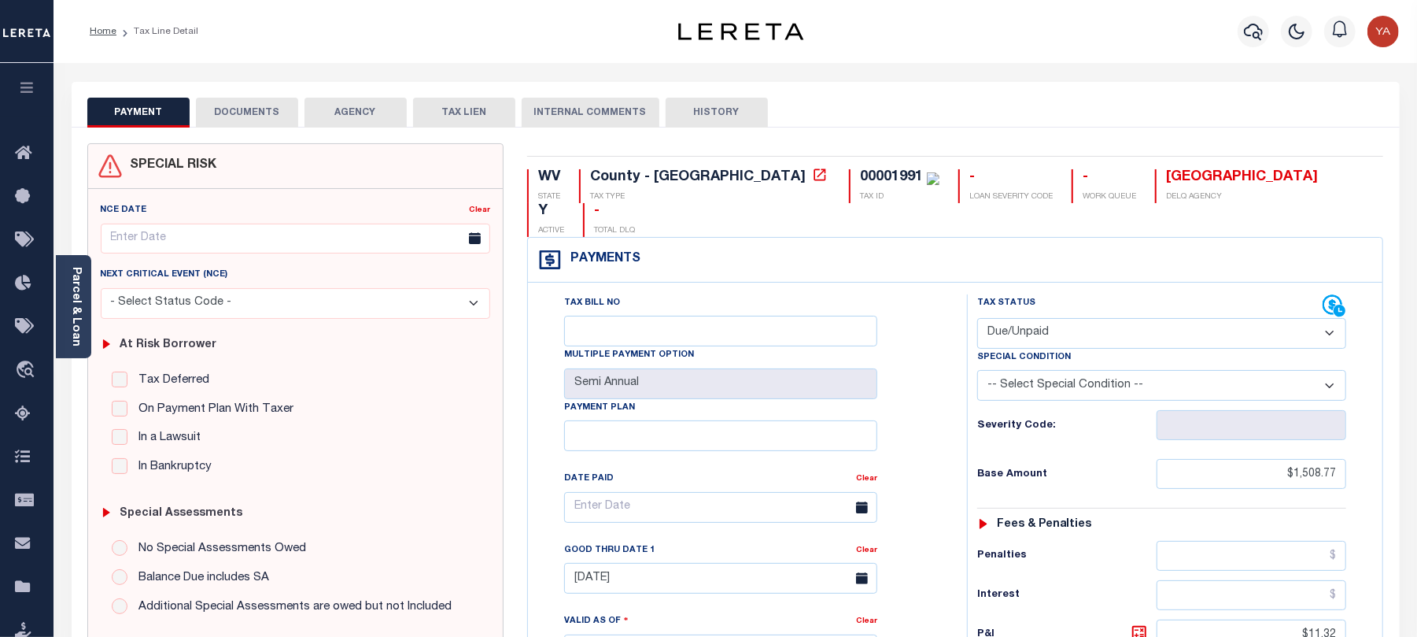
click at [275, 111] on button "DOCUMENTS" at bounding box center [247, 113] width 102 height 30
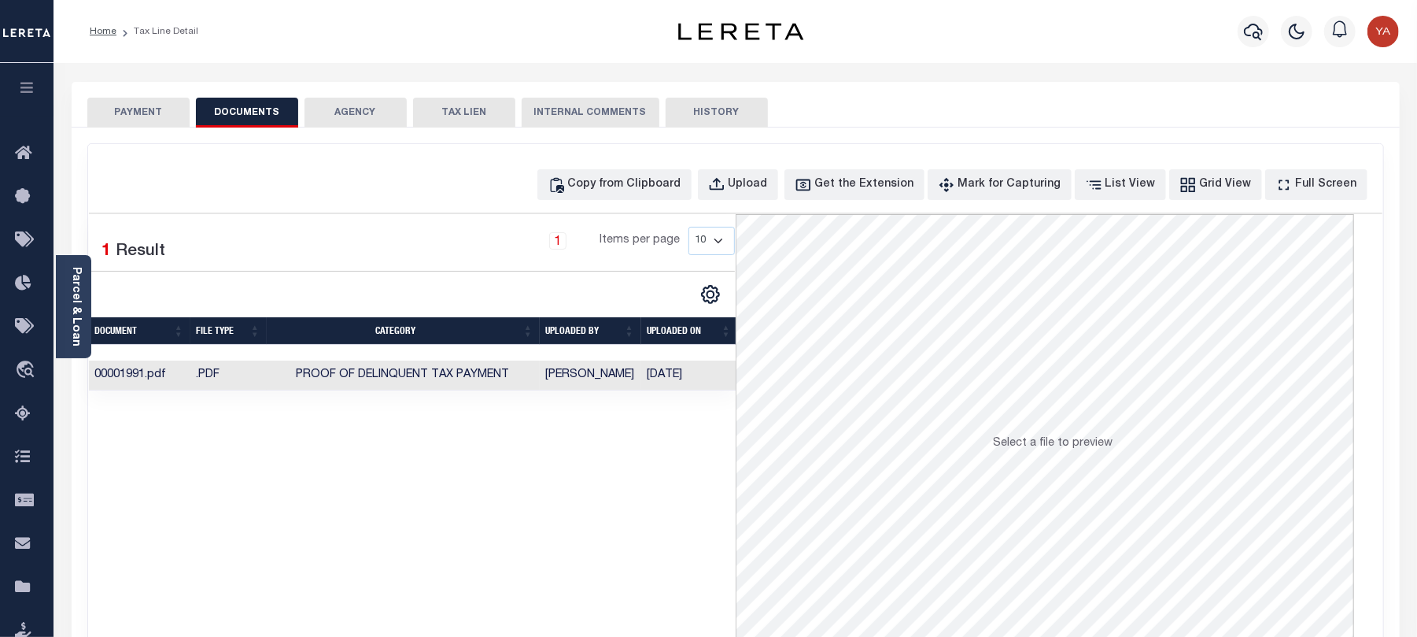
click at [686, 375] on td "[DATE]" at bounding box center [689, 375] width 97 height 31
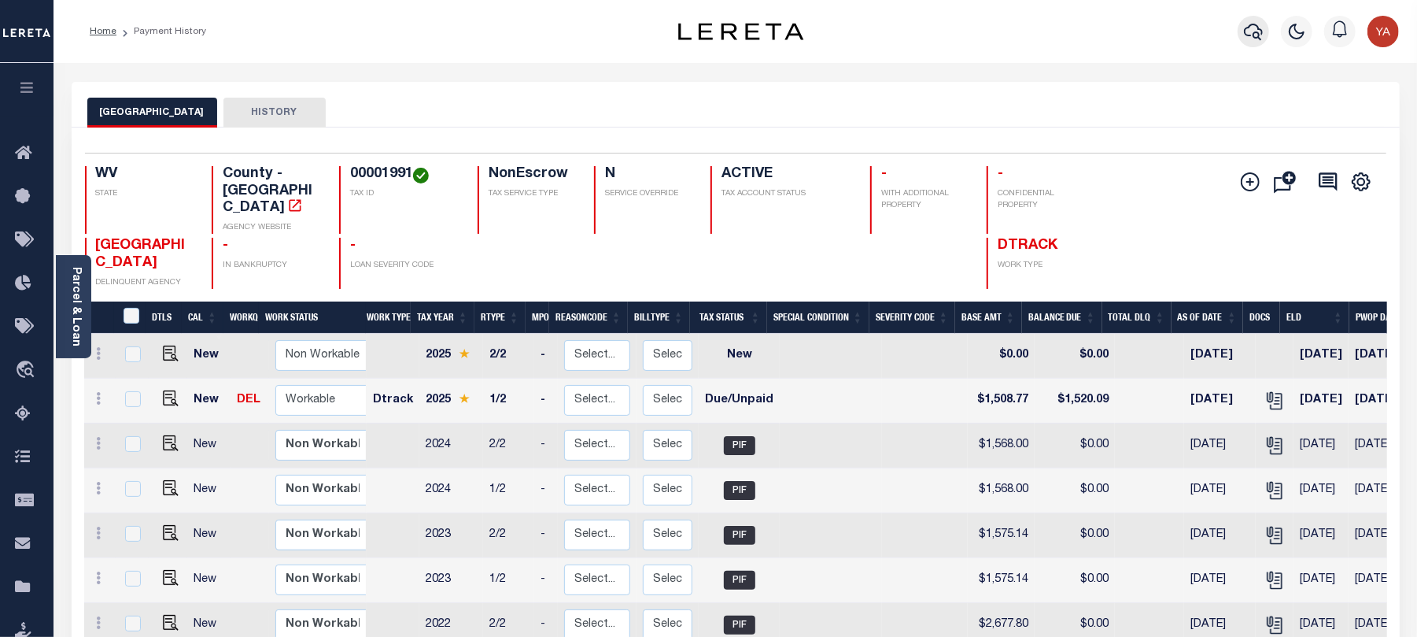
click at [1257, 39] on icon "button" at bounding box center [1253, 31] width 19 height 19
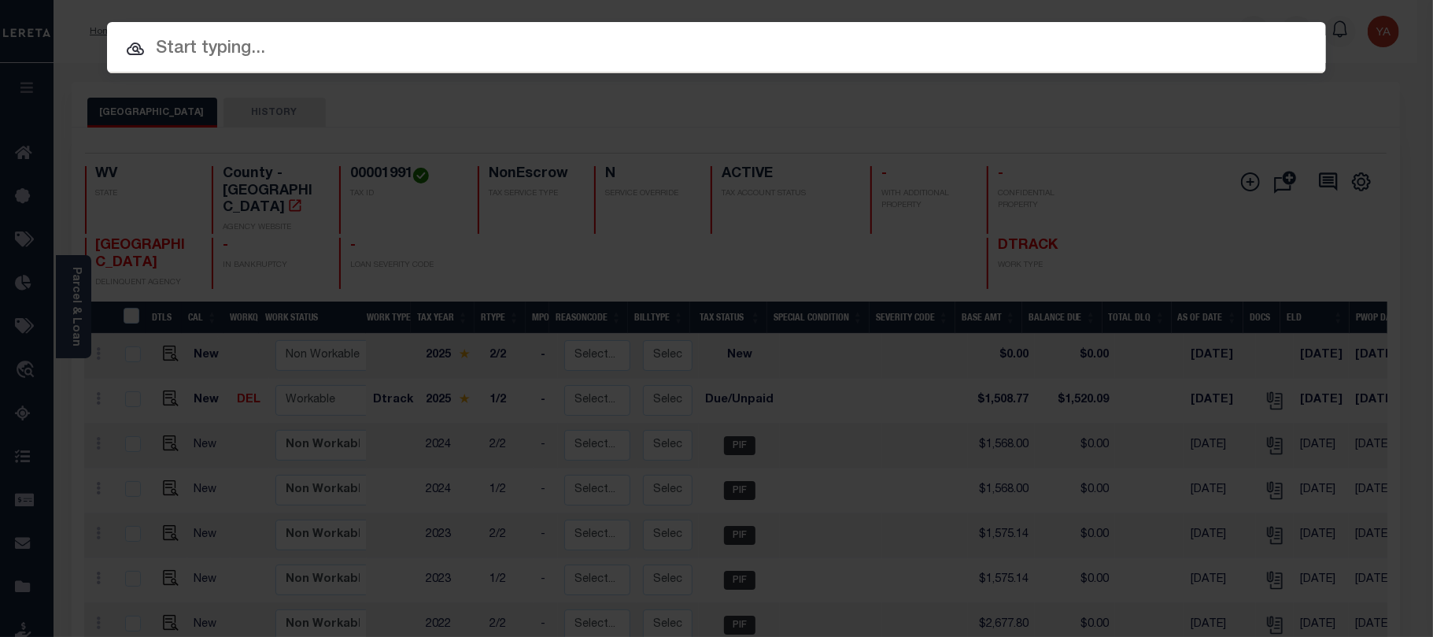
click at [699, 46] on input "text" at bounding box center [716, 49] width 1219 height 28
paste input "260458736"
type input "260458736"
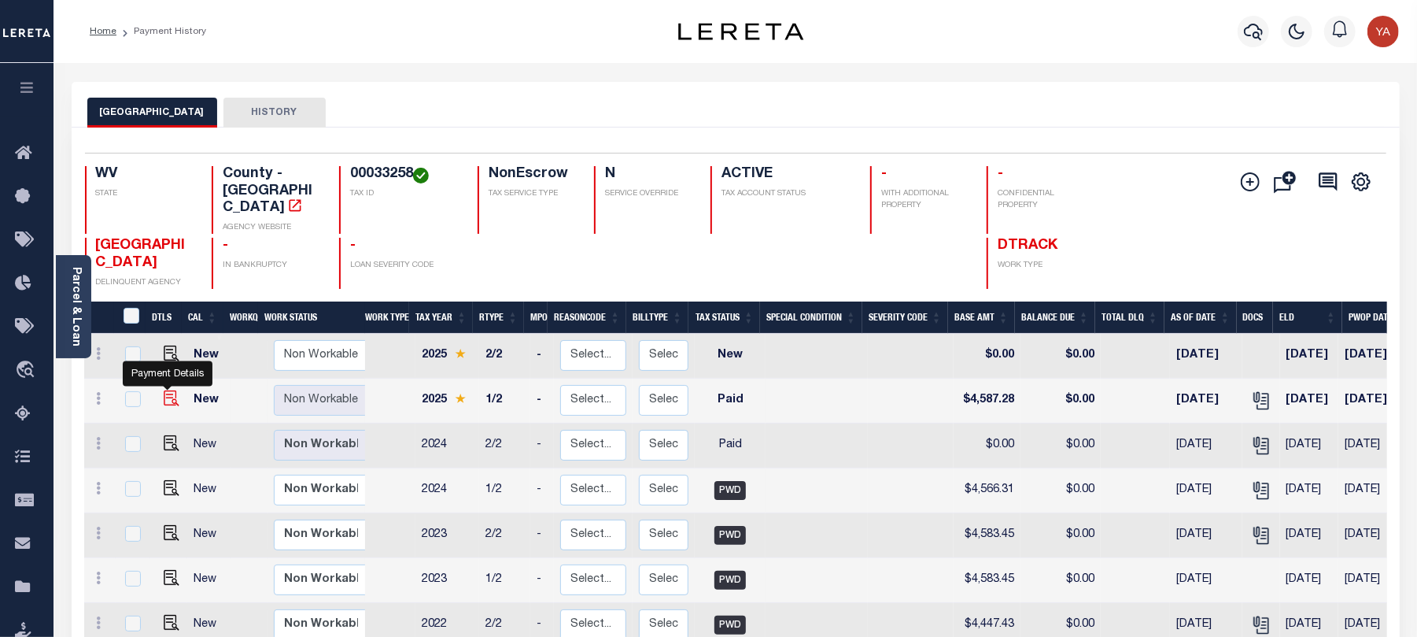
click at [164, 390] on img "" at bounding box center [172, 398] width 16 height 16
checkbox input "true"
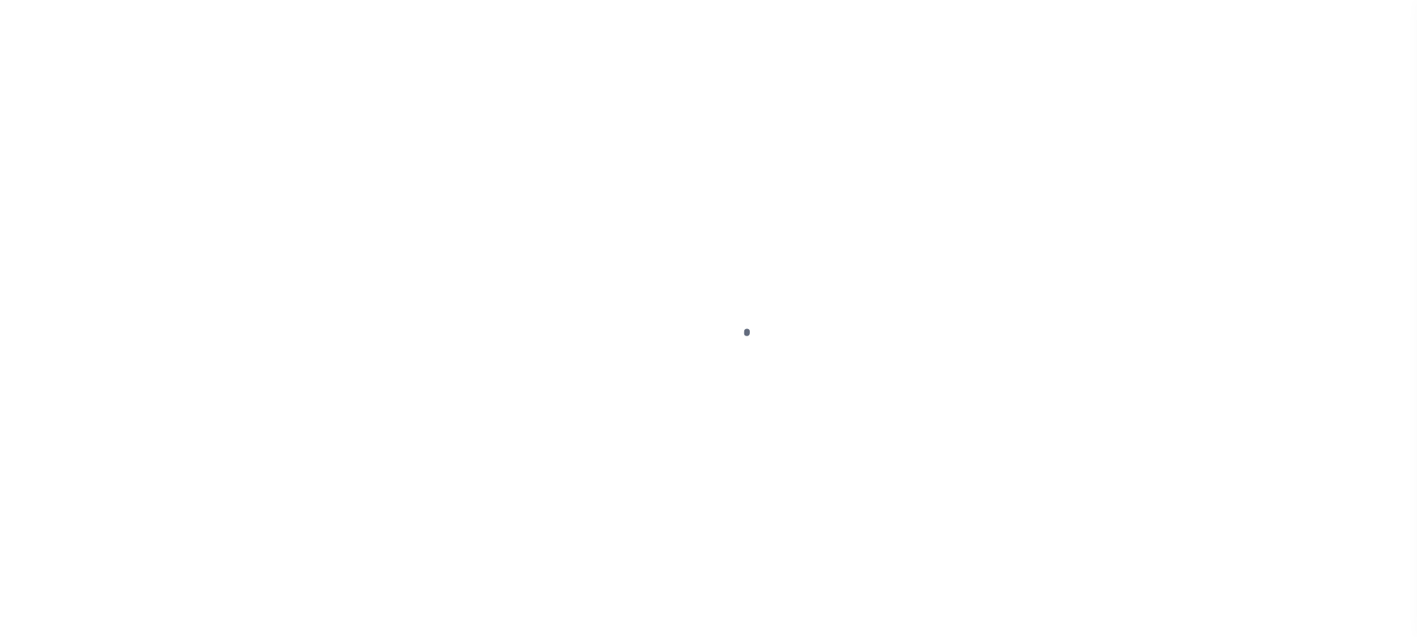
checkbox input "false"
type input "Semi Annual"
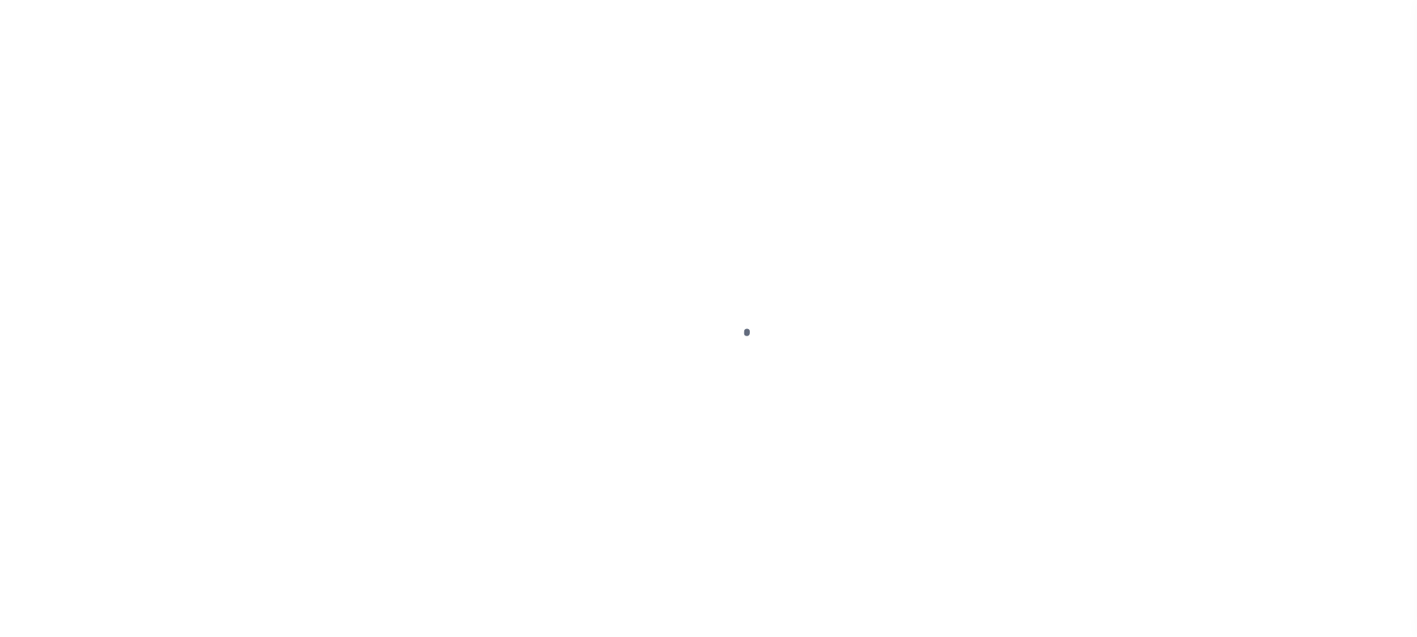
type input "[DATE]"
select select "PYD"
type input "$4,587.28"
type input "$0"
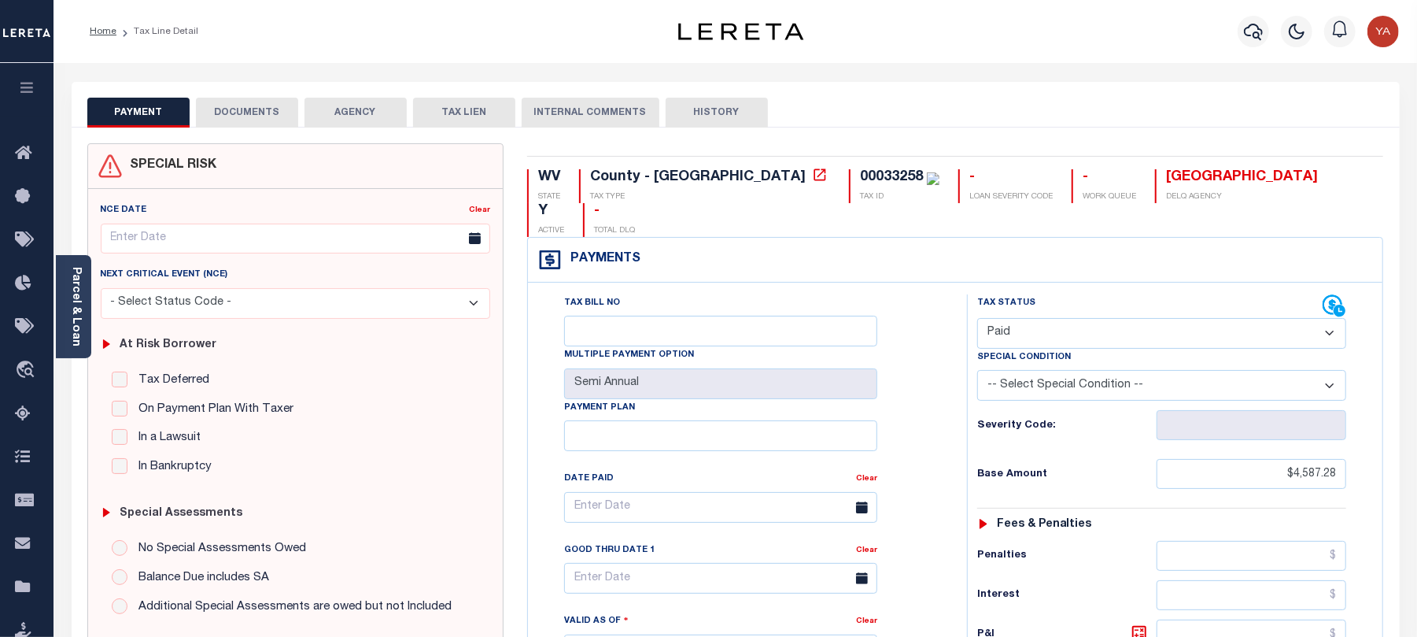
click at [860, 181] on div "00033258" at bounding box center [891, 177] width 63 height 14
copy div "00033258"
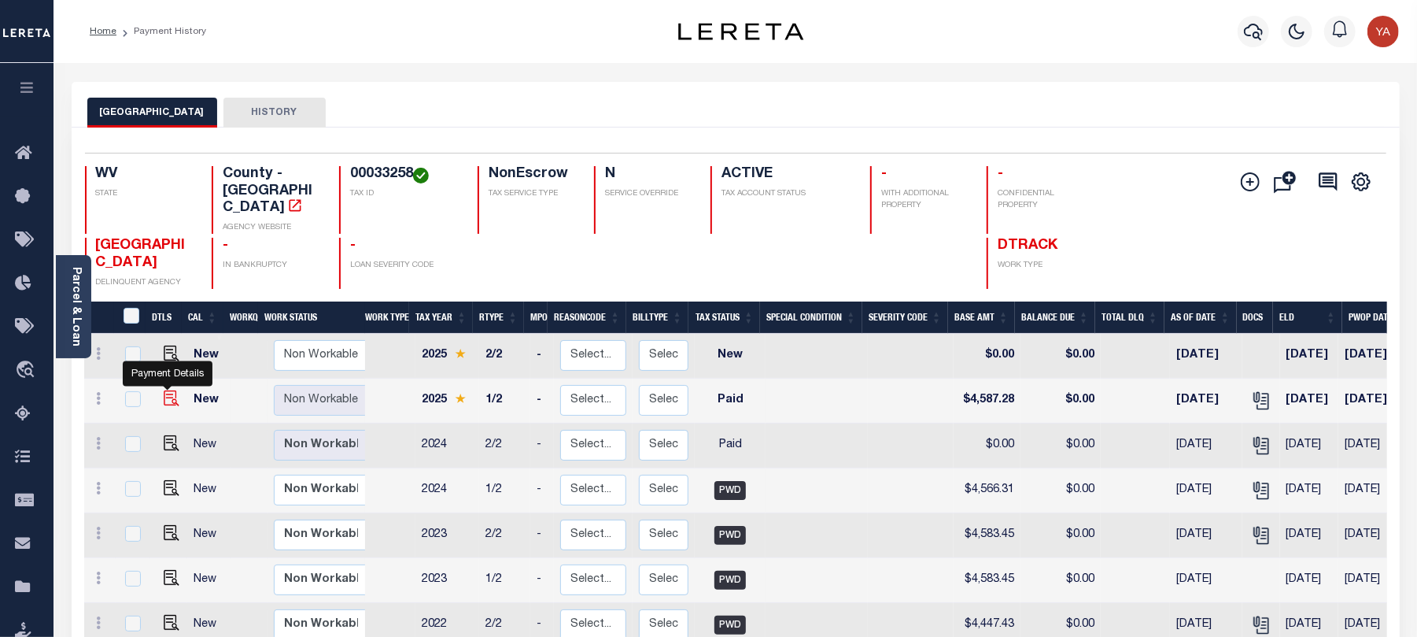
click at [168, 390] on img "" at bounding box center [172, 398] width 16 height 16
checkbox input "true"
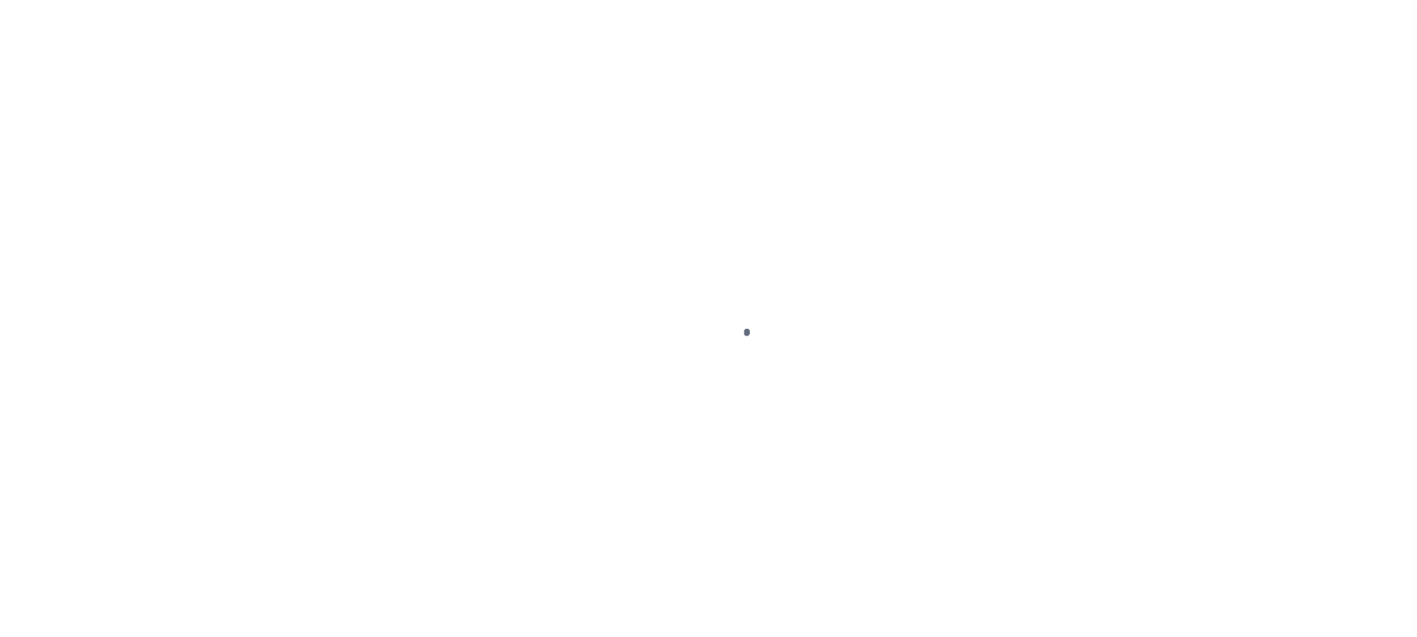
checkbox input "false"
type input "Semi Annual"
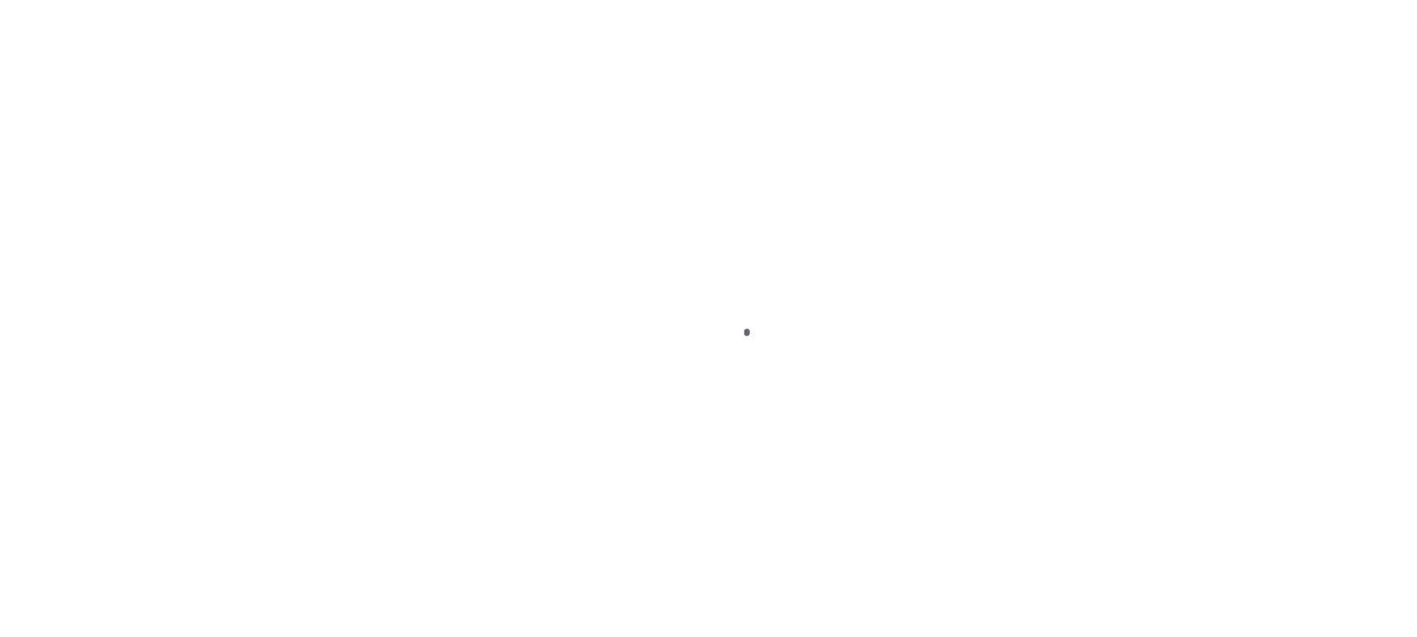
type input "[DATE]"
select select "PYD"
type input "$4,587.28"
type input "$0"
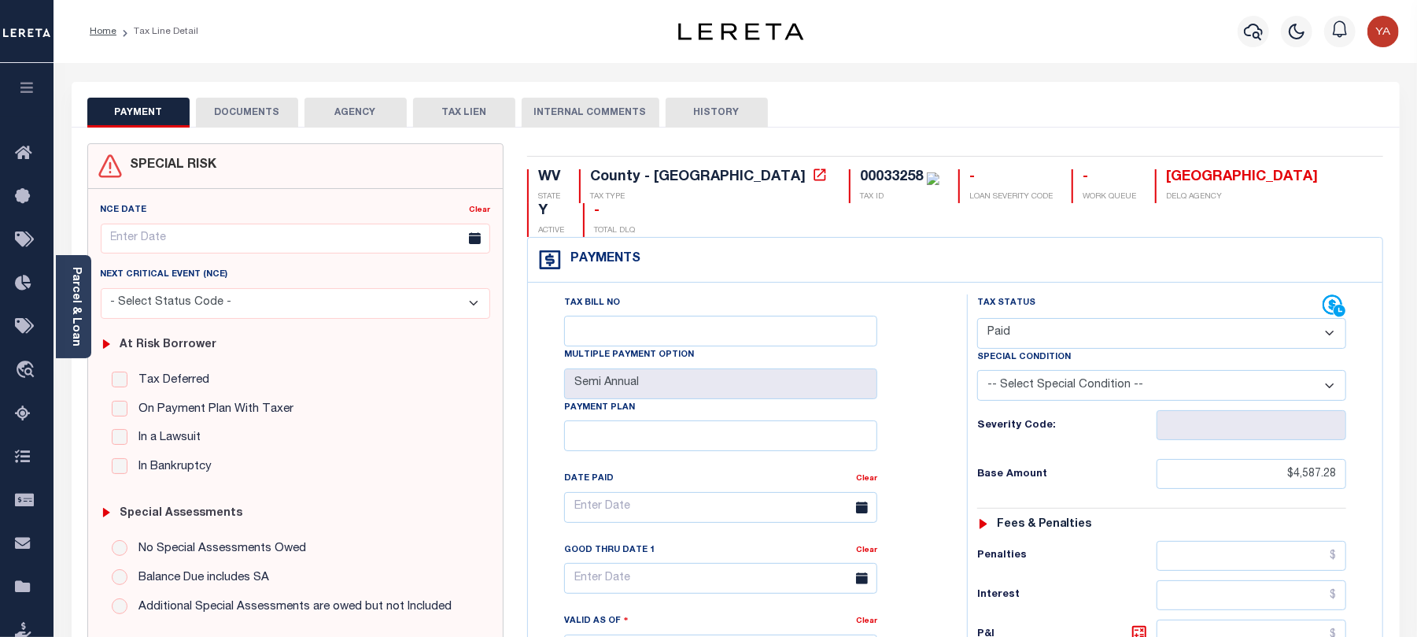
drag, startPoint x: 282, startPoint y: 115, endPoint x: 308, endPoint y: 197, distance: 86.1
click at [282, 115] on button "DOCUMENTS" at bounding box center [247, 113] width 102 height 30
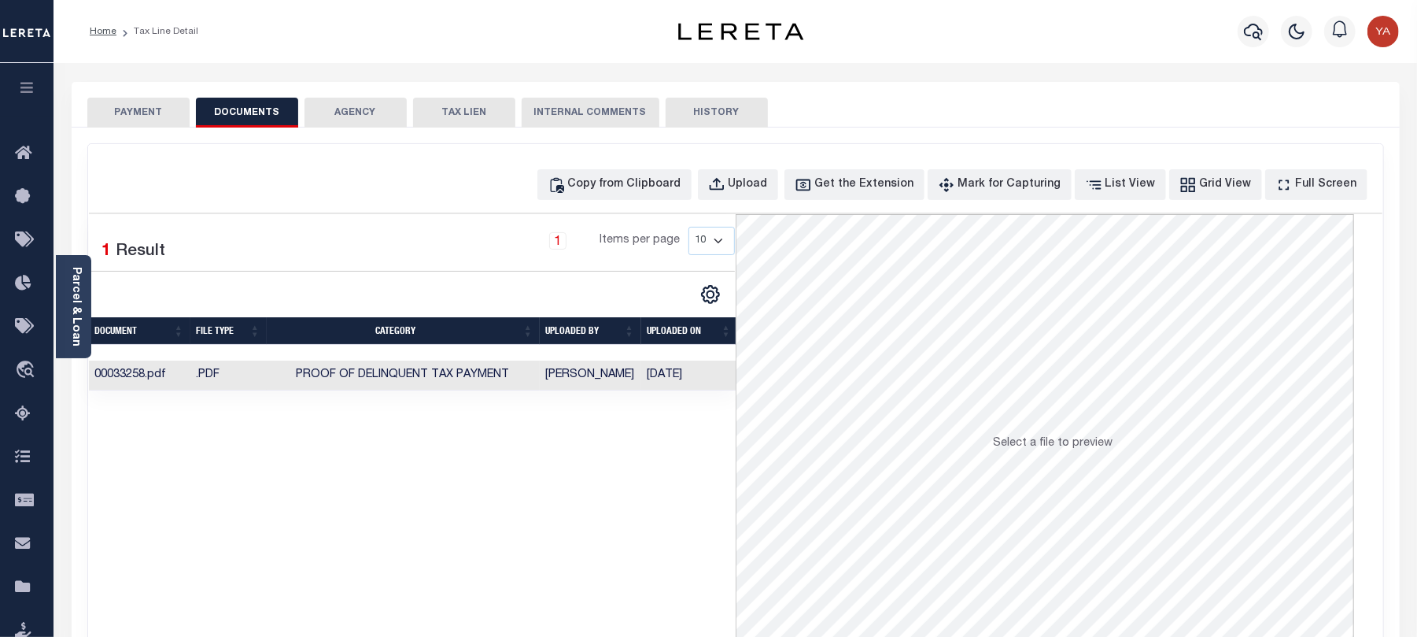
click at [681, 381] on td "[DATE]" at bounding box center [689, 375] width 97 height 31
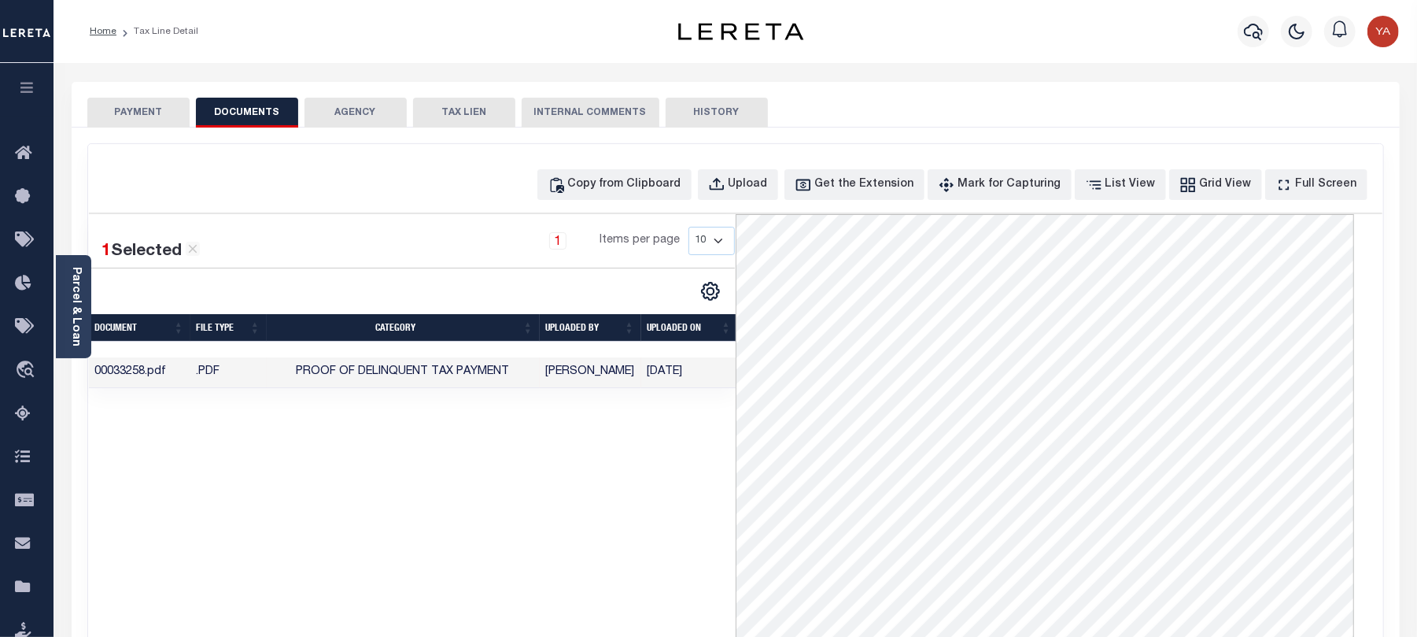
click at [105, 105] on button "PAYMENT" at bounding box center [138, 113] width 102 height 30
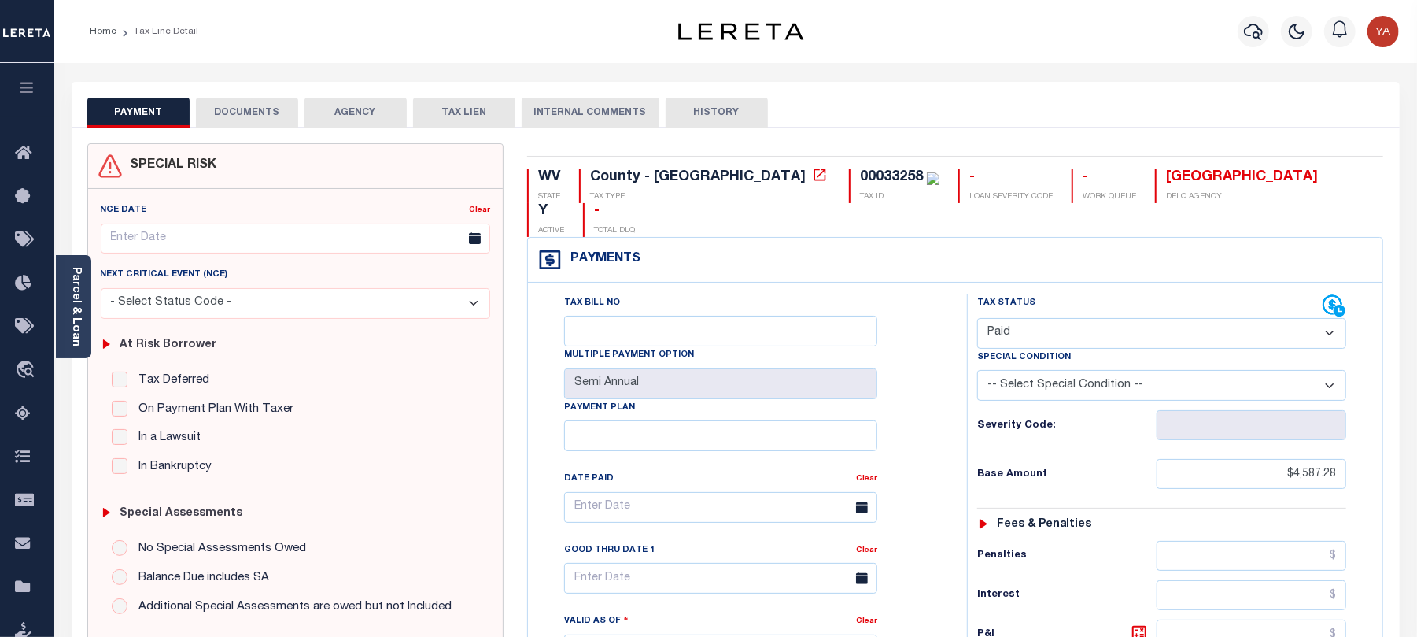
click at [67, 327] on div "Parcel & Loan" at bounding box center [73, 306] width 35 height 103
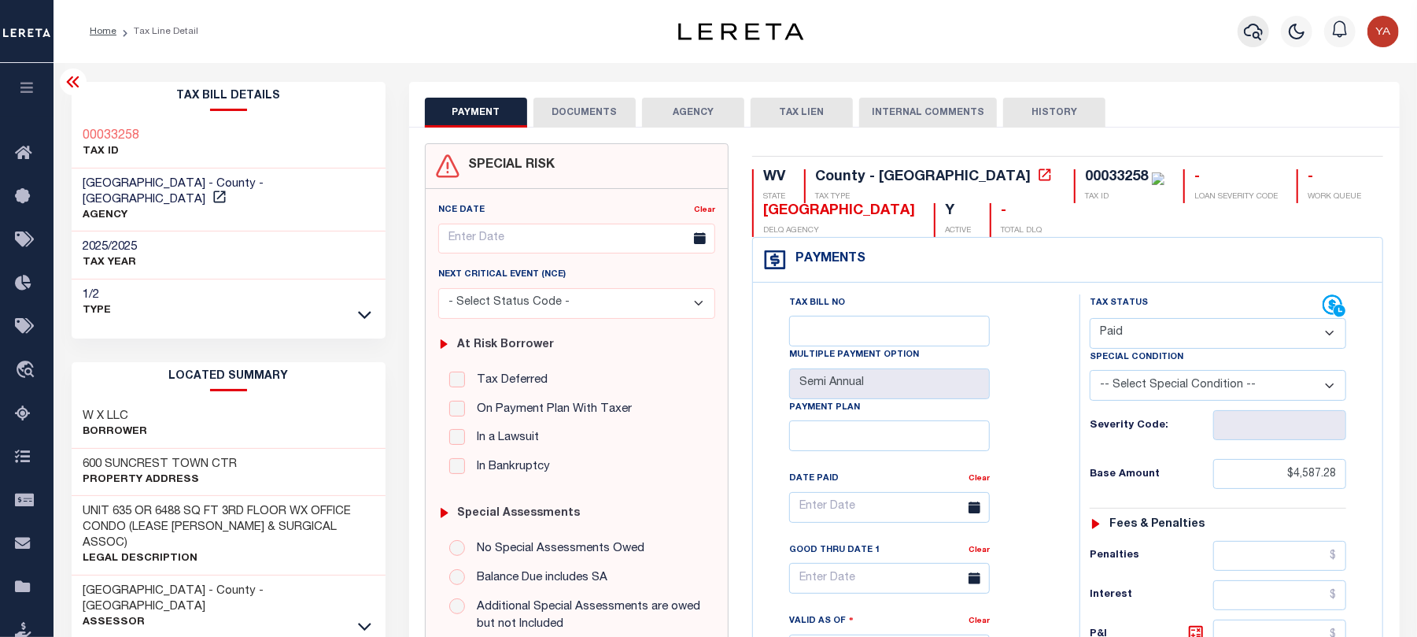
click at [1250, 33] on icon "button" at bounding box center [1253, 31] width 19 height 19
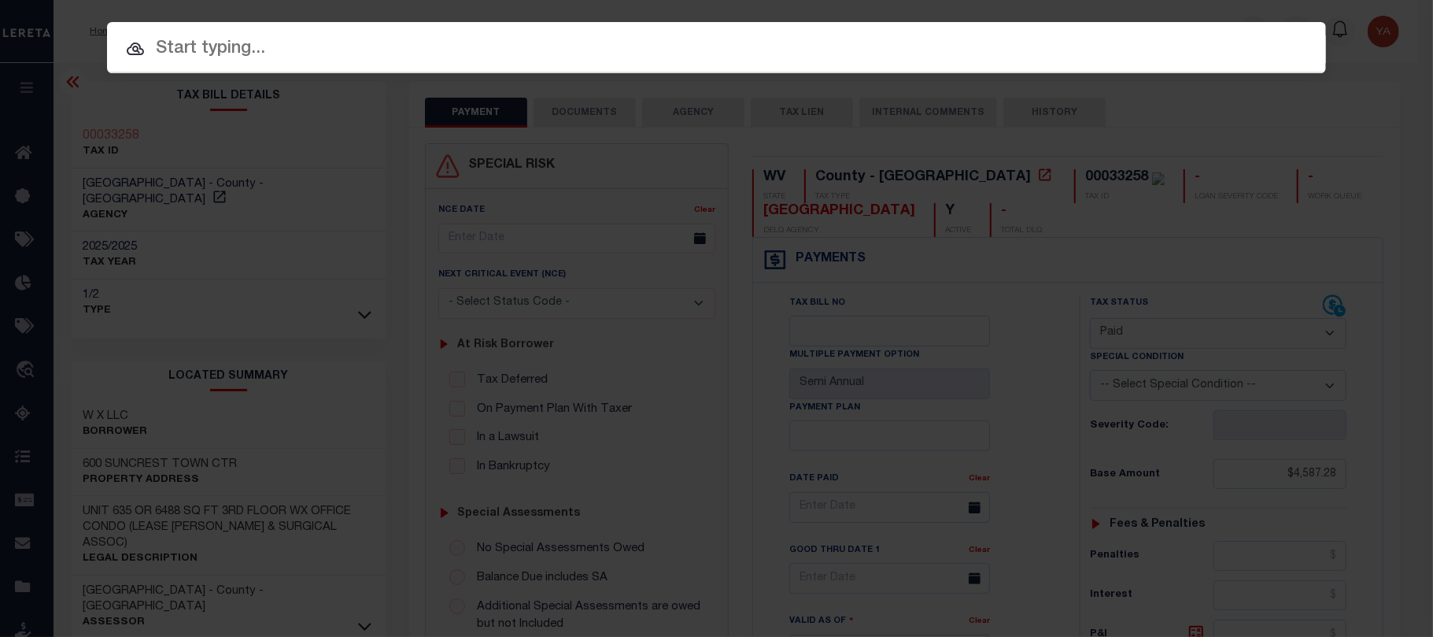
click at [823, 58] on input "text" at bounding box center [716, 49] width 1219 height 28
paste input "354633-0001"
type input "354633-0001"
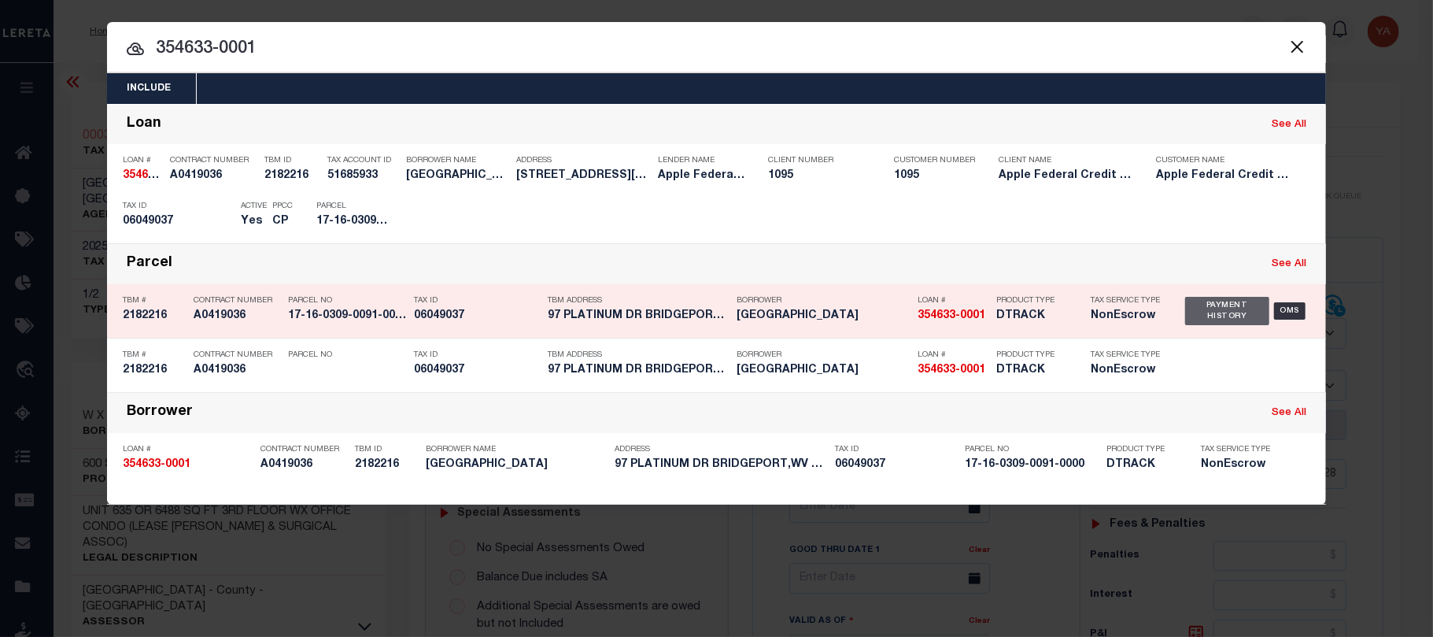
click at [1209, 319] on div "Payment History" at bounding box center [1227, 311] width 84 height 28
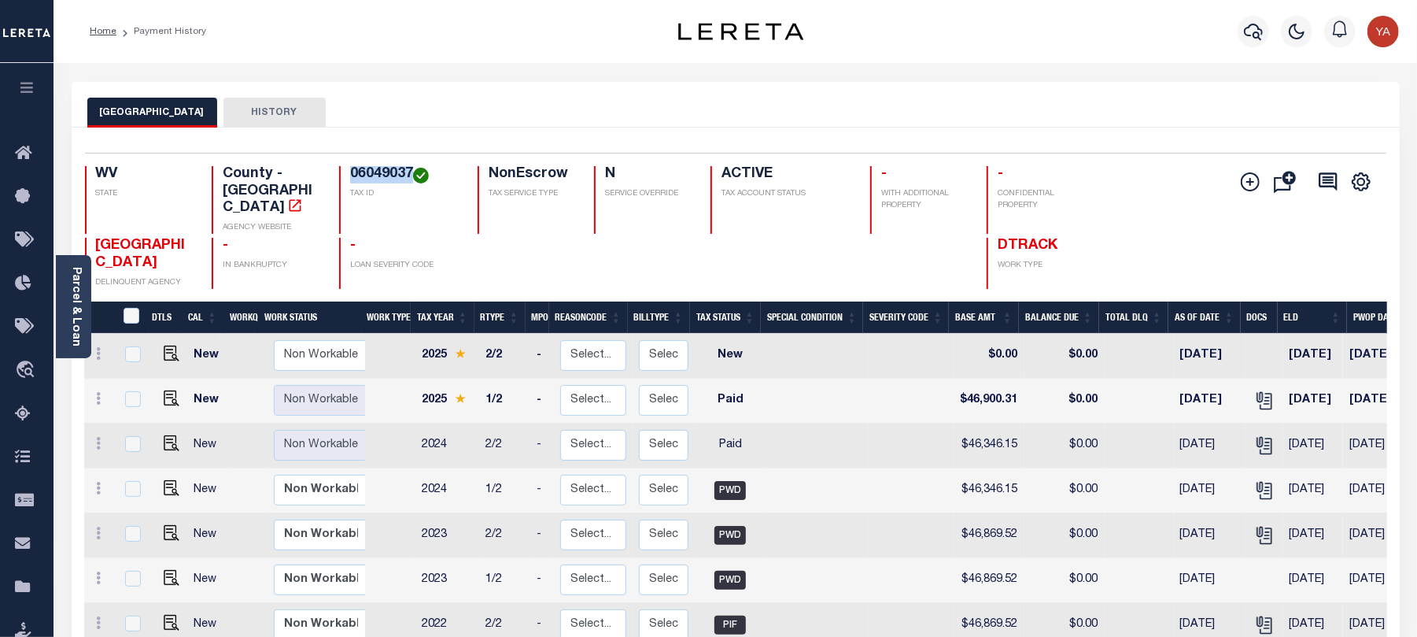
drag, startPoint x: 345, startPoint y: 171, endPoint x: 411, endPoint y: 162, distance: 66.7
click at [411, 162] on div "Selected 26 Results 1 Items per page 25 50 100 WV STATE County - WV AGENCY WEBS…" at bounding box center [735, 221] width 1327 height 136
click at [168, 435] on img "" at bounding box center [172, 443] width 16 height 16
checkbox input "true"
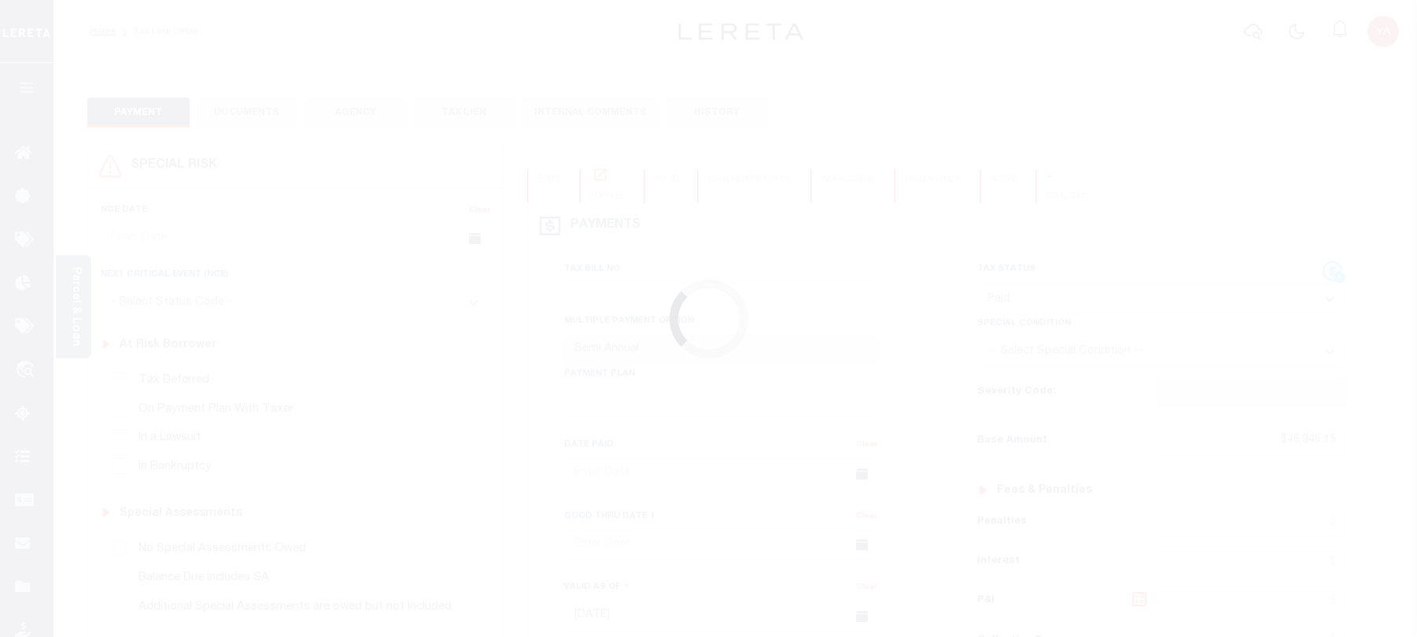
select select "PYD"
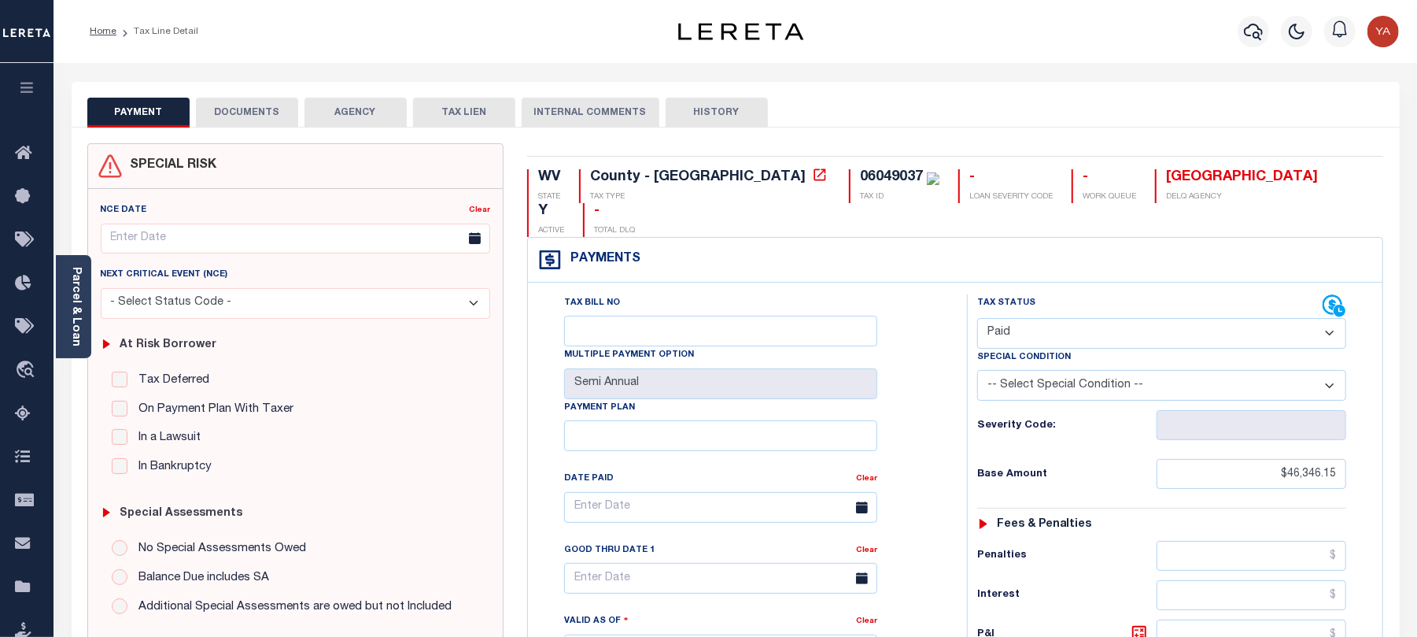
click at [275, 112] on button "DOCUMENTS" at bounding box center [247, 113] width 102 height 30
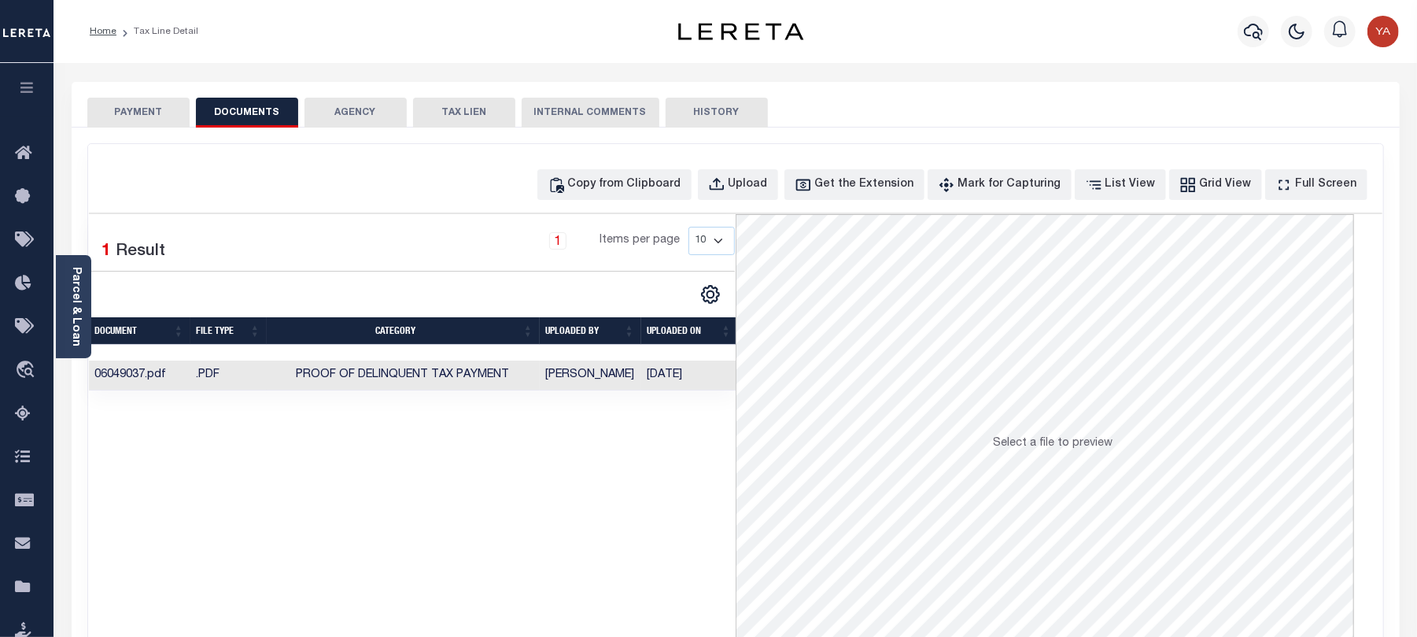
click at [677, 382] on td "[DATE]" at bounding box center [689, 375] width 97 height 31
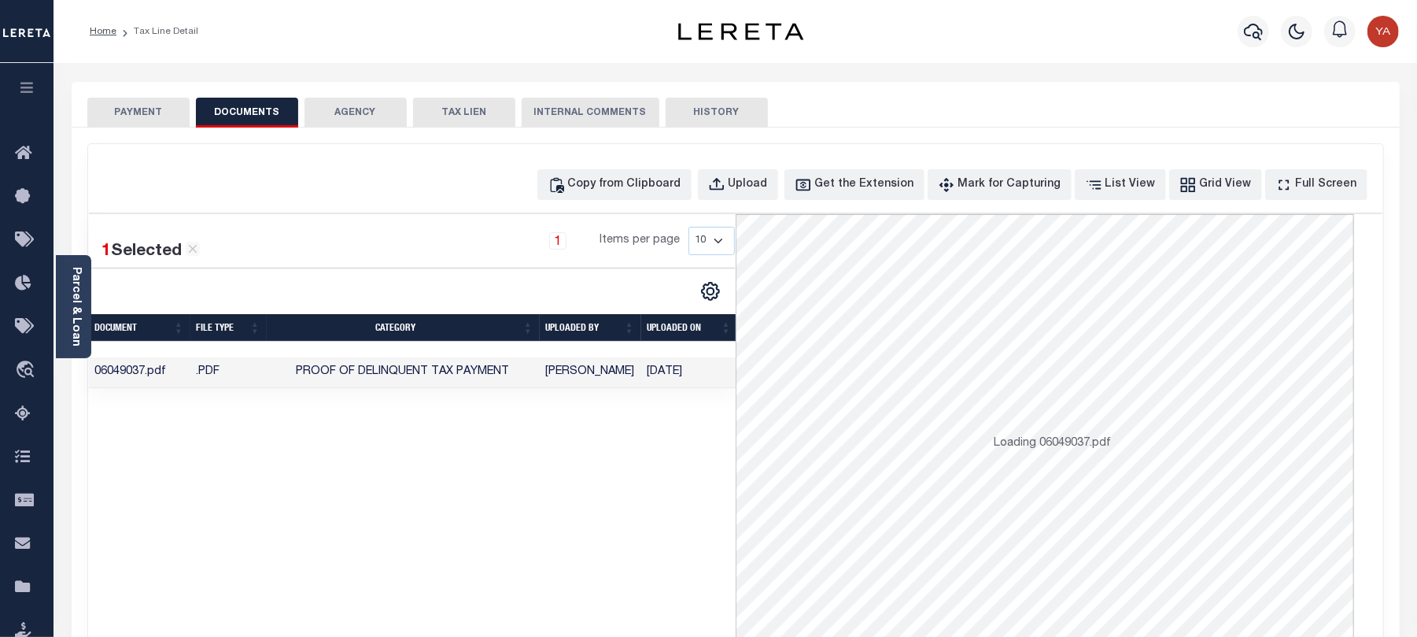
click at [807, 65] on div "Parcel & Loan Tax Bill Details 06049037 TAX ID AGENCY 2024 TAX YEAR 2025 2/2" at bounding box center [736, 580] width 1352 height 1034
click at [708, 371] on td "[DATE]" at bounding box center [689, 372] width 97 height 31
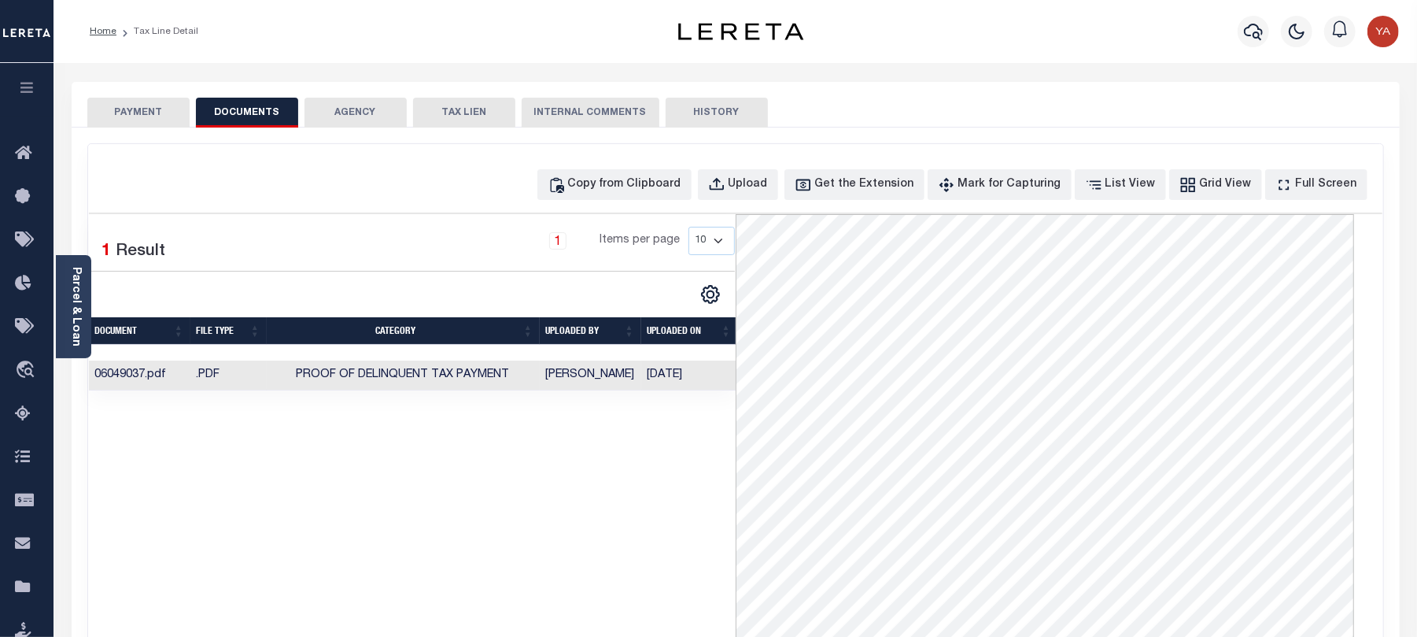
click at [162, 112] on button "PAYMENT" at bounding box center [138, 113] width 102 height 30
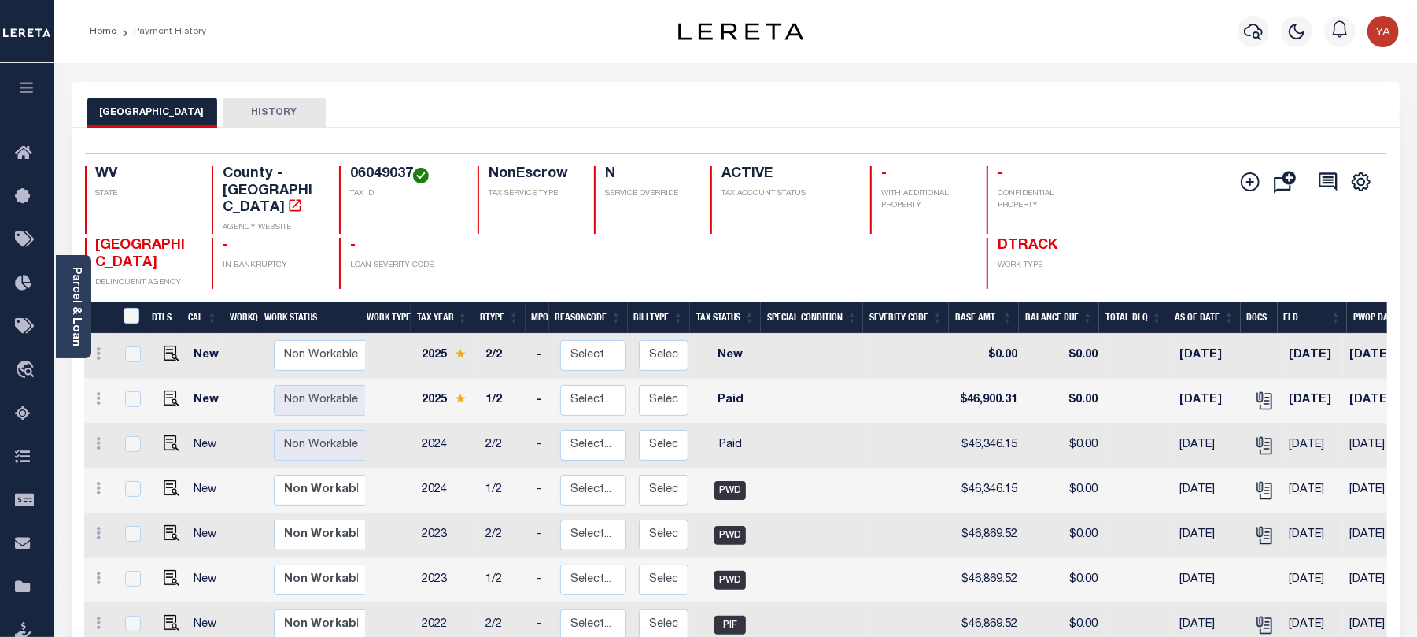
scroll to position [105, 0]
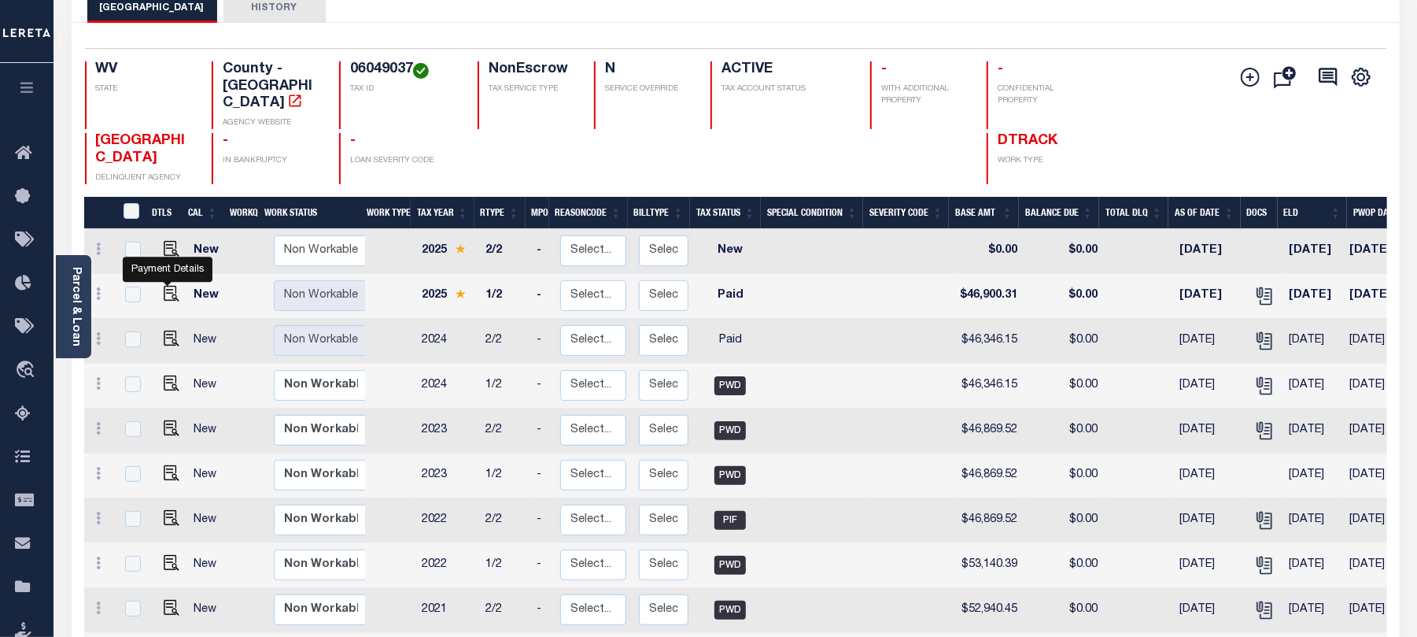
drag, startPoint x: 167, startPoint y: 281, endPoint x: 177, endPoint y: 281, distance: 10.2
click at [167, 286] on img "" at bounding box center [172, 294] width 16 height 16
checkbox input "true"
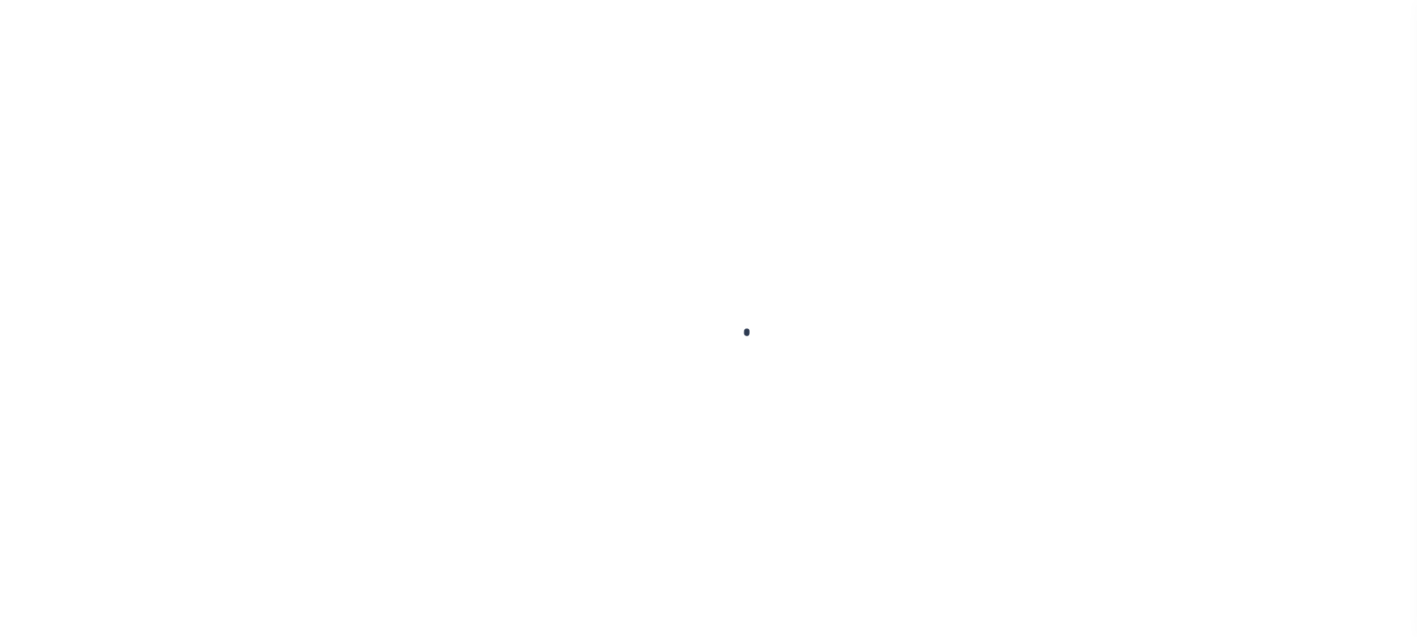
checkbox input "false"
type input "Semi Annual"
type input "[DATE]"
select select "PYD"
type input "$46,900.31"
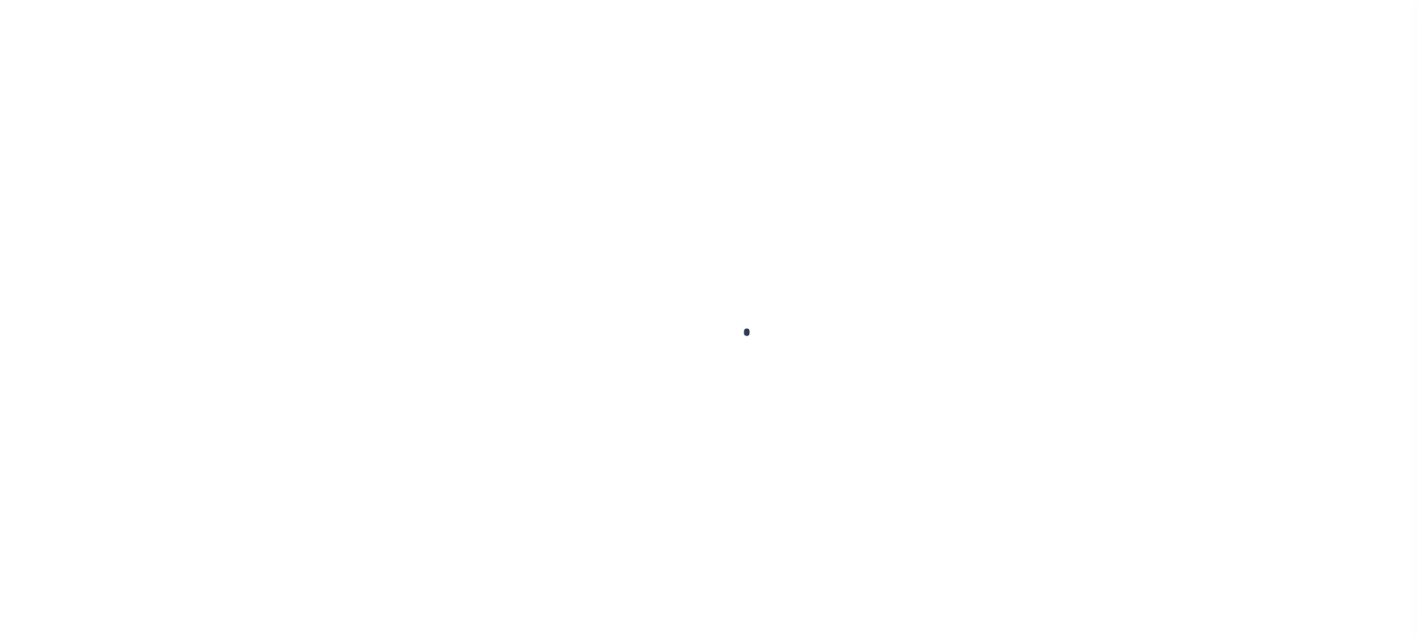
type input "$0"
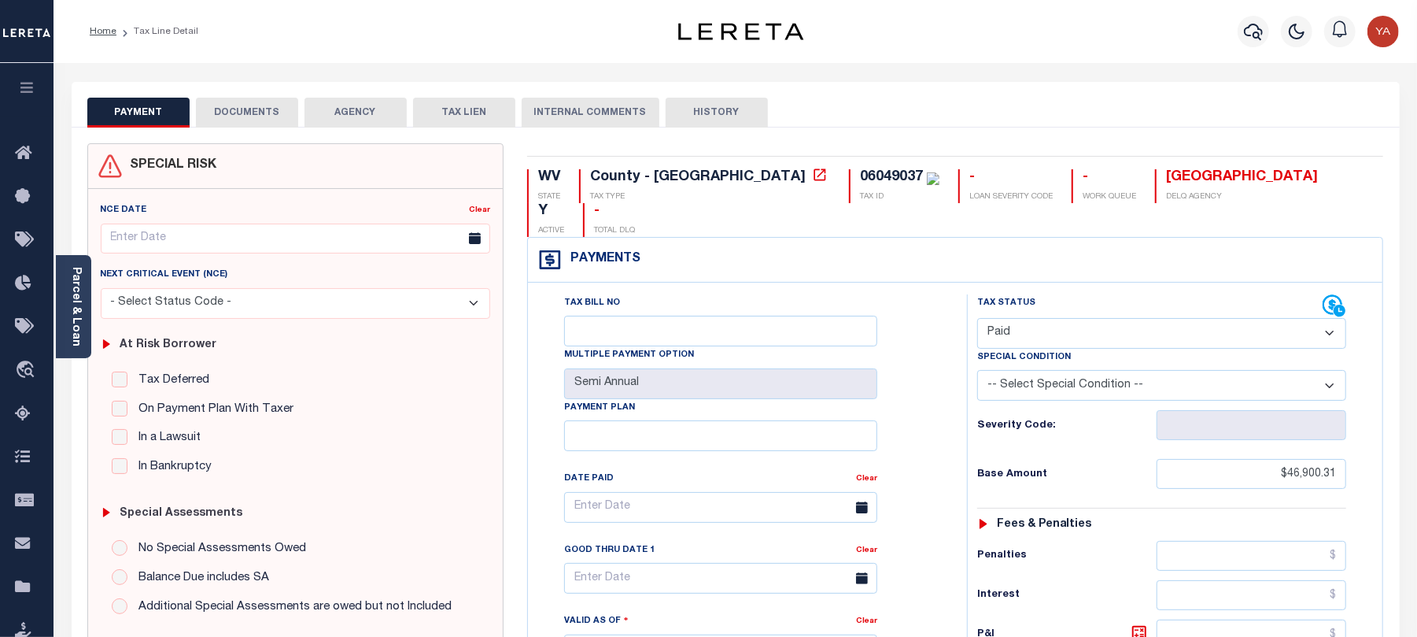
click at [240, 115] on button "DOCUMENTS" at bounding box center [247, 113] width 102 height 30
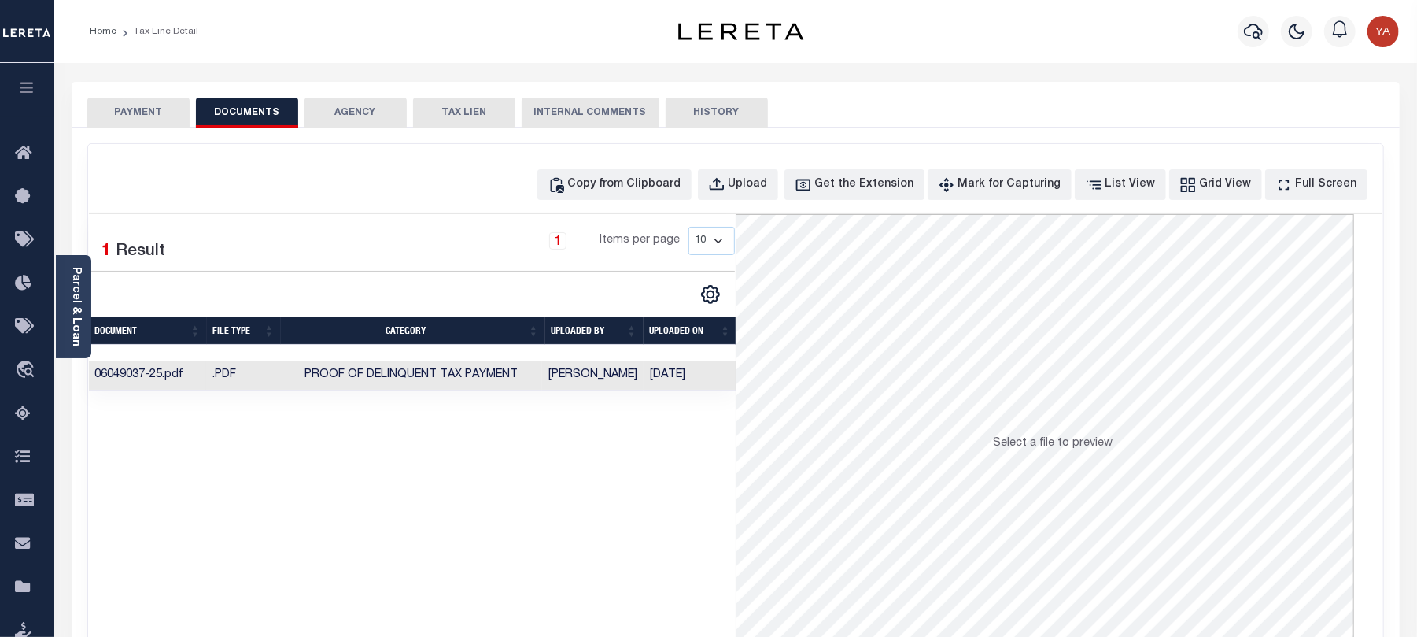
click at [703, 384] on td "[DATE]" at bounding box center [690, 375] width 93 height 31
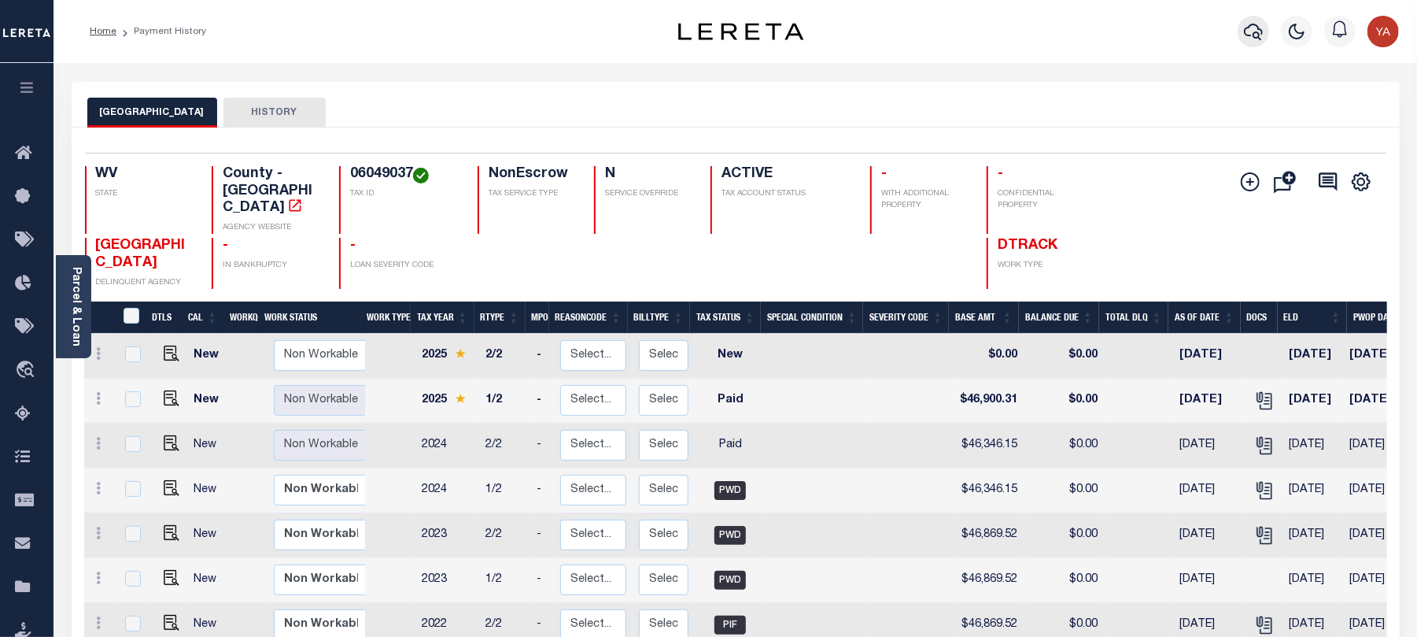
click at [1263, 27] on icon "button" at bounding box center [1253, 31] width 19 height 19
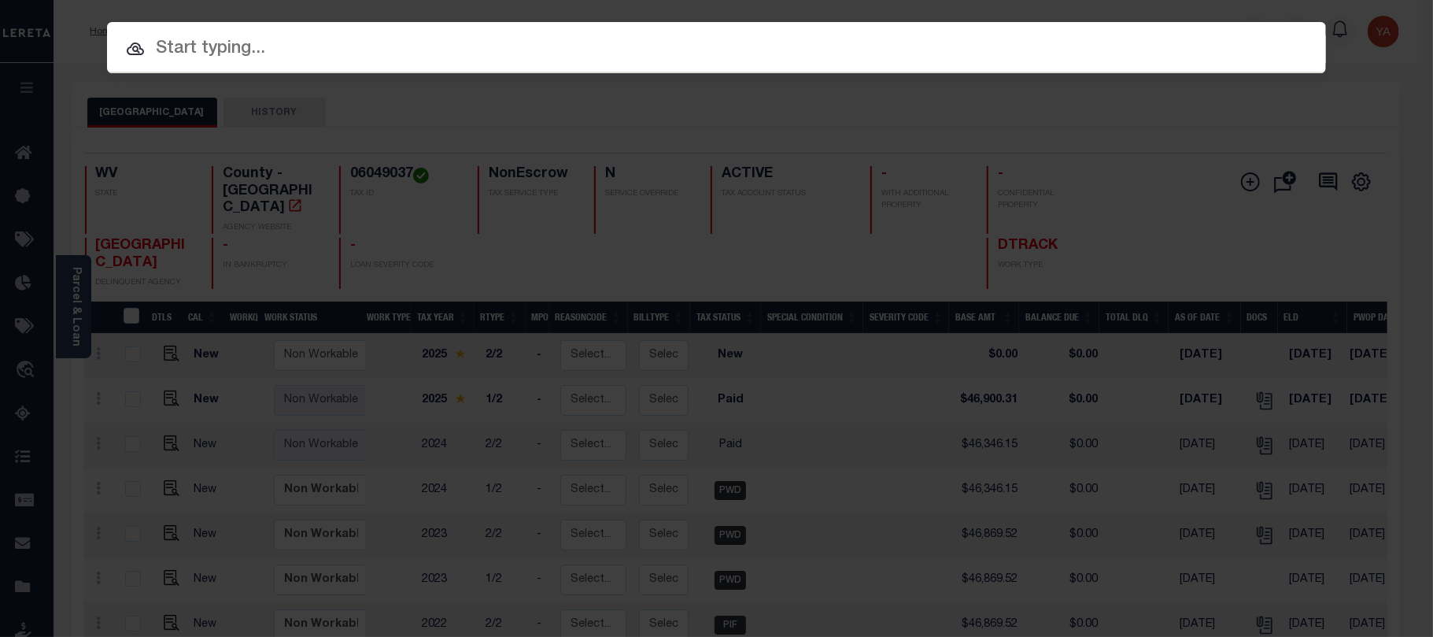
click at [1254, 22] on div "Include Loans TBM Customers Borrowers Payments (Lender Non-Disb) Payments (Lend…" at bounding box center [716, 47] width 1219 height 51
paste input "4485595010"
type input "4485595010"
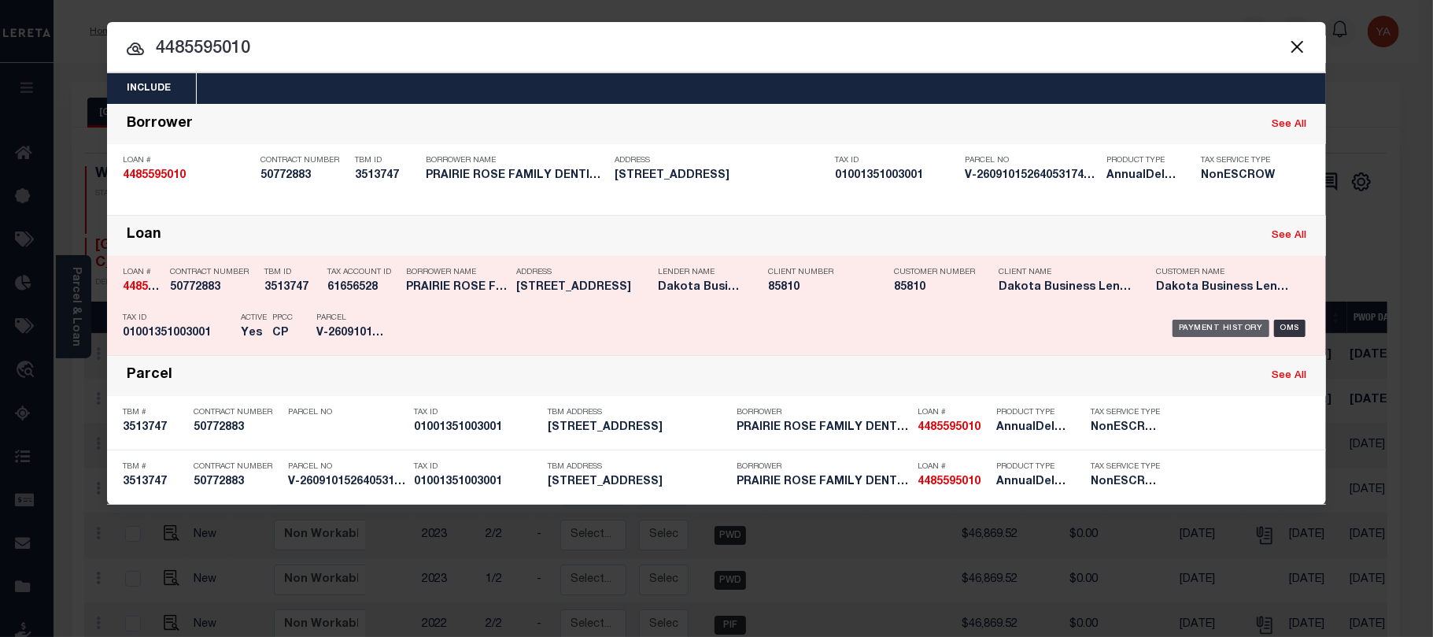
click at [1187, 319] on div "Payment History" at bounding box center [1220, 327] width 97 height 17
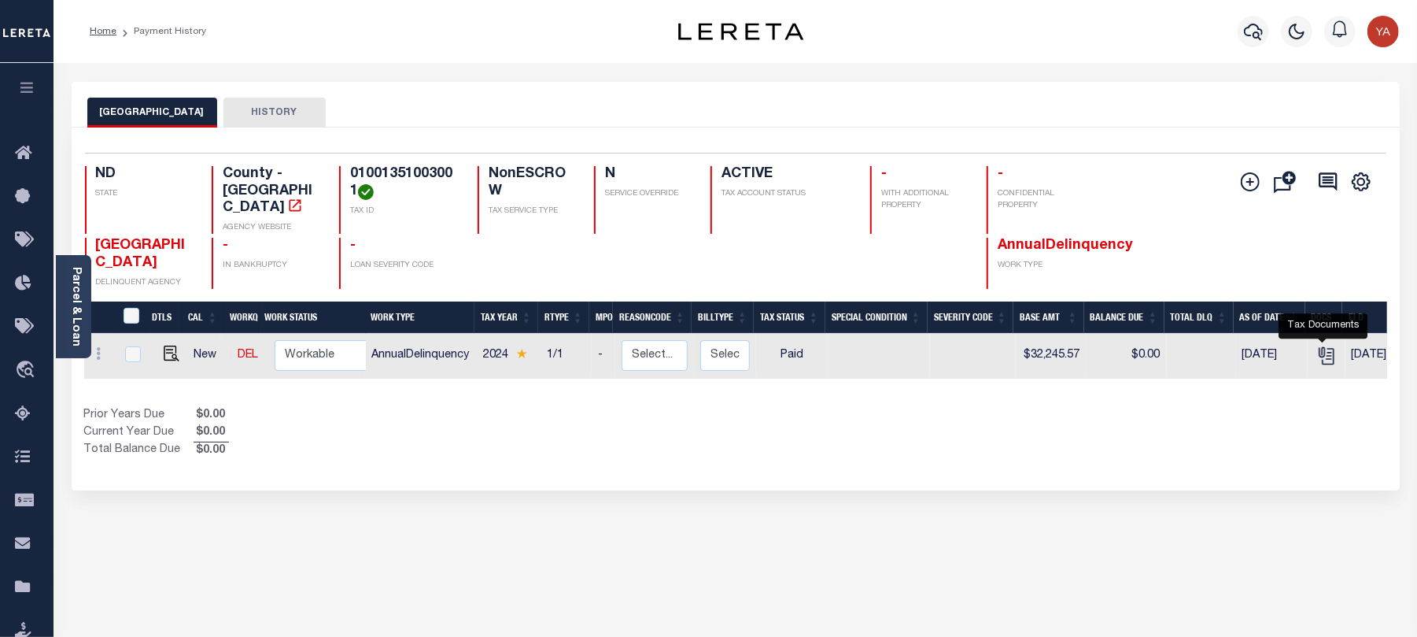
drag, startPoint x: 1327, startPoint y: 335, endPoint x: 1336, endPoint y: 319, distance: 18.4
click at [1327, 348] on icon "" at bounding box center [1328, 356] width 12 height 17
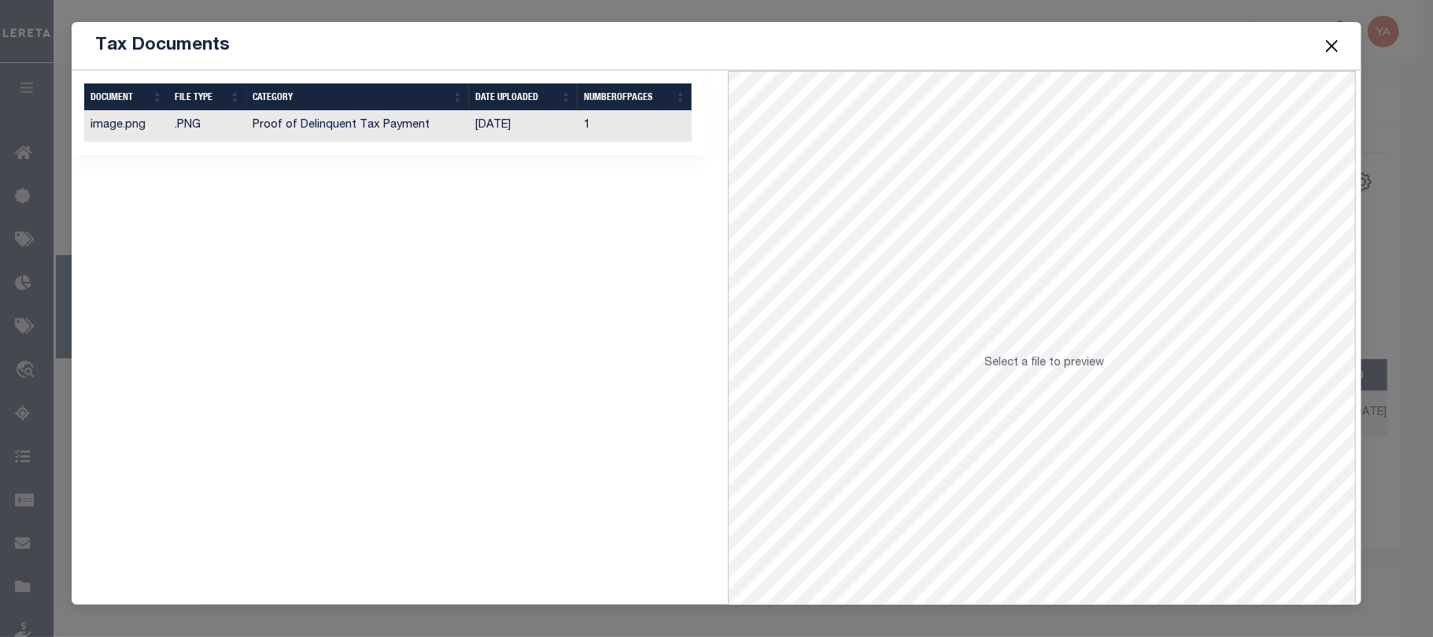
click at [650, 126] on td "1" at bounding box center [635, 126] width 115 height 31
click at [1327, 35] on button "Close" at bounding box center [1332, 45] width 20 height 20
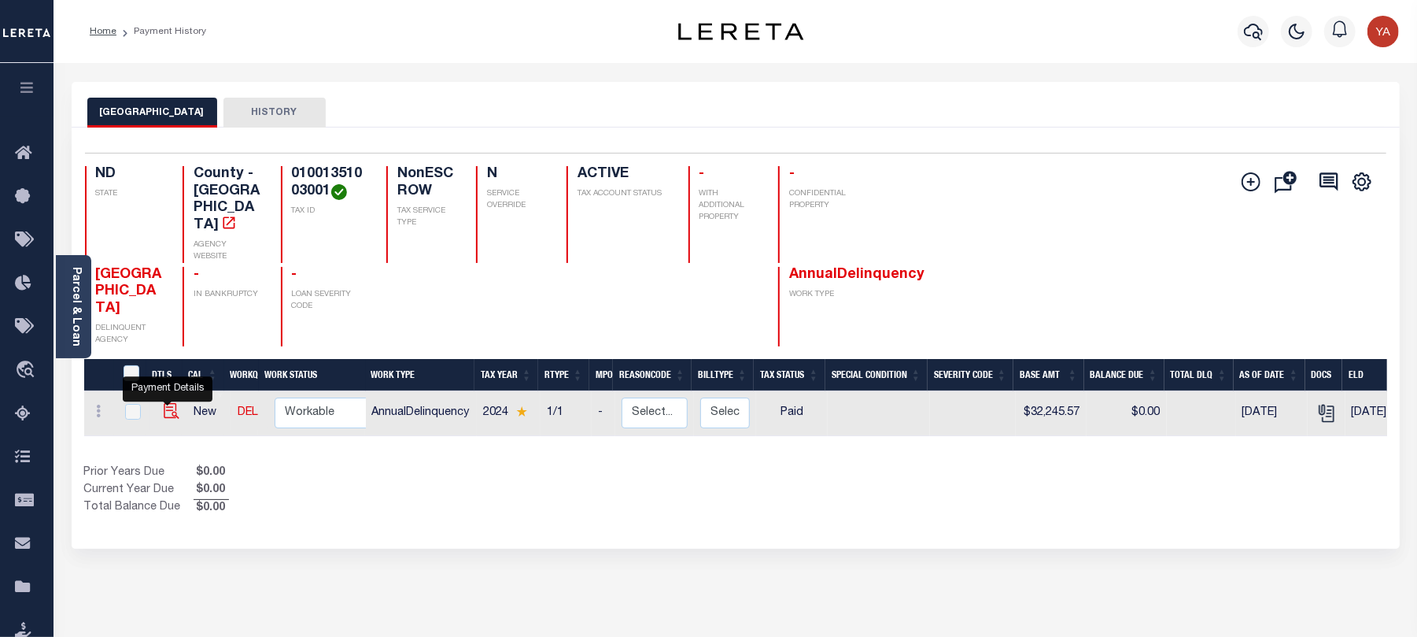
click at [168, 403] on img "" at bounding box center [172, 411] width 16 height 16
checkbox input "true"
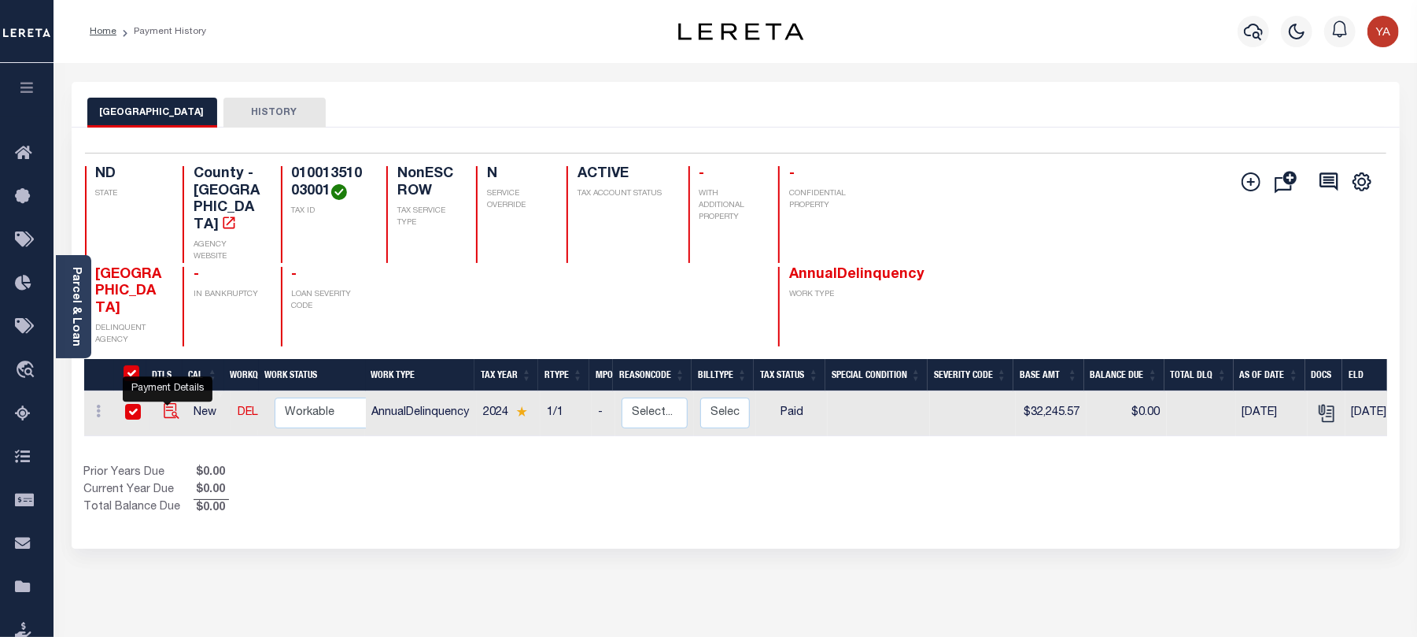
checkbox input "true"
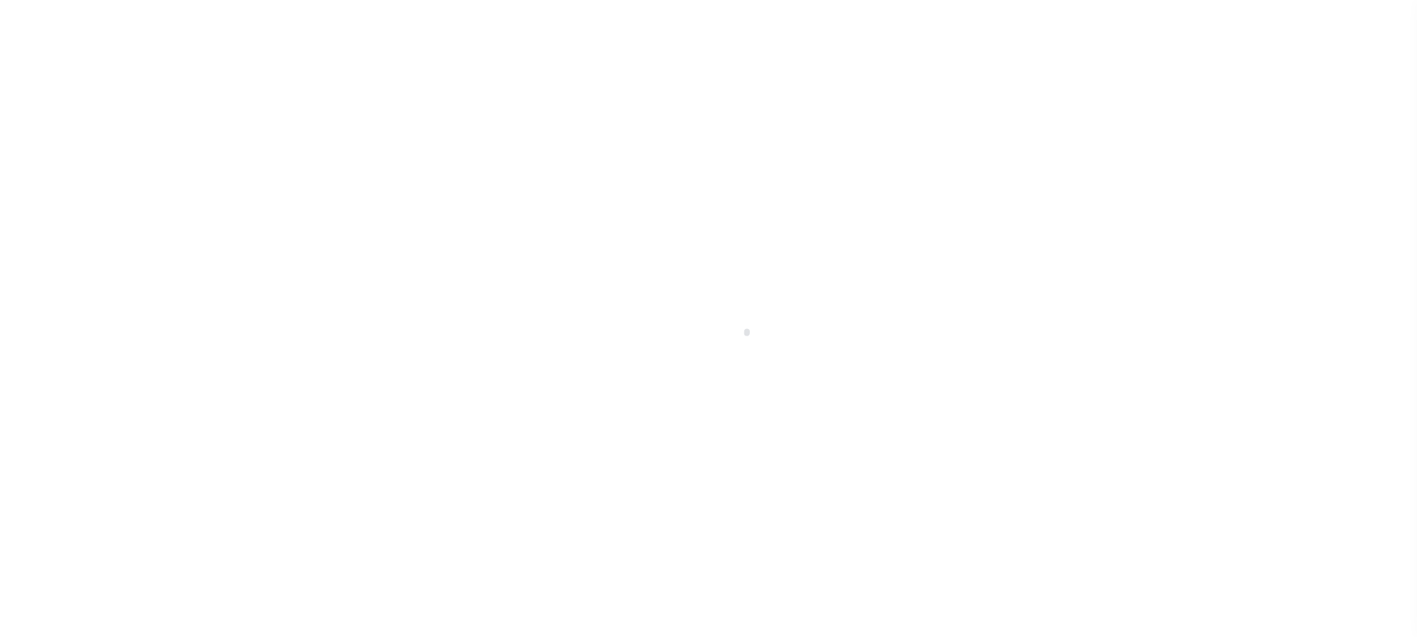
select select "PYD"
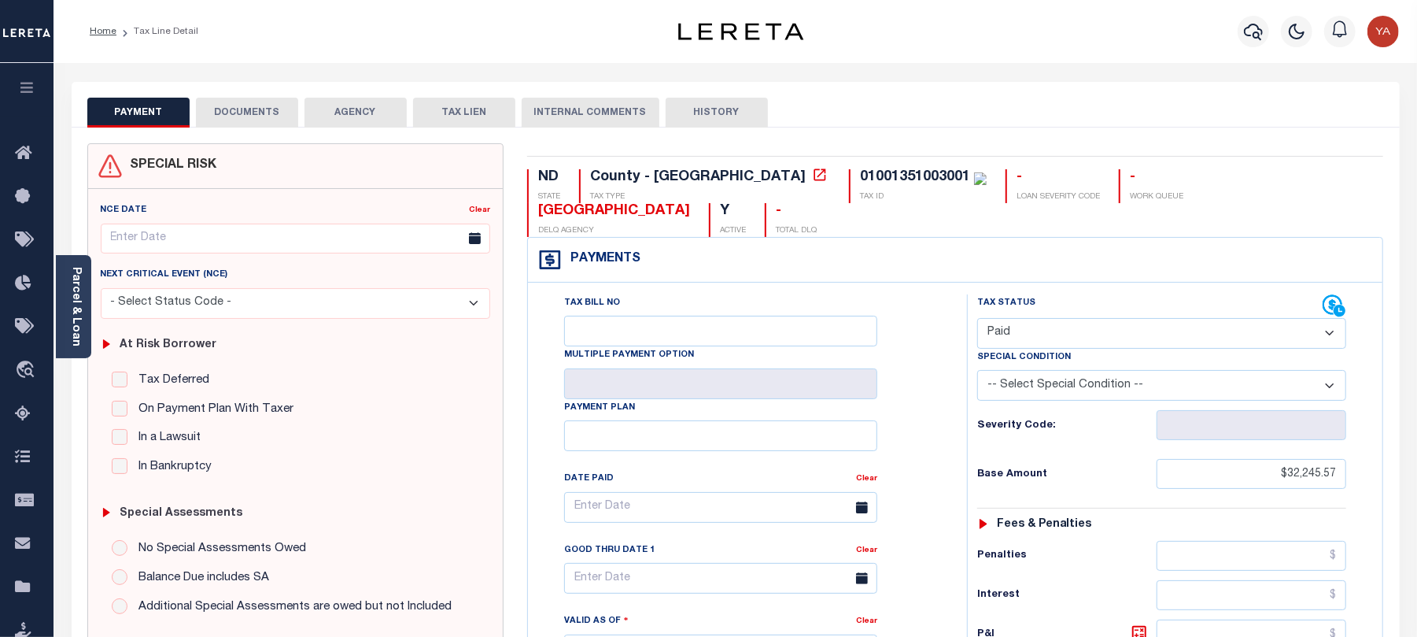
click at [238, 109] on button "DOCUMENTS" at bounding box center [247, 113] width 102 height 30
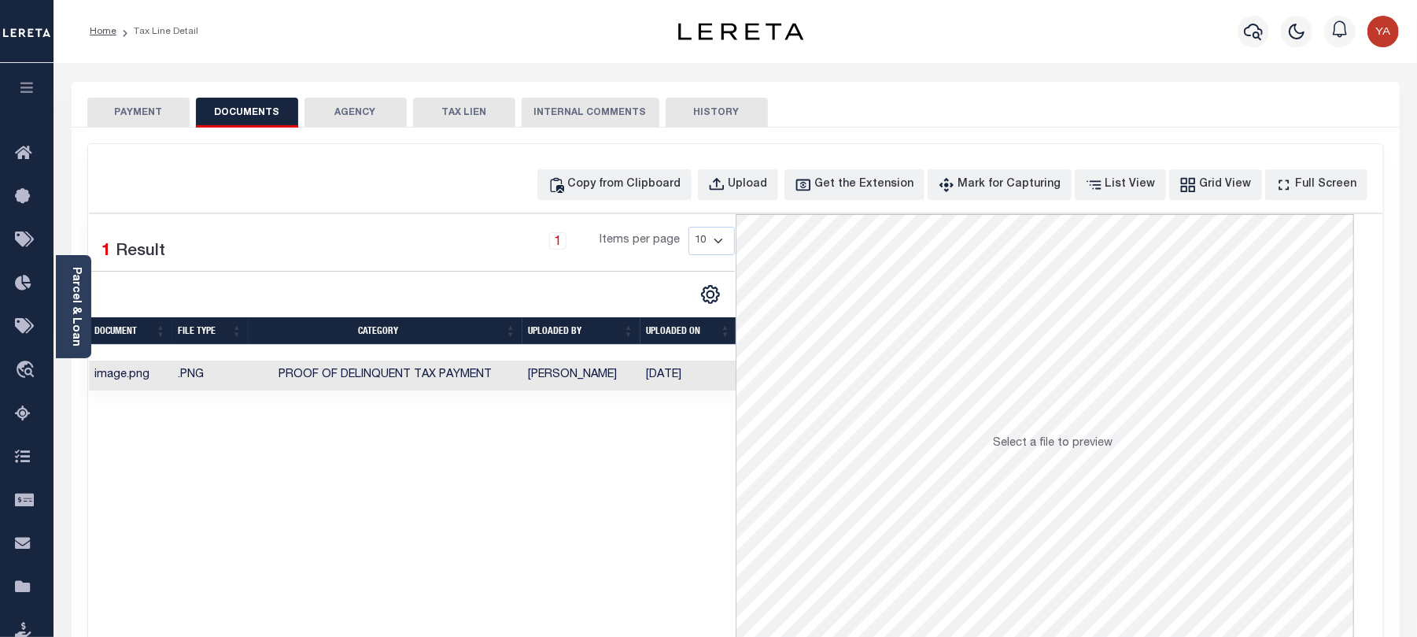
click at [694, 375] on td "[DATE]" at bounding box center [688, 375] width 97 height 31
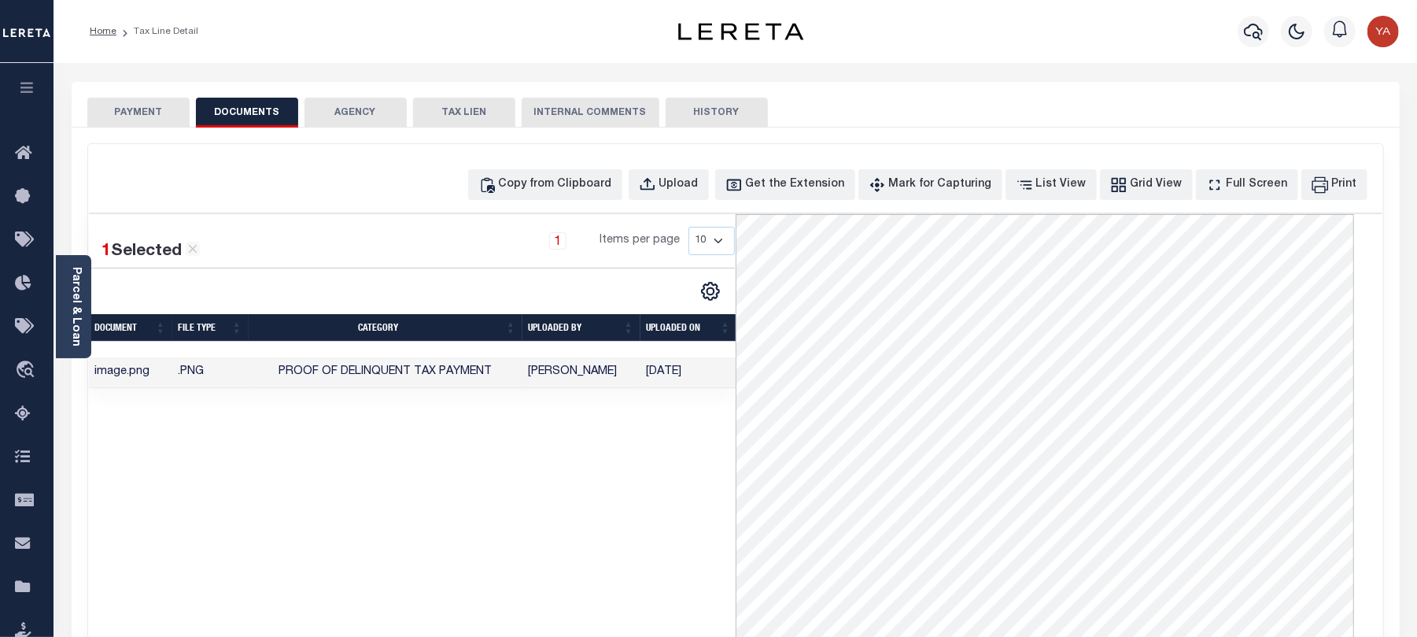
scroll to position [105, 0]
click at [140, 120] on button "PAYMENT" at bounding box center [138, 113] width 102 height 30
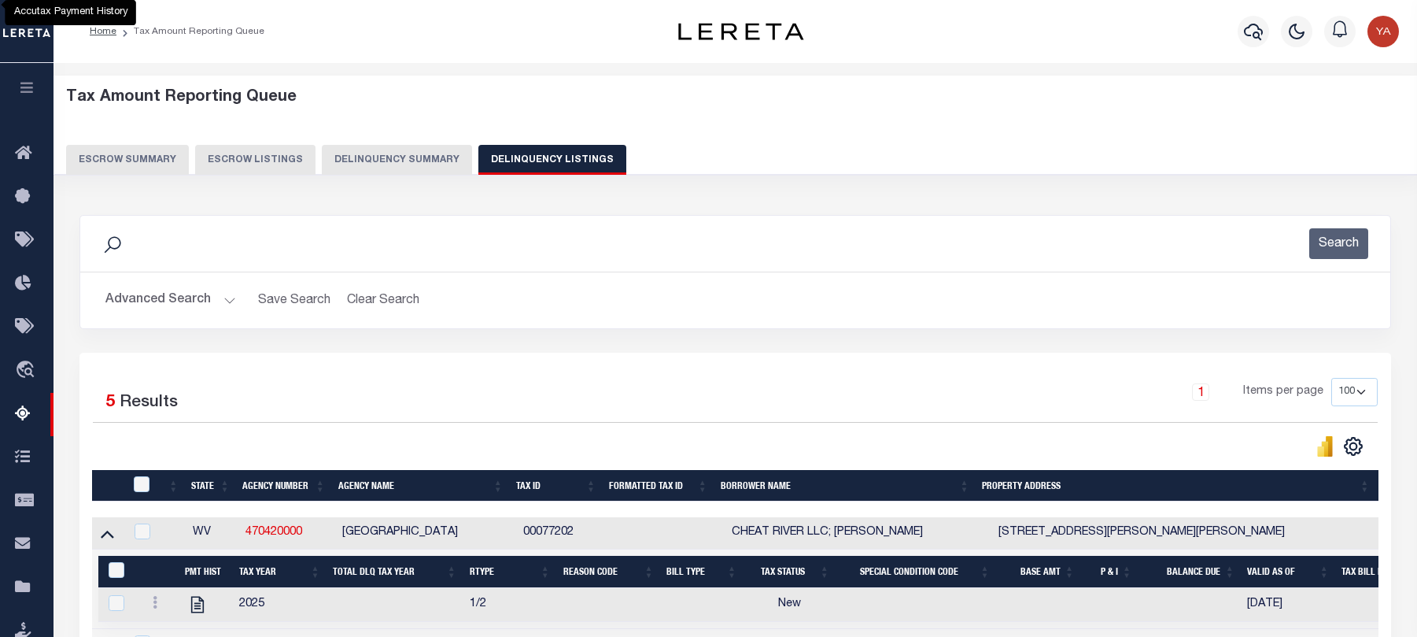
select select "100"
drag, startPoint x: 1379, startPoint y: 35, endPoint x: 1254, endPoint y: 99, distance: 140.4
click at [1379, 35] on img "button" at bounding box center [1383, 31] width 31 height 31
click at [1333, 117] on span "Sign out" at bounding box center [1321, 111] width 45 height 11
